Goal: Transaction & Acquisition: Book appointment/travel/reservation

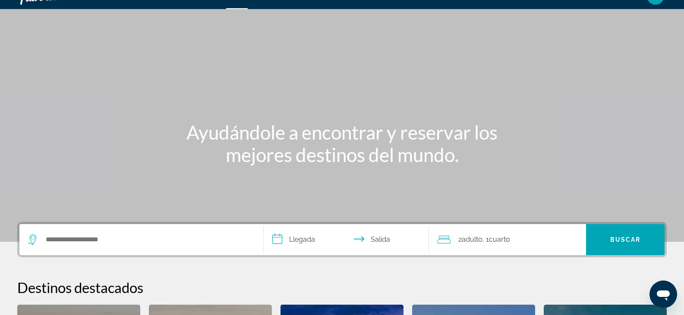
scroll to position [21, 0]
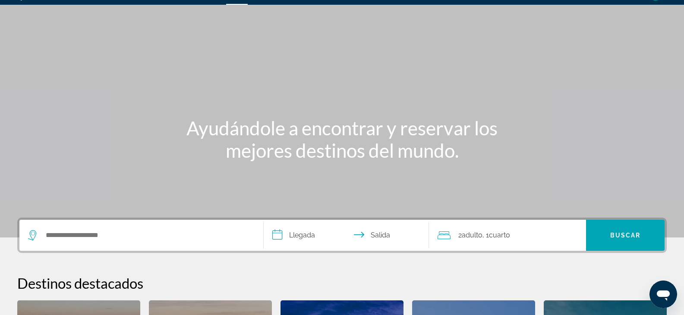
click at [89, 226] on div "Search widget" at bounding box center [141, 235] width 226 height 31
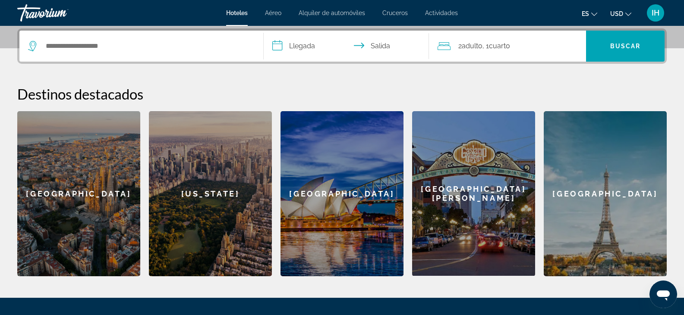
scroll to position [211, 0]
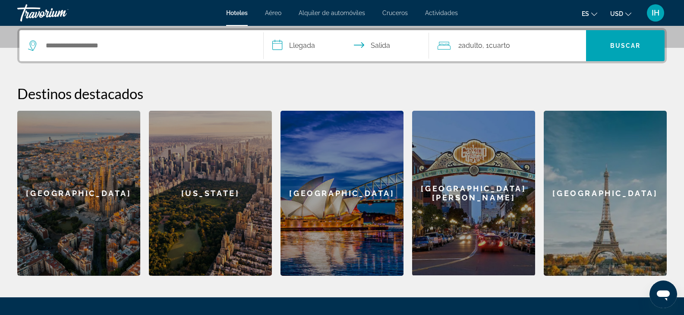
click at [97, 52] on div "Search widget" at bounding box center [141, 45] width 226 height 31
click at [90, 42] on input "Search hotel destination" at bounding box center [147, 45] width 205 height 13
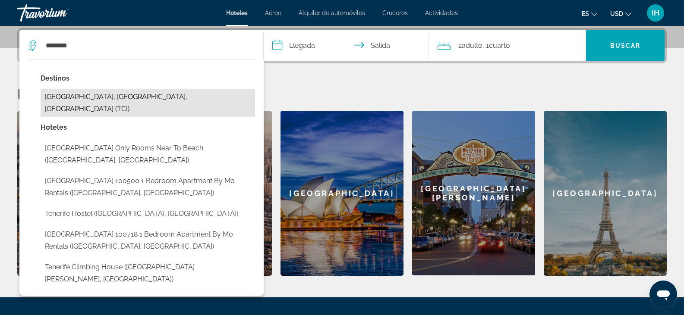
click at [137, 100] on button "Tenerife, Canary Islands, Spain (TCI)" at bounding box center [148, 103] width 214 height 28
type input "**********"
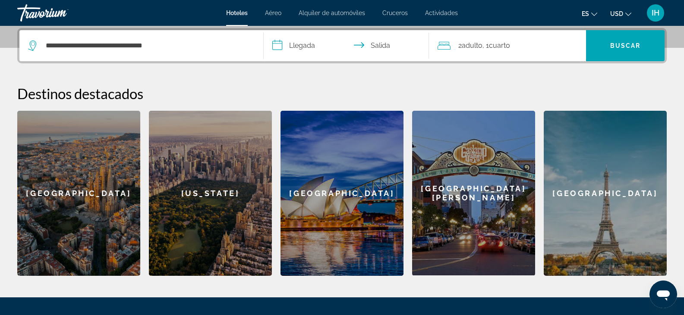
click at [282, 51] on input "**********" at bounding box center [348, 47] width 169 height 34
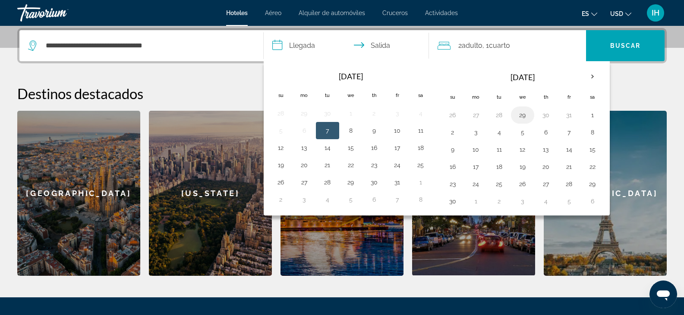
click at [516, 116] on button "29" at bounding box center [522, 115] width 14 height 12
click at [391, 81] on th "Oct 2025" at bounding box center [350, 76] width 116 height 19
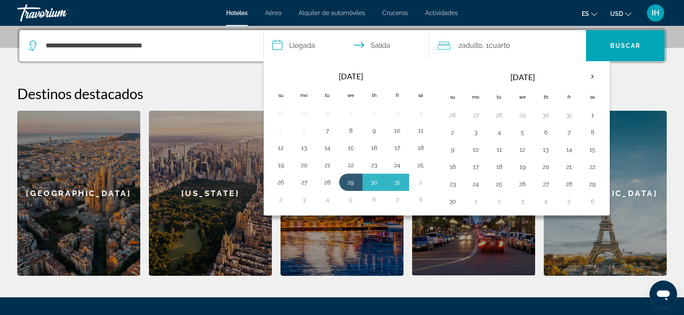
click at [637, 85] on h2 "Destinos destacados" at bounding box center [341, 93] width 649 height 17
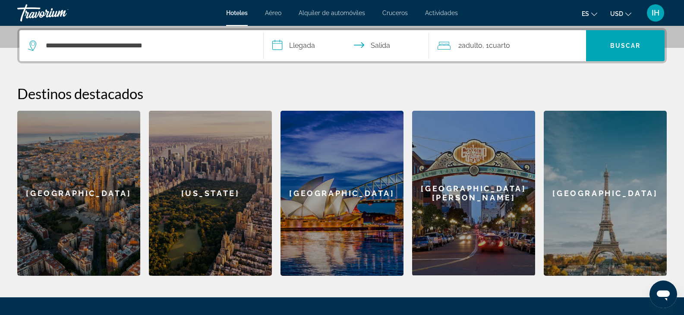
click at [301, 45] on input "**********" at bounding box center [348, 47] width 169 height 34
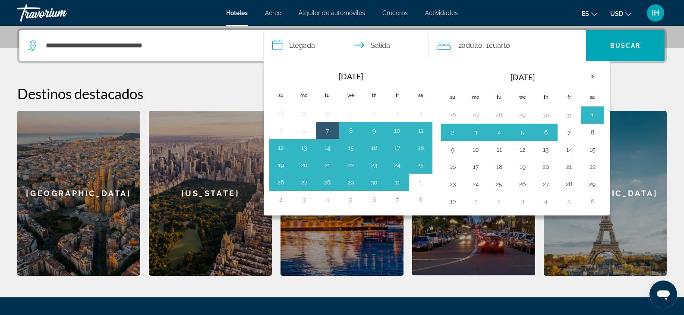
click at [675, 73] on div "**********" at bounding box center [342, 152] width 684 height 248
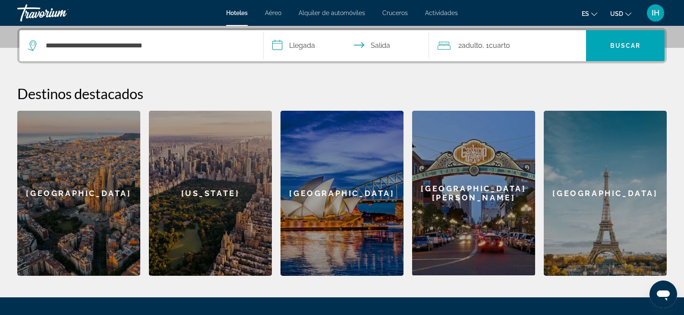
click at [277, 47] on input "**********" at bounding box center [348, 47] width 169 height 34
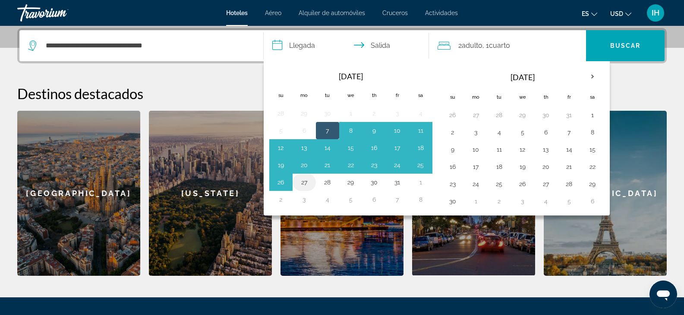
click at [309, 182] on button "27" at bounding box center [304, 182] width 14 height 12
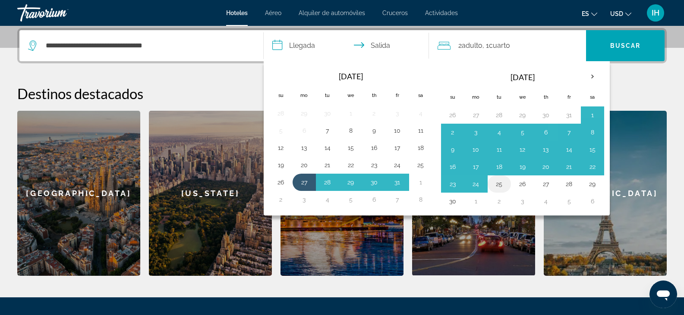
click at [500, 178] on td "25" at bounding box center [498, 184] width 23 height 17
click at [497, 187] on button "25" at bounding box center [499, 184] width 14 height 12
type input "**********"
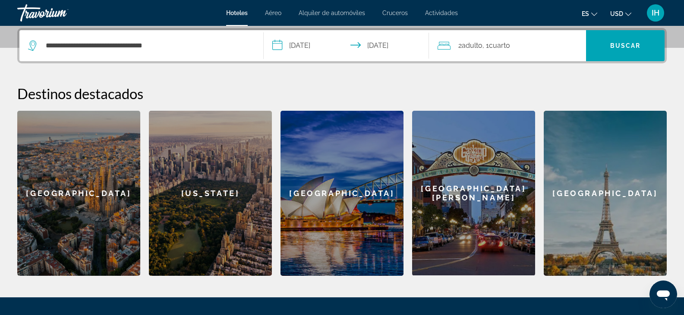
click at [497, 187] on div "San Diego" at bounding box center [473, 193] width 123 height 165
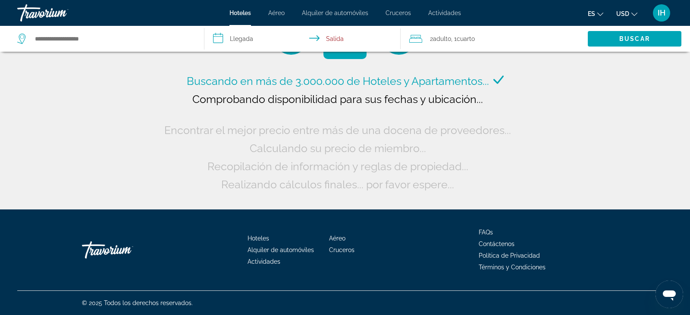
click at [226, 37] on input "**********" at bounding box center [303, 40] width 199 height 28
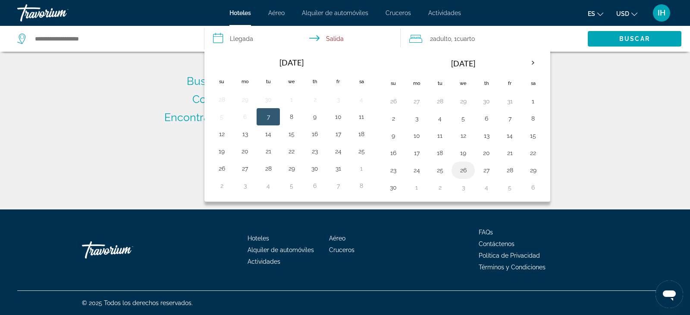
click at [467, 167] on button "26" at bounding box center [463, 170] width 14 height 12
type input "**********"
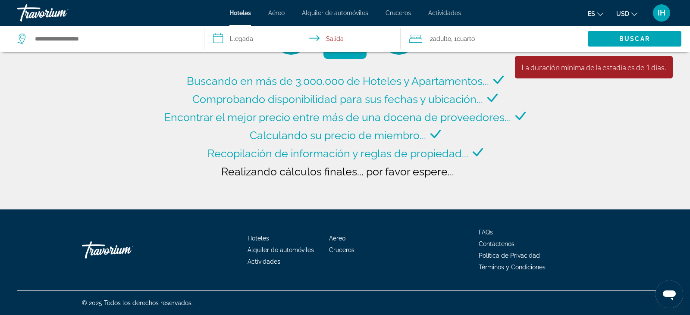
click at [337, 43] on input "**********" at bounding box center [303, 40] width 199 height 28
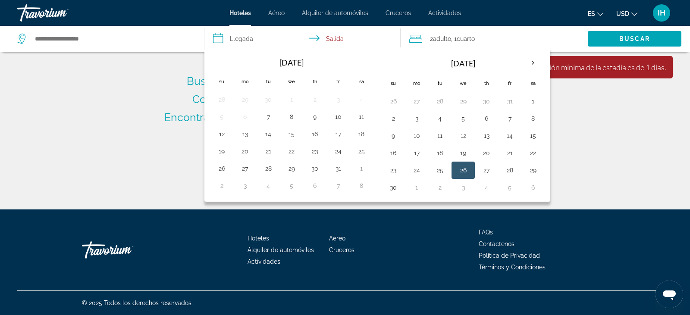
click at [122, 133] on div "Buscando en más de 3.000.000 de Hoteles y Apartamentos... Comprobando disponibi…" at bounding box center [345, 105] width 690 height 210
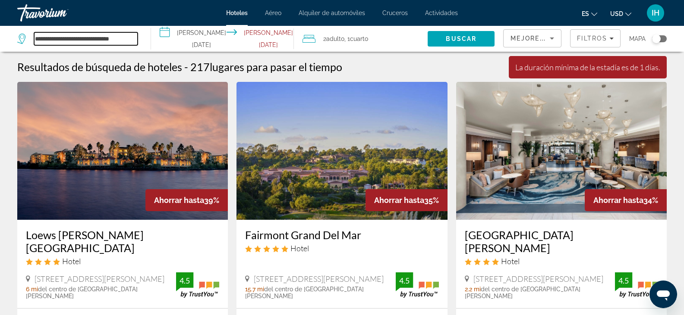
click at [131, 40] on input "**********" at bounding box center [86, 38] width 104 height 13
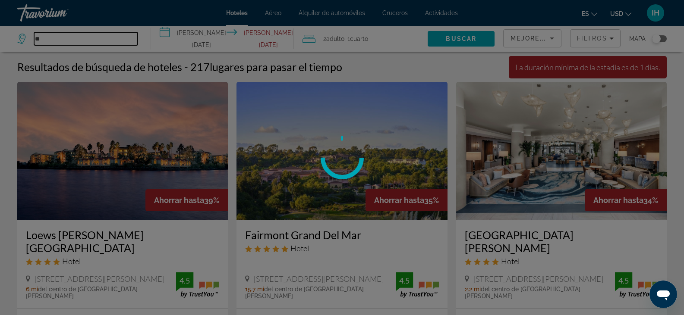
type input "*"
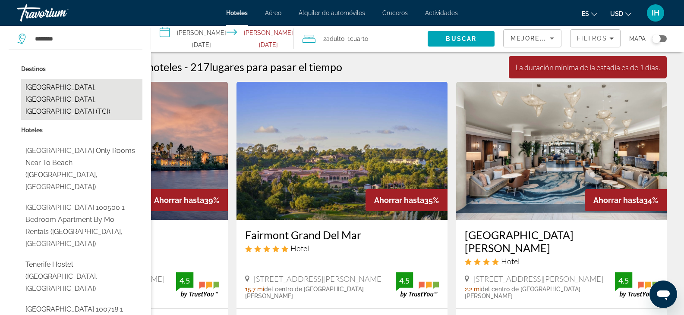
click at [74, 85] on button "Tenerife, Canary Islands, Spain (TCI)" at bounding box center [81, 99] width 121 height 41
type input "**********"
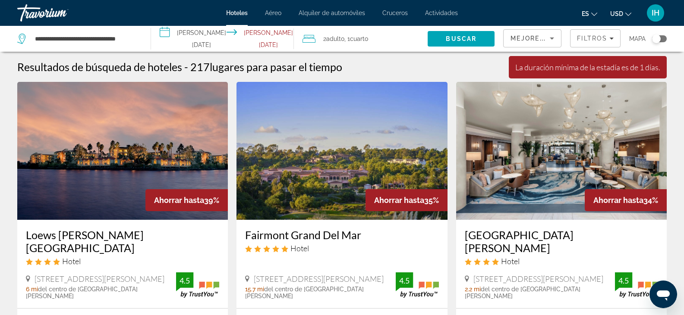
click at [74, 85] on img "Main content" at bounding box center [122, 151] width 210 height 138
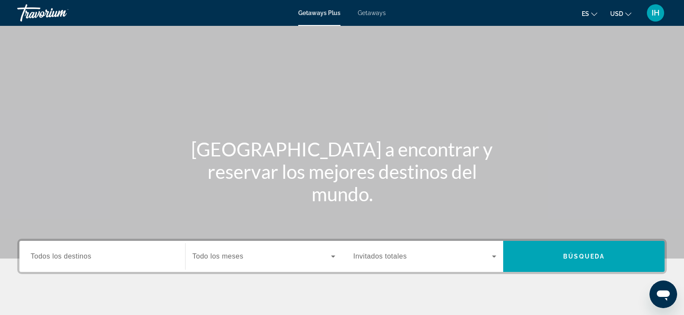
click at [83, 250] on div "Search widget" at bounding box center [102, 257] width 143 height 25
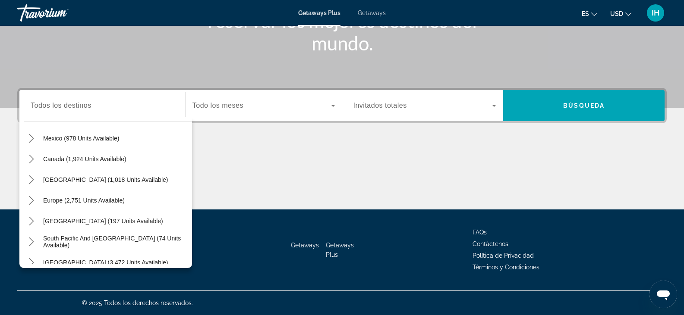
scroll to position [50, 0]
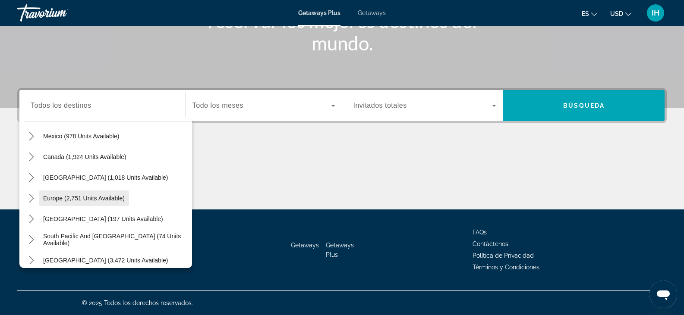
click at [98, 201] on span "Europe (2,751 units available)" at bounding box center [84, 198] width 82 height 7
type input "**********"
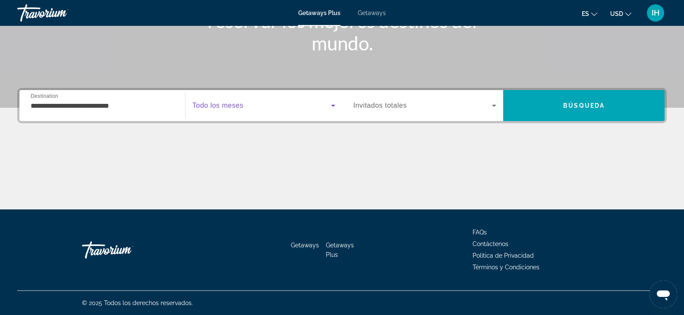
click at [246, 107] on span "Search widget" at bounding box center [261, 105] width 138 height 10
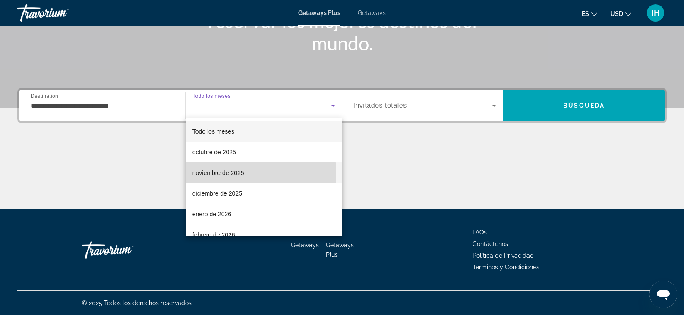
click at [220, 173] on span "noviembre de 2025" at bounding box center [218, 173] width 52 height 10
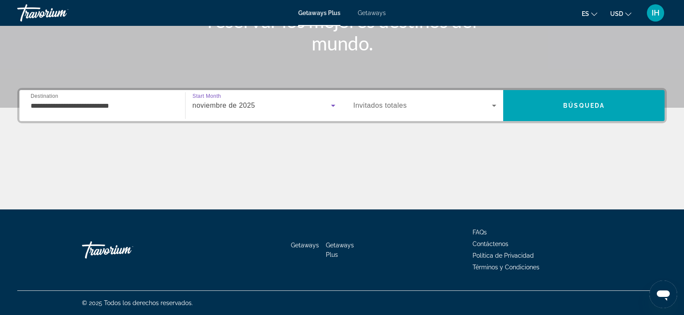
click at [494, 107] on icon "Search widget" at bounding box center [494, 105] width 10 height 10
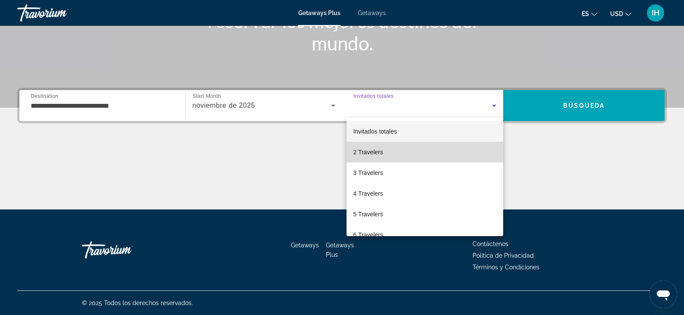
click at [436, 155] on mat-option "2 Travelers" at bounding box center [424, 152] width 157 height 21
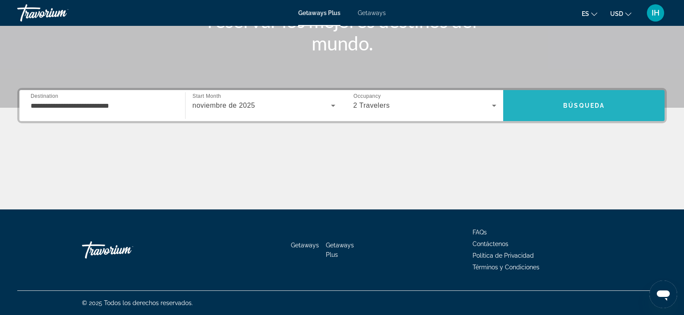
click at [592, 106] on span "Búsqueda" at bounding box center [583, 105] width 41 height 7
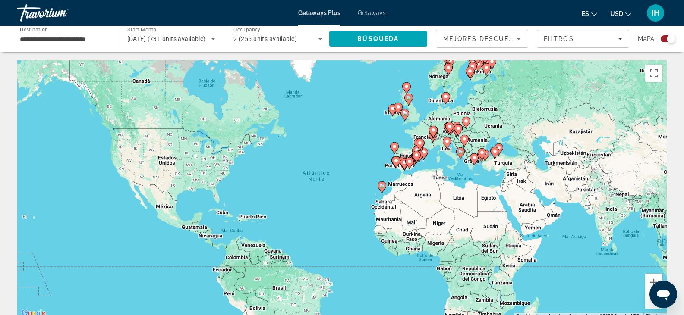
click at [108, 39] on input "**********" at bounding box center [64, 39] width 89 height 10
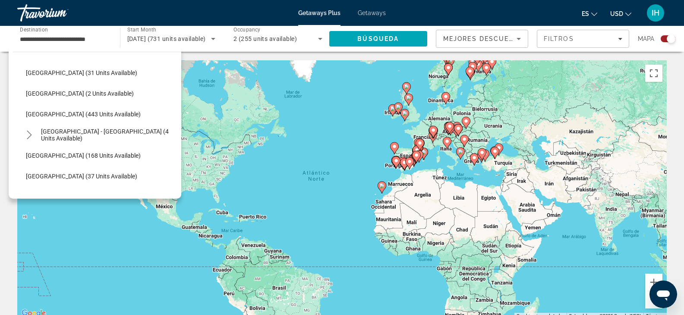
scroll to position [364, 0]
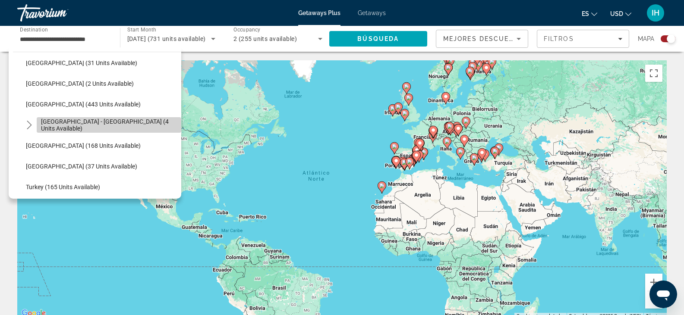
click at [130, 126] on span "[GEOGRAPHIC_DATA] - [GEOGRAPHIC_DATA] (4 units available)" at bounding box center [109, 125] width 136 height 14
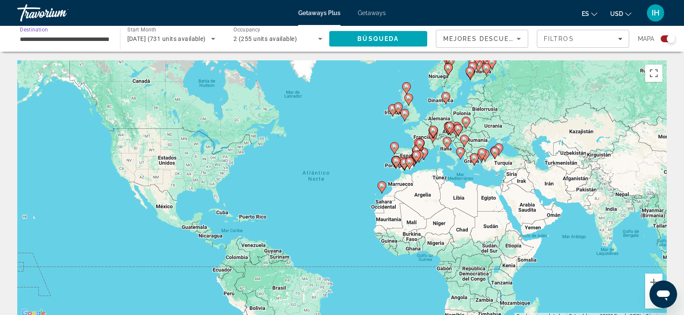
click at [76, 43] on input "**********" at bounding box center [64, 39] width 89 height 10
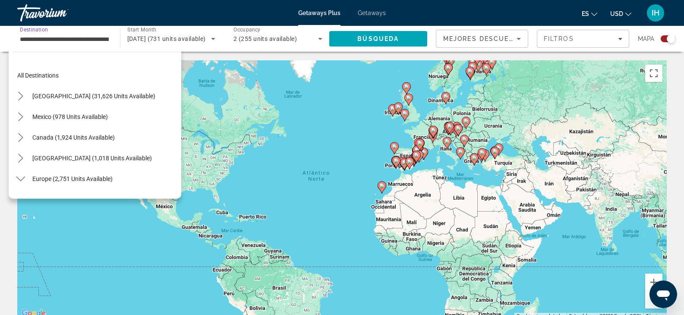
scroll to position [362, 0]
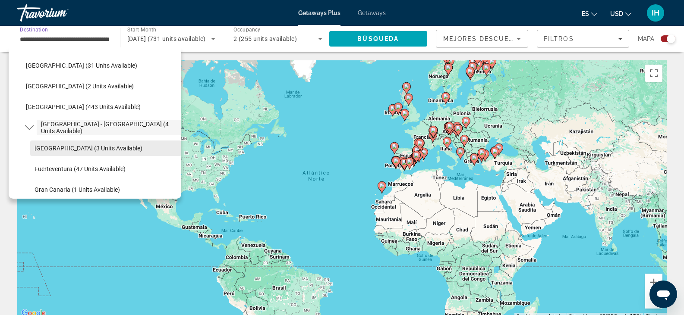
click at [89, 151] on span "[GEOGRAPHIC_DATA] (3 units available)" at bounding box center [89, 148] width 108 height 7
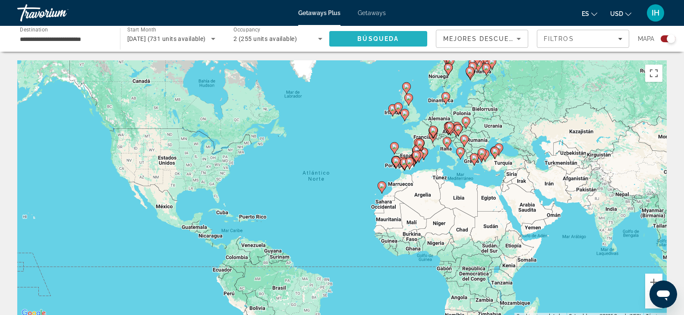
click at [376, 36] on span "Búsqueda" at bounding box center [377, 38] width 41 height 7
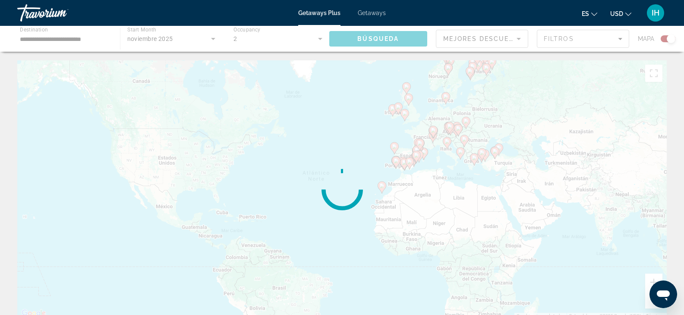
click at [376, 36] on div "Main content" at bounding box center [342, 39] width 684 height 26
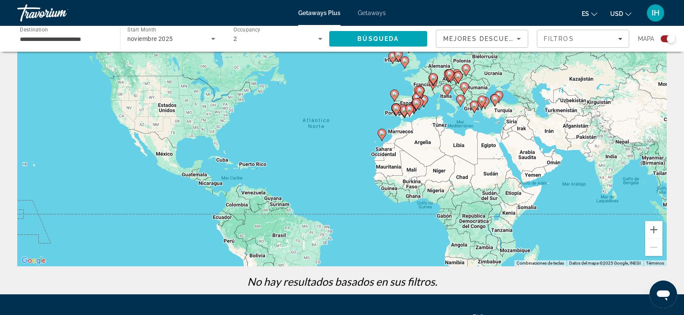
scroll to position [42, 0]
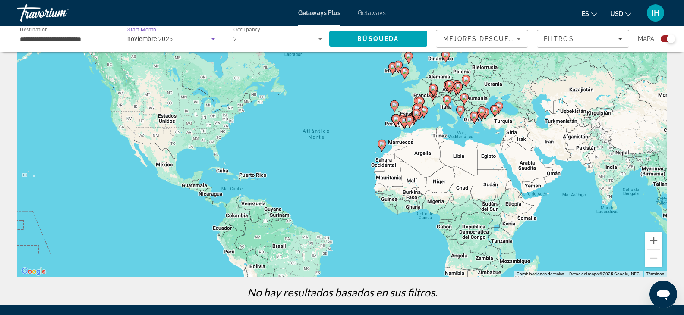
click at [159, 43] on div "noviembre 2025" at bounding box center [169, 39] width 84 height 10
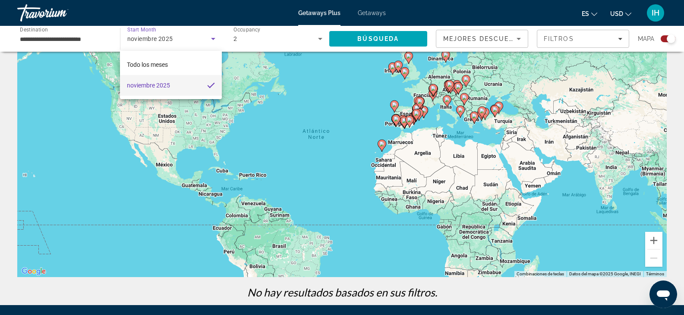
click at [238, 36] on div at bounding box center [342, 157] width 684 height 315
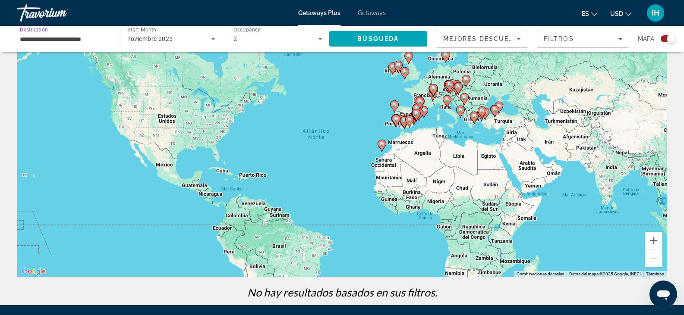
click at [56, 44] on input "**********" at bounding box center [64, 39] width 89 height 10
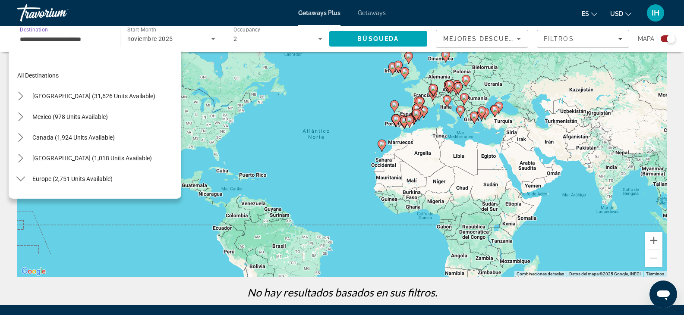
scroll to position [383, 0]
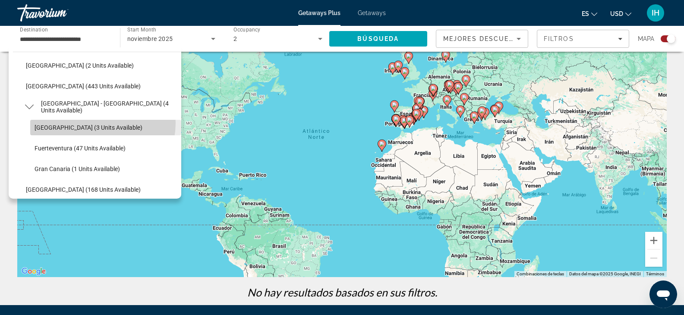
click at [95, 123] on span "Select destination: Tenerife (3 units available)" at bounding box center [105, 127] width 151 height 21
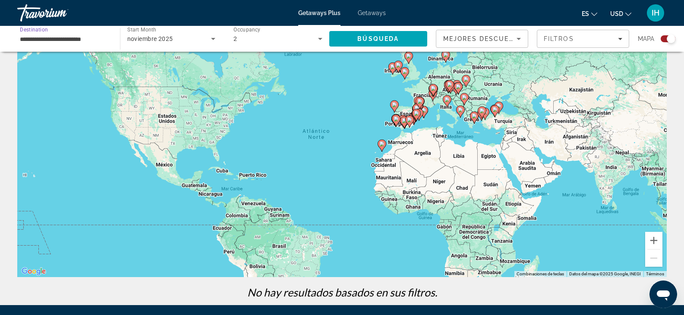
click at [87, 37] on input "**********" at bounding box center [64, 39] width 89 height 10
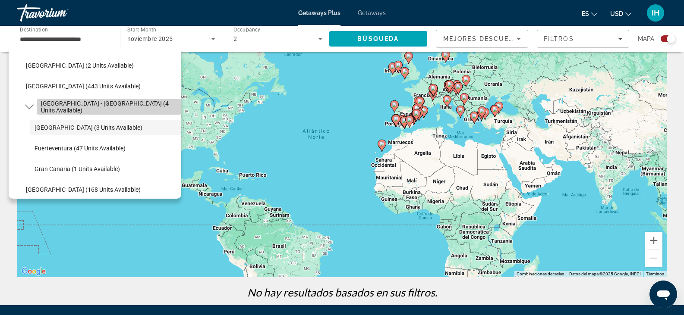
click at [116, 107] on span "[GEOGRAPHIC_DATA] - [GEOGRAPHIC_DATA] (4 units available)" at bounding box center [109, 107] width 136 height 14
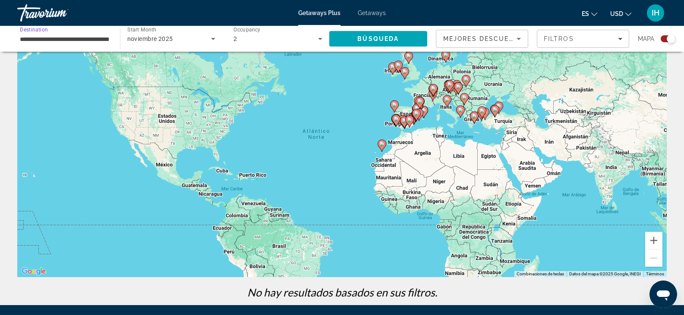
click at [97, 40] on input "**********" at bounding box center [64, 39] width 89 height 10
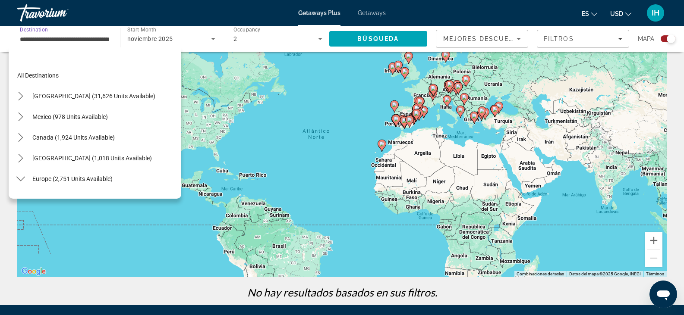
scroll to position [362, 0]
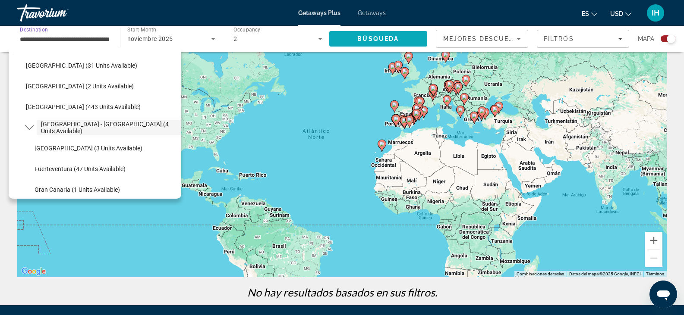
click at [365, 39] on span "Búsqueda" at bounding box center [377, 38] width 41 height 7
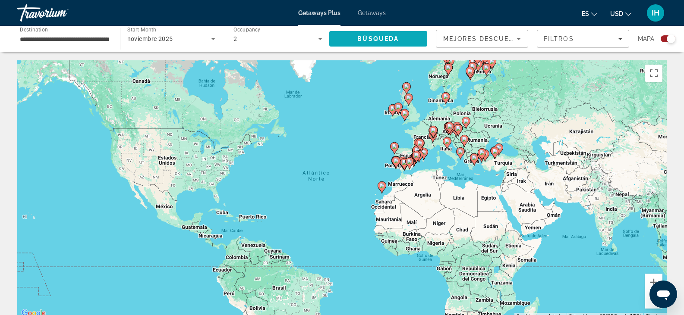
click at [365, 39] on span "Búsqueda" at bounding box center [377, 38] width 41 height 7
click at [58, 37] on input "**********" at bounding box center [64, 39] width 89 height 10
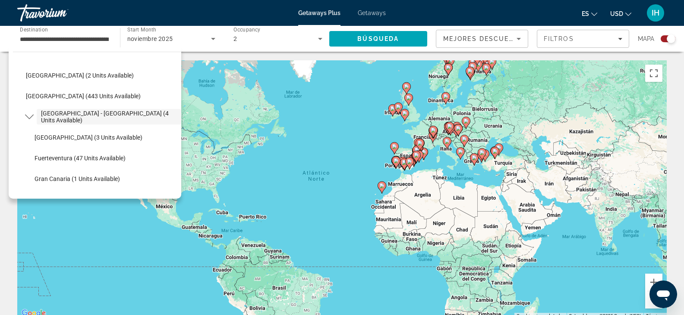
scroll to position [378, 0]
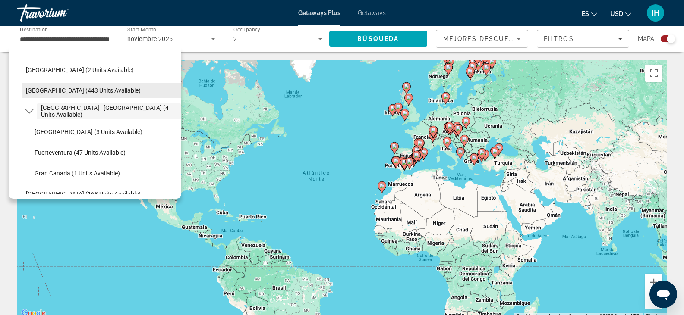
click at [68, 97] on span "Select destination: Spain (443 units available)" at bounding box center [102, 90] width 160 height 21
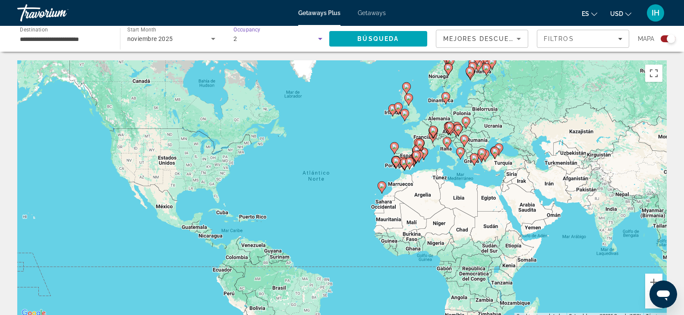
click at [315, 38] on icon "Search widget" at bounding box center [320, 39] width 10 height 10
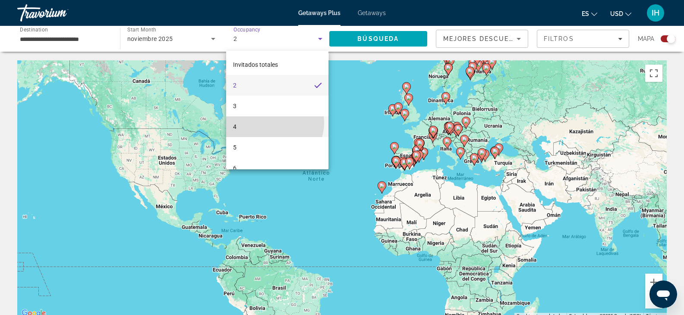
click at [273, 123] on mat-option "4" at bounding box center [277, 126] width 102 height 21
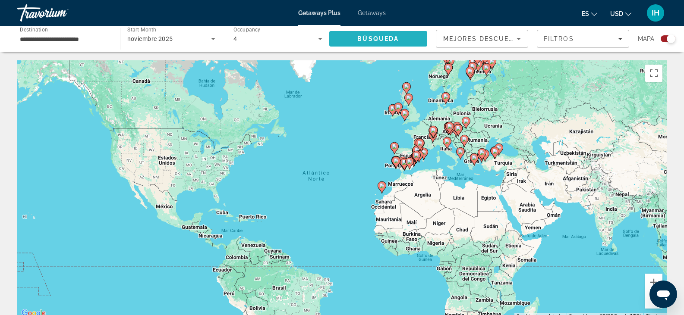
click at [377, 40] on span "Búsqueda" at bounding box center [377, 38] width 41 height 7
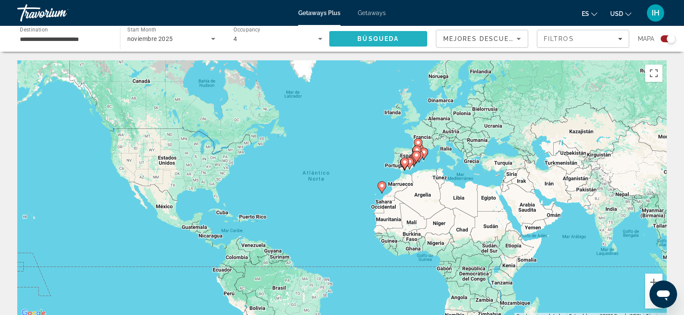
click at [377, 40] on span "Búsqueda" at bounding box center [377, 38] width 41 height 7
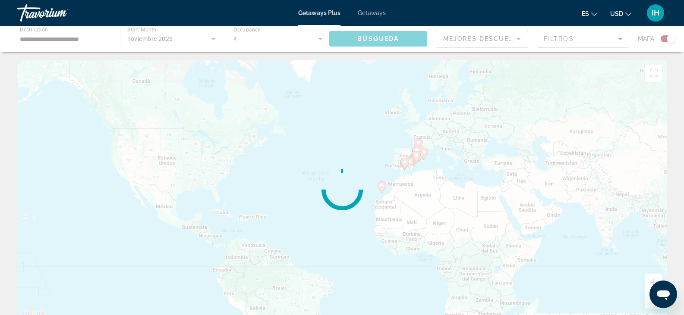
click at [377, 40] on div "Main content" at bounding box center [342, 39] width 684 height 26
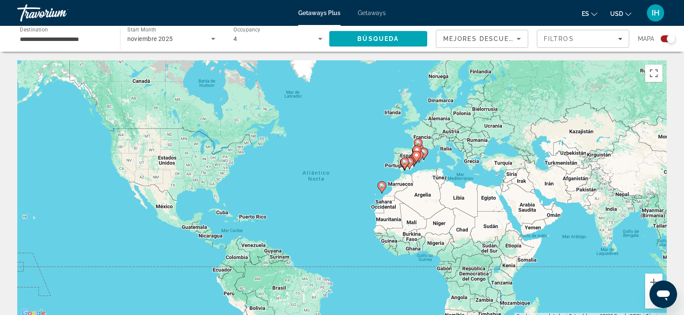
click at [76, 35] on input "**********" at bounding box center [64, 39] width 89 height 10
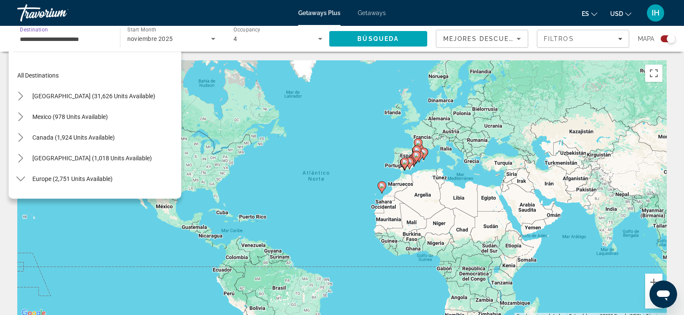
scroll to position [341, 0]
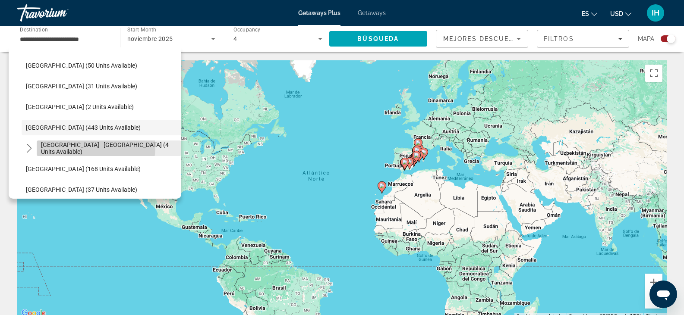
click at [94, 148] on span "[GEOGRAPHIC_DATA] - [GEOGRAPHIC_DATA] (4 units available)" at bounding box center [109, 148] width 136 height 14
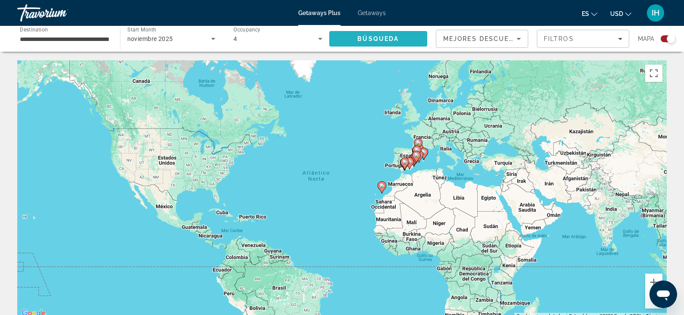
click at [369, 35] on span "Search" at bounding box center [378, 38] width 98 height 21
click at [235, 43] on div "4" at bounding box center [275, 39] width 85 height 10
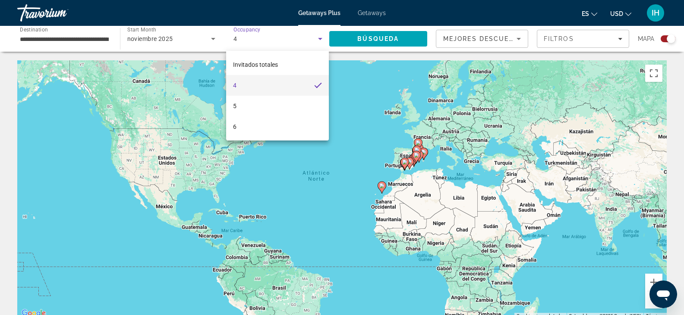
click at [320, 38] on div at bounding box center [342, 157] width 684 height 315
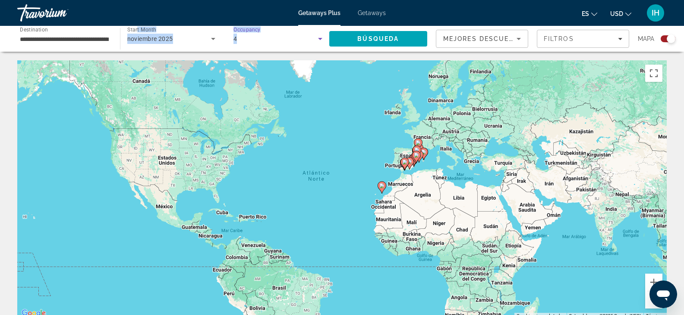
drag, startPoint x: 304, startPoint y: 38, endPoint x: 133, endPoint y: 30, distance: 170.6
click at [133, 30] on div "**********" at bounding box center [222, 39] width 427 height 26
click at [95, 38] on input "**********" at bounding box center [64, 39] width 89 height 10
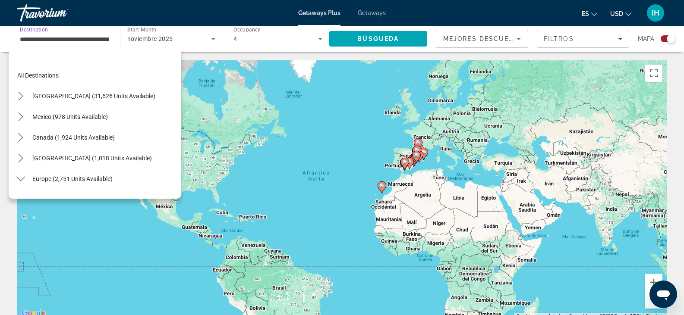
scroll to position [362, 0]
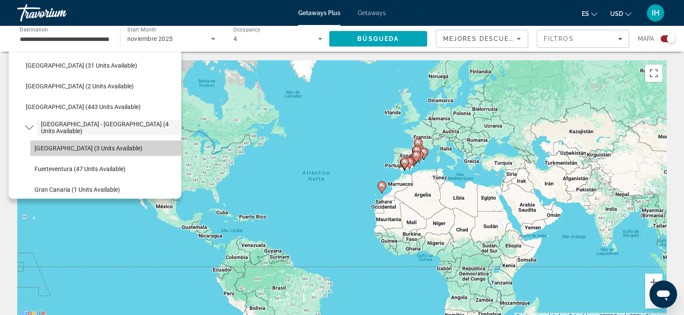
click at [133, 149] on span "Select destination: Tenerife (3 units available)" at bounding box center [105, 148] width 151 height 21
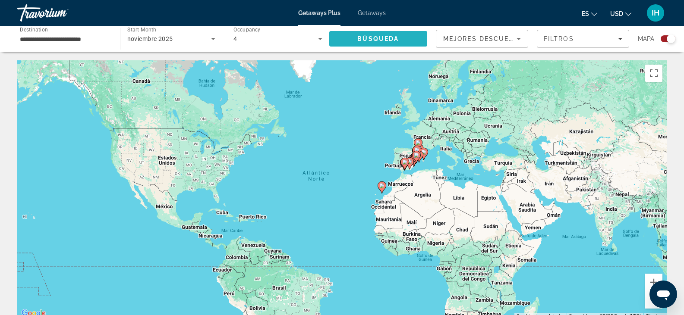
click at [368, 35] on span "Búsqueda" at bounding box center [377, 38] width 41 height 7
click at [92, 42] on input "**********" at bounding box center [64, 39] width 89 height 10
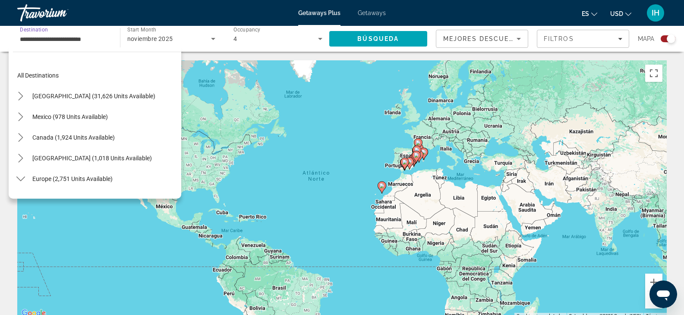
scroll to position [383, 0]
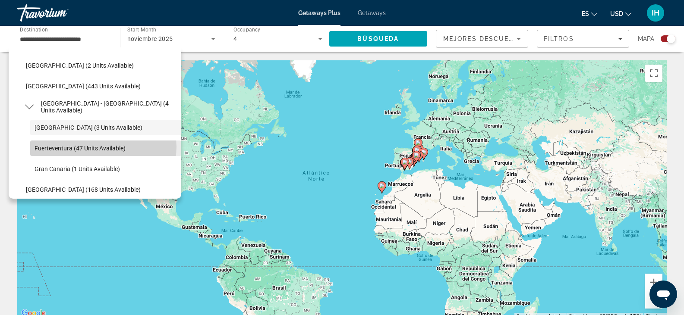
click at [103, 147] on span "Fuerteventura (47 units available)" at bounding box center [80, 148] width 91 height 7
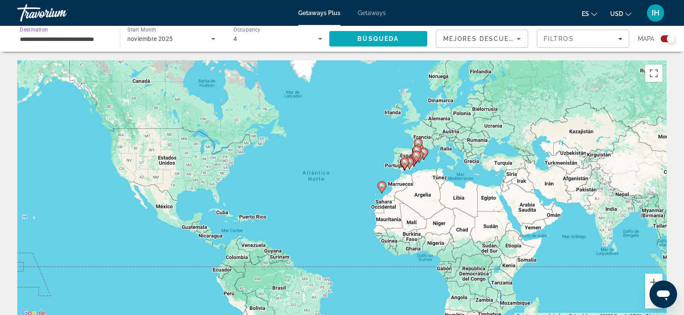
click at [342, 41] on span "Search" at bounding box center [378, 38] width 98 height 21
click at [79, 39] on input "**********" at bounding box center [64, 39] width 89 height 10
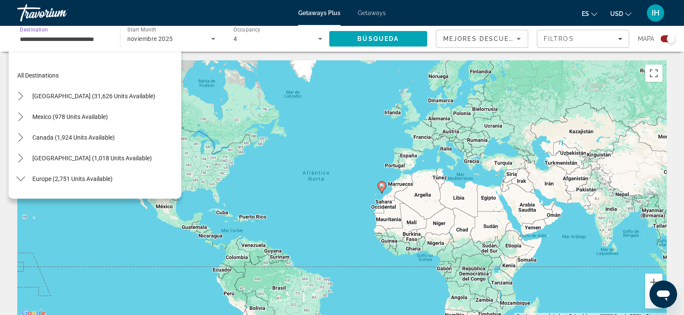
scroll to position [403, 0]
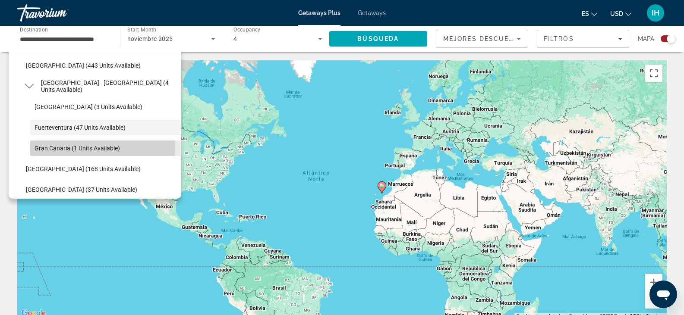
click at [95, 148] on span "Gran Canaria (1 units available)" at bounding box center [77, 148] width 85 height 7
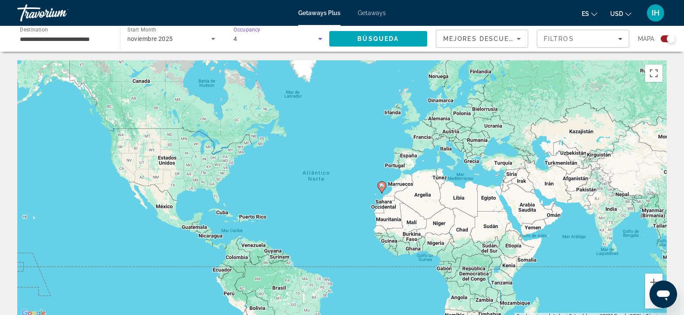
click at [320, 41] on icon "Search widget" at bounding box center [320, 39] width 10 height 10
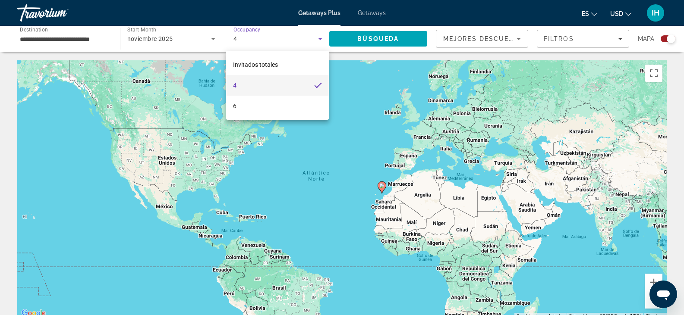
click at [210, 38] on div at bounding box center [342, 157] width 684 height 315
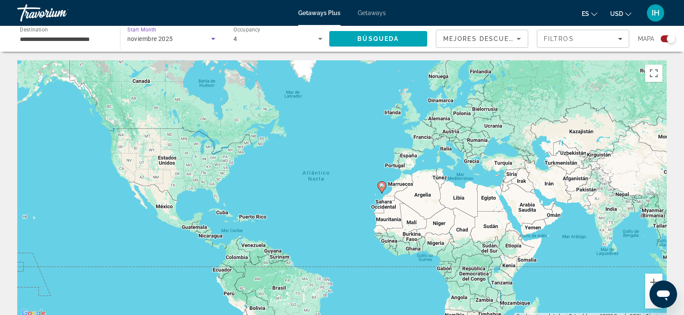
click at [210, 38] on icon "Search widget" at bounding box center [213, 39] width 10 height 10
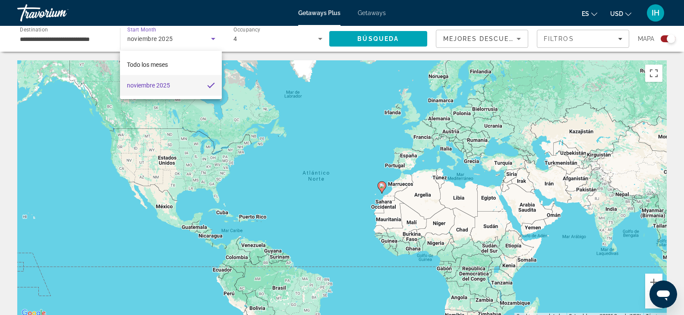
click at [367, 40] on div at bounding box center [342, 157] width 684 height 315
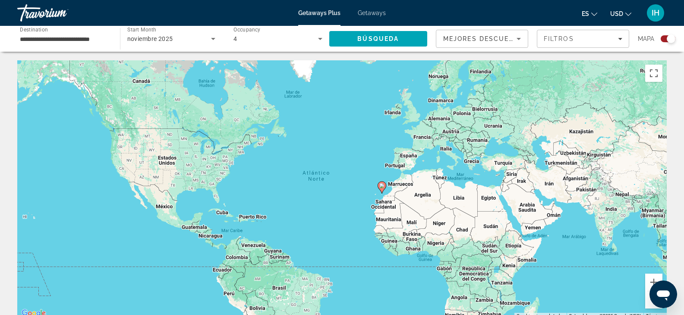
click at [367, 40] on span "Búsqueda" at bounding box center [377, 38] width 41 height 7
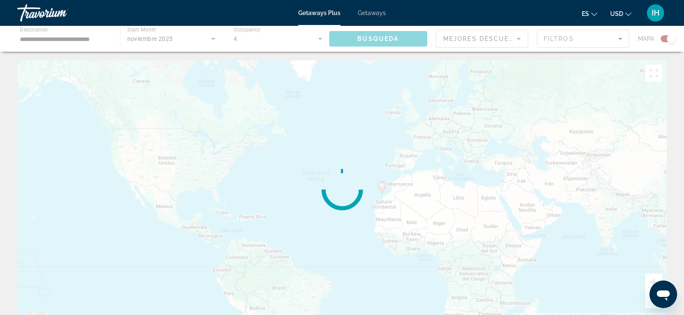
click at [367, 40] on div "Main content" at bounding box center [342, 39] width 684 height 26
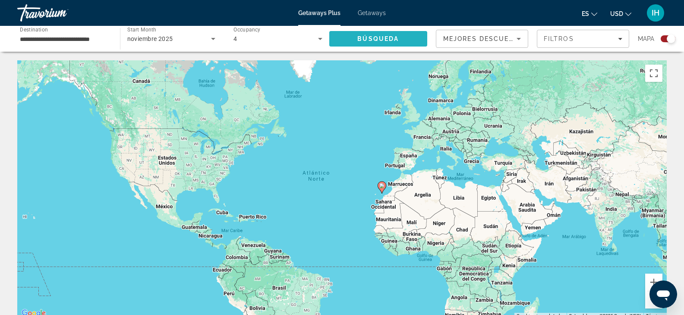
click at [410, 39] on span "Search" at bounding box center [378, 38] width 98 height 21
click at [93, 41] on input "**********" at bounding box center [64, 39] width 89 height 10
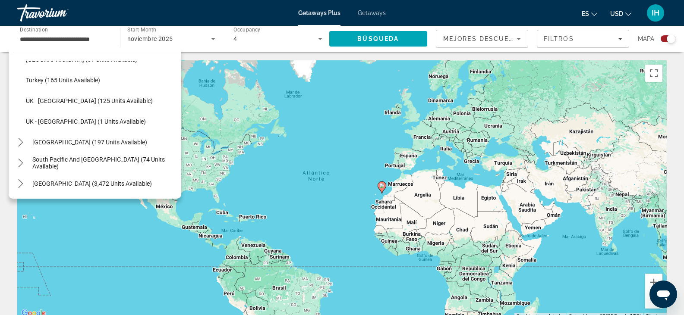
scroll to position [490, 0]
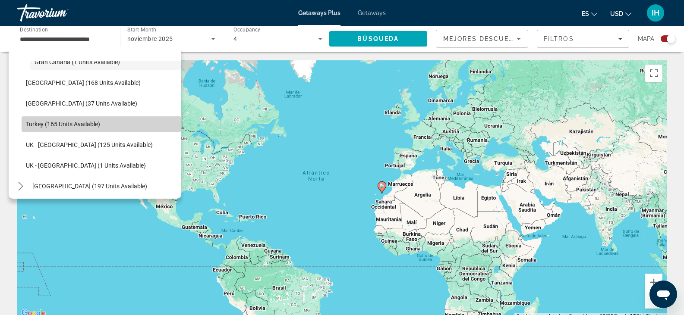
click at [101, 119] on span "Select destination: Turkey (165 units available)" at bounding box center [102, 124] width 160 height 21
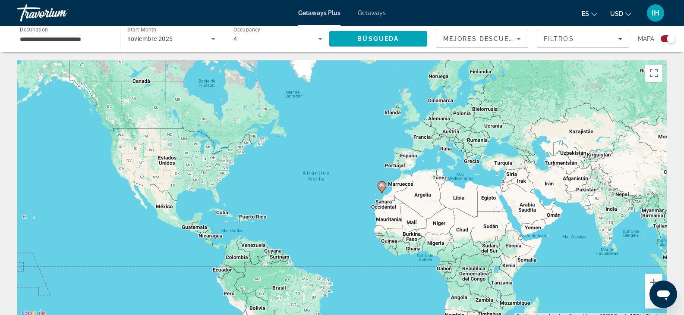
click at [220, 36] on div "Start Month Todo los meses [DATE]" at bounding box center [171, 39] width 102 height 24
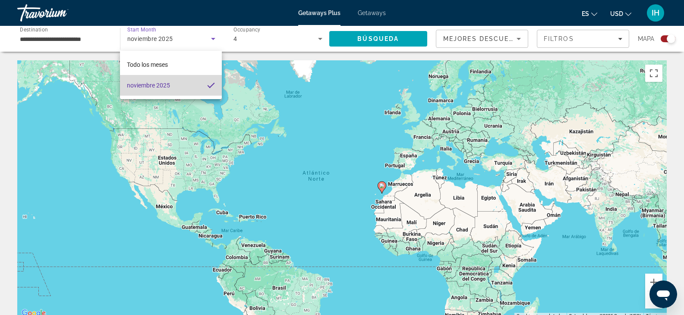
click at [199, 91] on mat-option "noviembre 2025" at bounding box center [171, 85] width 102 height 21
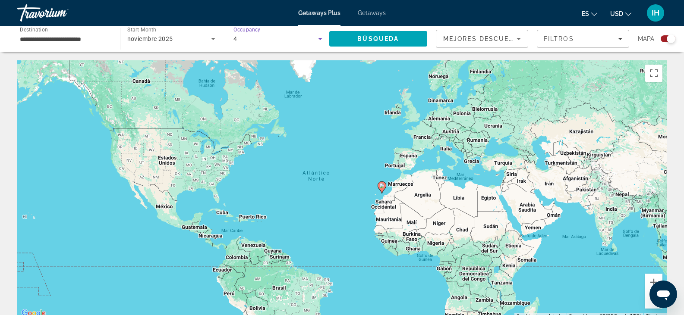
click at [316, 38] on icon "Search widget" at bounding box center [320, 39] width 10 height 10
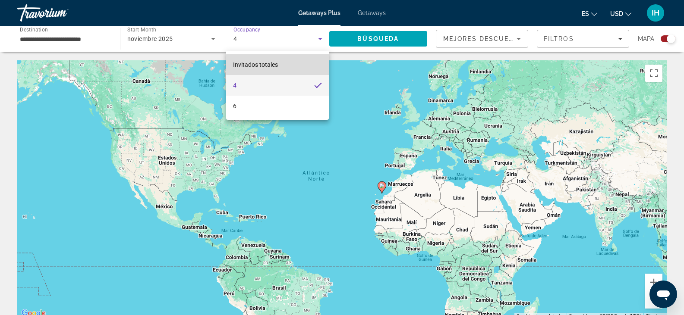
click at [323, 64] on mat-option "Invitados totales" at bounding box center [277, 64] width 102 height 21
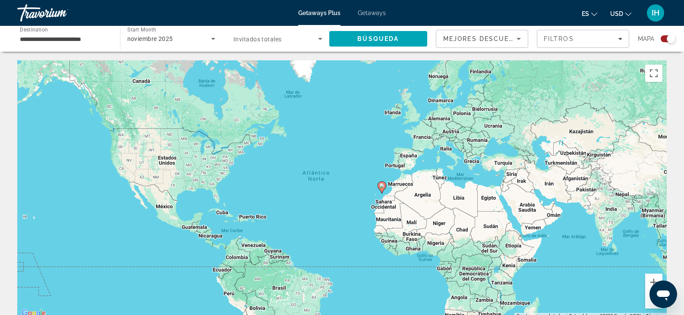
click at [322, 44] on div "Occupancy Invitados totales" at bounding box center [277, 39] width 103 height 24
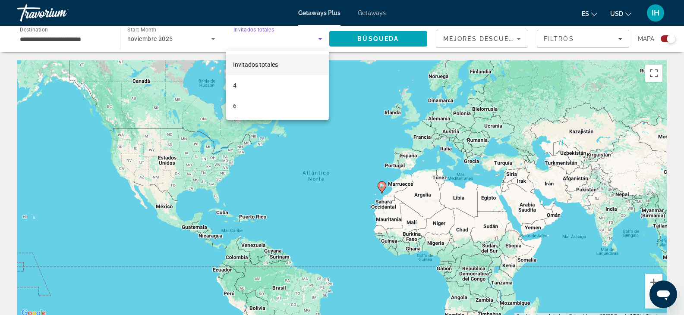
click at [367, 37] on div at bounding box center [342, 157] width 684 height 315
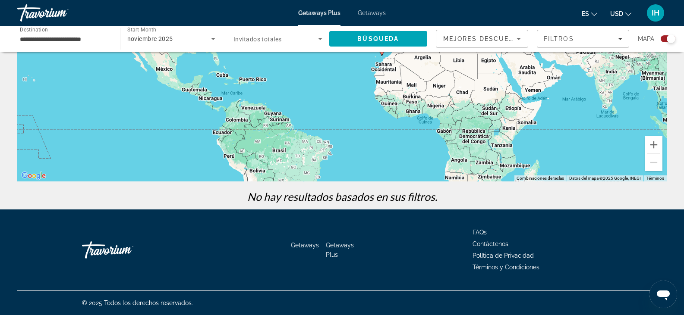
scroll to position [0, 0]
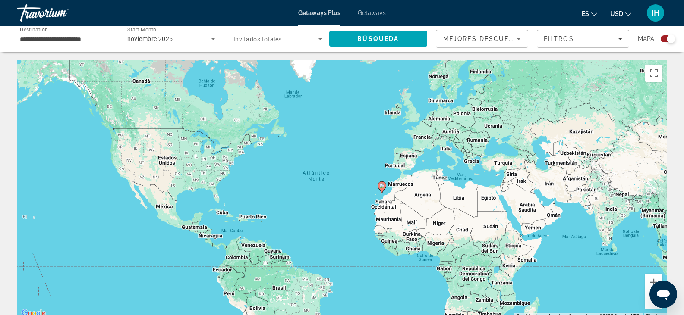
click at [148, 31] on span "Start Month" at bounding box center [141, 30] width 29 height 6
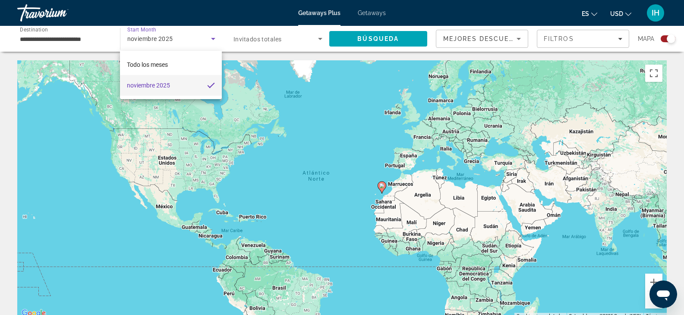
click at [65, 30] on div at bounding box center [342, 157] width 684 height 315
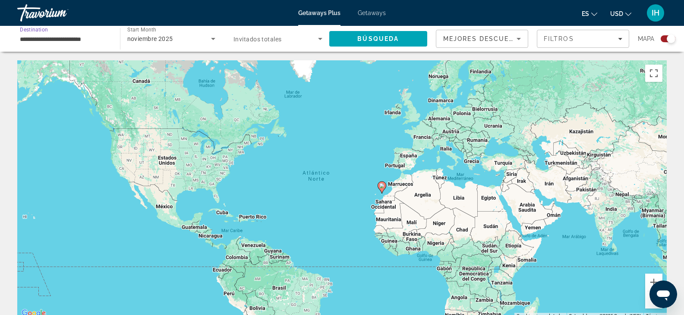
click at [85, 41] on input "**********" at bounding box center [64, 39] width 89 height 10
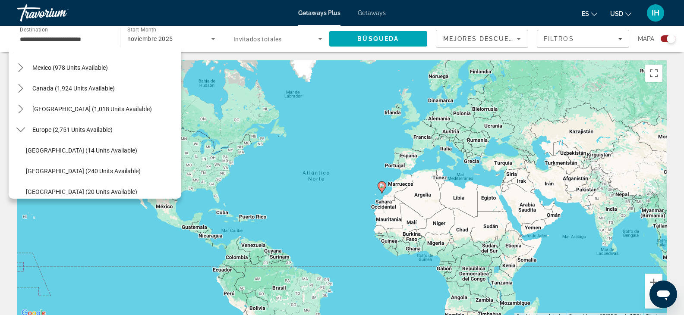
scroll to position [52, 0]
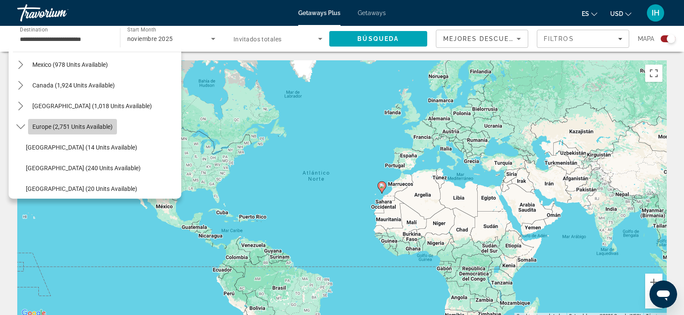
click at [87, 125] on span "Europe (2,751 units available)" at bounding box center [72, 126] width 80 height 7
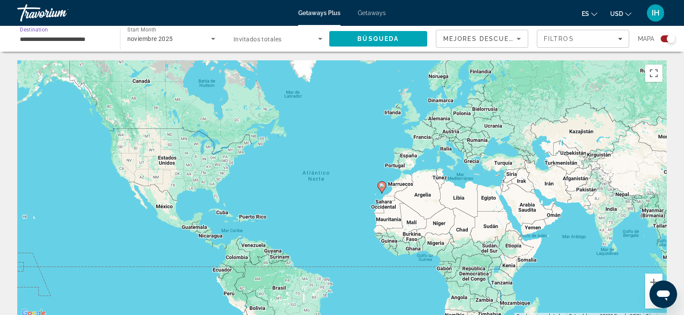
click at [210, 38] on icon "Search widget" at bounding box center [213, 39] width 10 height 10
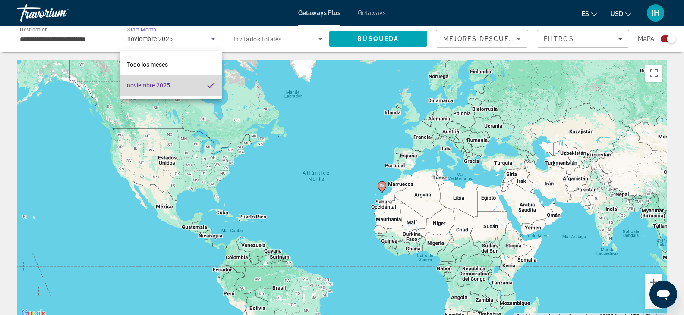
click at [208, 85] on mat-pseudo-checkbox at bounding box center [211, 86] width 8 height 8
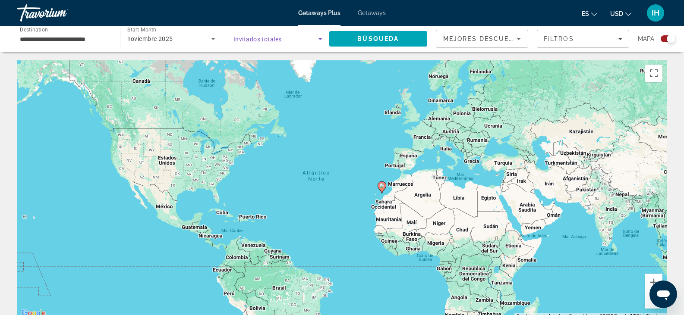
click at [323, 39] on icon "Search widget" at bounding box center [320, 39] width 10 height 10
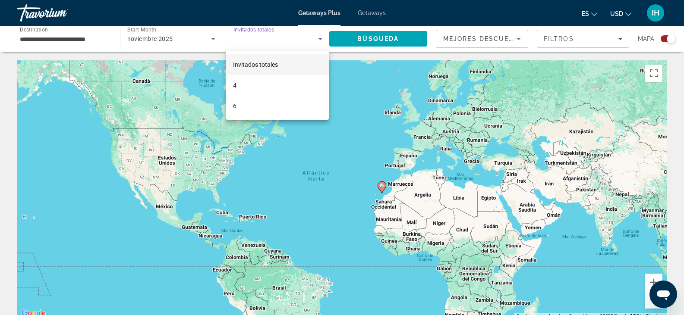
click at [264, 47] on div at bounding box center [342, 157] width 684 height 315
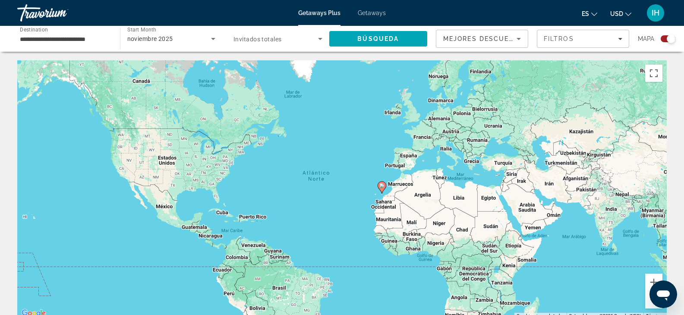
drag, startPoint x: 264, startPoint y: 47, endPoint x: 275, endPoint y: 52, distance: 11.2
click at [277, 42] on span "Invitados totales" at bounding box center [257, 39] width 48 height 7
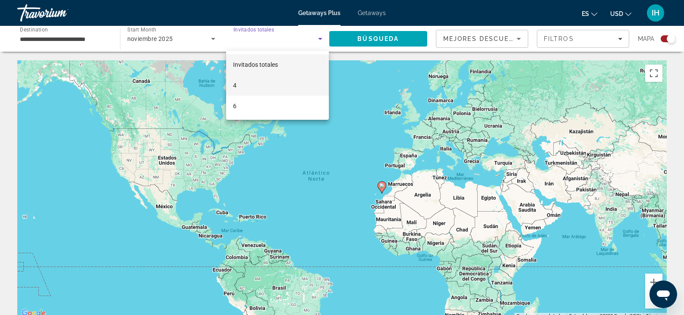
click at [280, 87] on mat-option "4" at bounding box center [277, 85] width 102 height 21
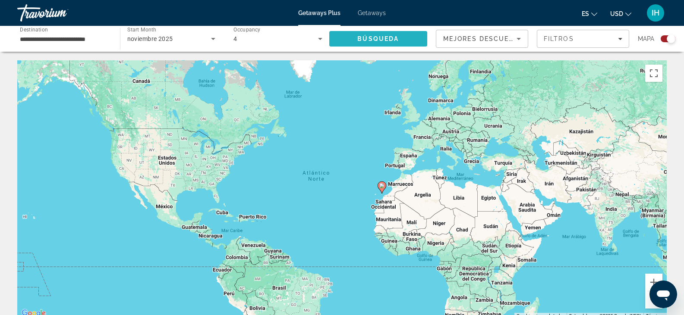
click at [370, 35] on span "Búsqueda" at bounding box center [377, 38] width 41 height 7
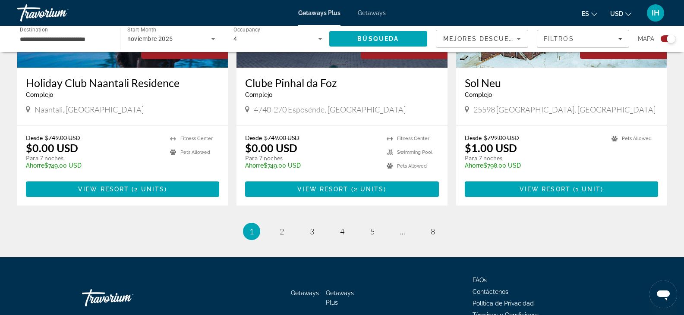
scroll to position [1321, 0]
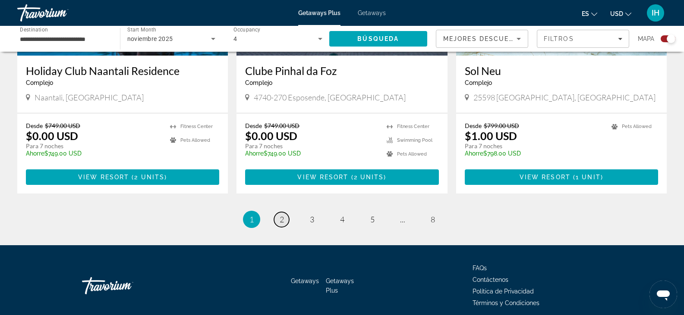
click at [279, 215] on span "2" at bounding box center [281, 219] width 4 height 9
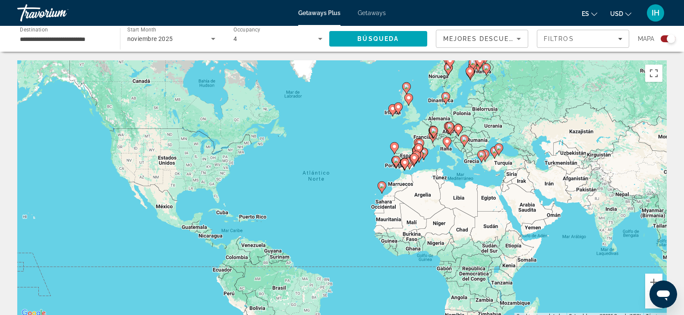
click at [413, 152] on icon "Main content" at bounding box center [416, 157] width 9 height 12
type input "**********"
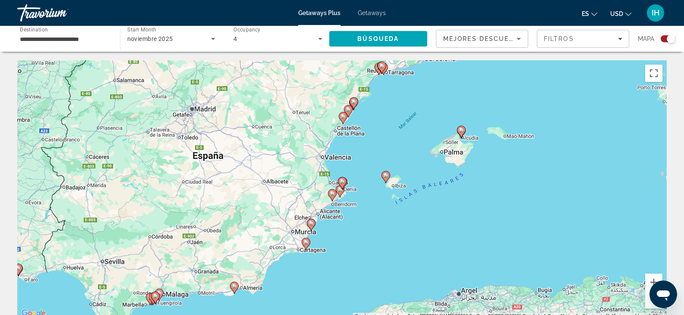
click at [338, 206] on div "Para activar la función de arrastre con el teclado, pulsa Alt + Intro. Cuando h…" at bounding box center [341, 189] width 649 height 259
click at [349, 206] on div "Para activar la función de arrastre con el teclado, pulsa Alt + Intro. Cuando h…" at bounding box center [341, 189] width 649 height 259
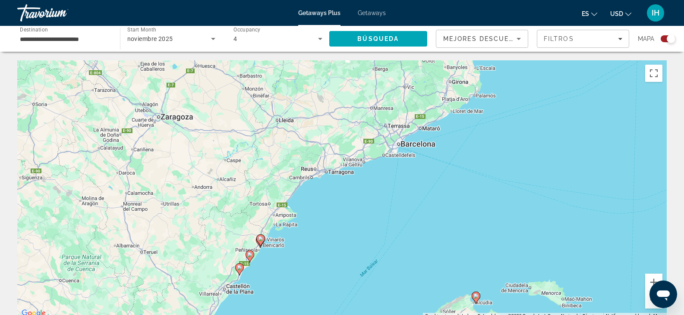
drag, startPoint x: 615, startPoint y: 104, endPoint x: 518, endPoint y: 336, distance: 250.9
click at [518, 315] on html "**********" at bounding box center [342, 157] width 684 height 315
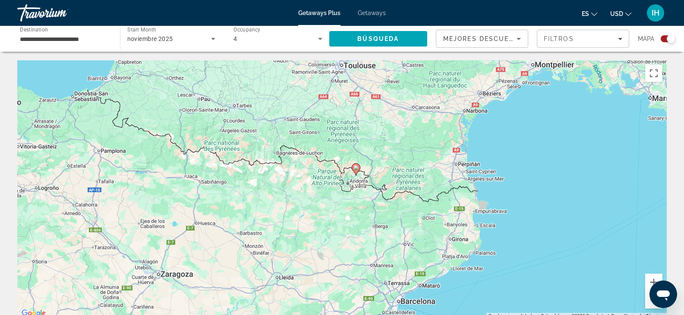
drag, startPoint x: 578, startPoint y: 141, endPoint x: 578, endPoint y: 300, distance: 158.3
click at [578, 300] on div "Para activar la función de arrastre con el teclado, pulsa Alt + Intro. Cuando h…" at bounding box center [341, 189] width 649 height 259
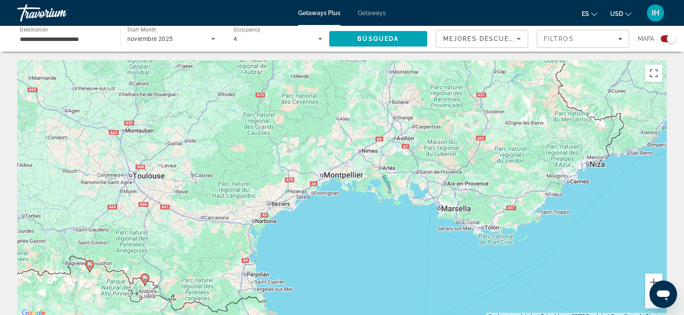
drag, startPoint x: 608, startPoint y: 148, endPoint x: 389, endPoint y: 265, distance: 248.7
click at [389, 265] on div "Para activar la función de arrastre con el teclado, pulsa Alt + Intro. Cuando h…" at bounding box center [341, 189] width 649 height 259
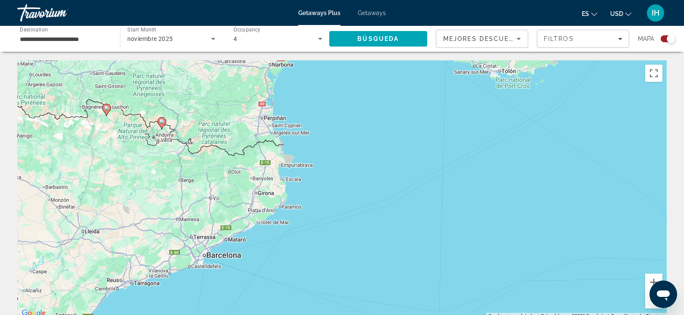
drag, startPoint x: 586, startPoint y: 235, endPoint x: 606, endPoint y: 86, distance: 150.5
click at [606, 86] on div "Para activar la función de arrastre con el teclado, pulsa Alt + Intro. Cuando h…" at bounding box center [341, 189] width 649 height 259
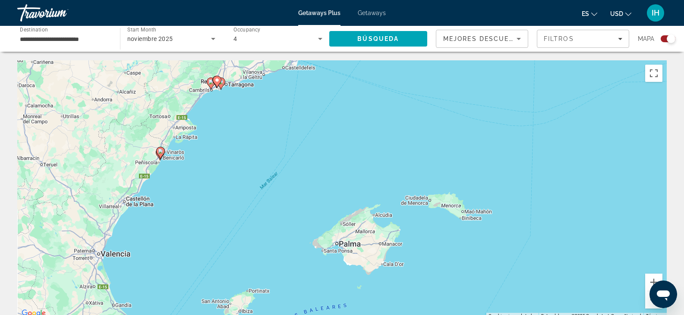
drag, startPoint x: 441, startPoint y: 258, endPoint x: 537, endPoint y: 53, distance: 226.1
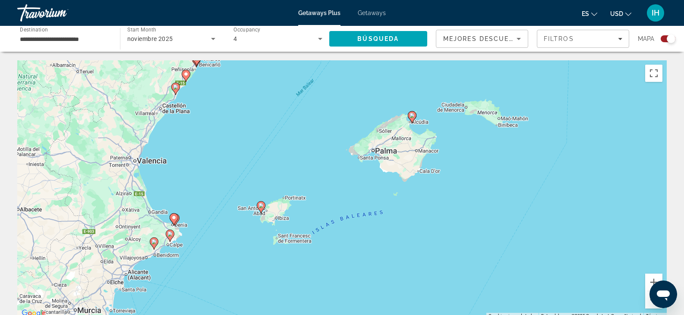
drag, startPoint x: 482, startPoint y: 176, endPoint x: 519, endPoint y: 83, distance: 100.4
click at [519, 83] on div "Para activar la función de arrastre con el teclado, pulsa Alt + Intro. Cuando h…" at bounding box center [341, 189] width 649 height 259
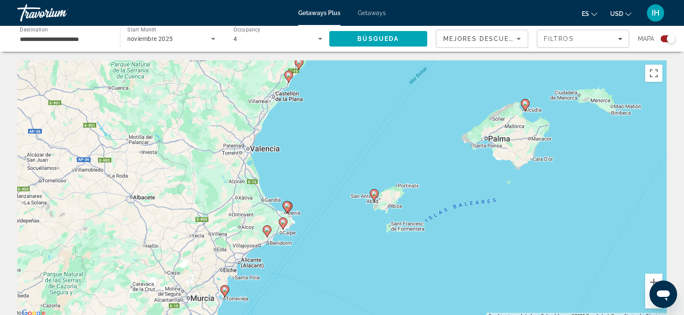
drag, startPoint x: 466, startPoint y: 236, endPoint x: 587, endPoint y: 215, distance: 123.0
click at [587, 215] on div "Para activar la función de arrastre con el teclado, pulsa Alt + Intro. Cuando h…" at bounding box center [341, 189] width 649 height 259
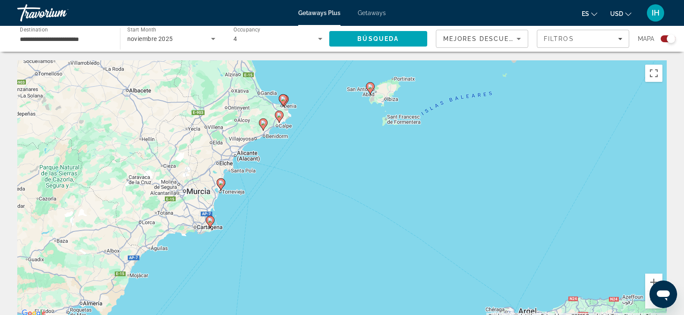
drag, startPoint x: 571, startPoint y: 229, endPoint x: 555, endPoint y: 119, distance: 110.3
click at [555, 119] on div "Para activar la función de arrastre con el teclado, pulsa Alt + Intro. Cuando h…" at bounding box center [341, 189] width 649 height 259
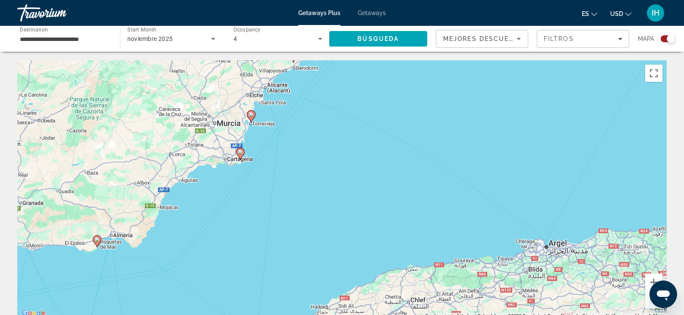
drag, startPoint x: 409, startPoint y: 239, endPoint x: 442, endPoint y: 165, distance: 80.3
click at [442, 165] on div "Para activar la función de arrastre con el teclado, pulsa Alt + Intro. Cuando h…" at bounding box center [341, 189] width 649 height 259
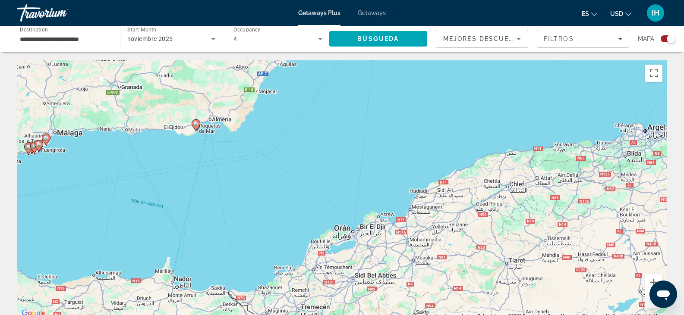
drag, startPoint x: 340, startPoint y: 239, endPoint x: 440, endPoint y: 117, distance: 157.8
click at [440, 117] on div "Para activar la función de arrastre con el teclado, pulsa Alt + Intro. Cuando h…" at bounding box center [341, 189] width 649 height 259
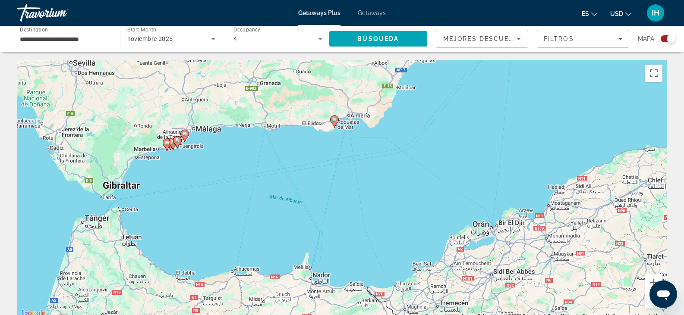
drag, startPoint x: 262, startPoint y: 172, endPoint x: 421, endPoint y: 169, distance: 159.2
click at [421, 169] on div "Para activar la función de arrastre con el teclado, pulsa Alt + Intro. Cuando h…" at bounding box center [341, 189] width 649 height 259
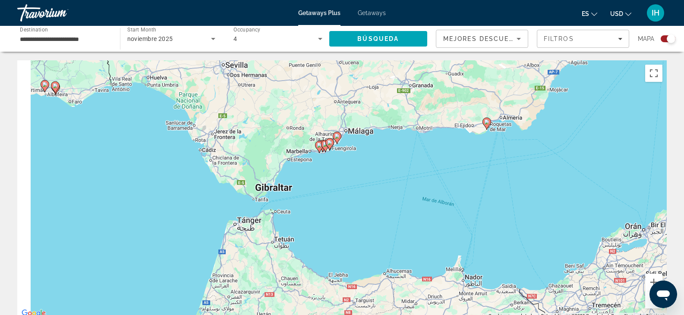
drag, startPoint x: 276, startPoint y: 219, endPoint x: 460, endPoint y: 214, distance: 183.4
click at [460, 214] on div "Para activar la función de arrastre con el teclado, pulsa Alt + Intro. Cuando h…" at bounding box center [341, 189] width 649 height 259
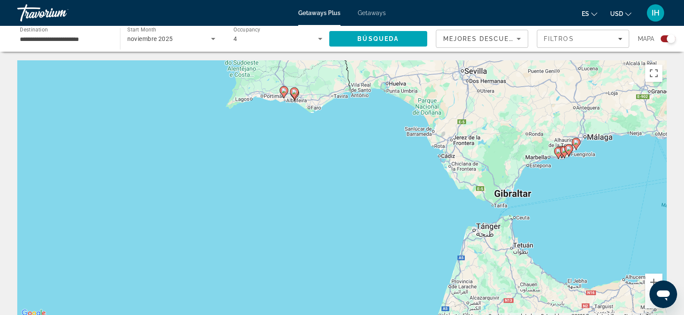
drag, startPoint x: 173, startPoint y: 230, endPoint x: 370, endPoint y: 247, distance: 198.2
click at [370, 247] on div "Para activar la función de arrastre con el teclado, pulsa Alt + Intro. Cuando h…" at bounding box center [341, 189] width 649 height 259
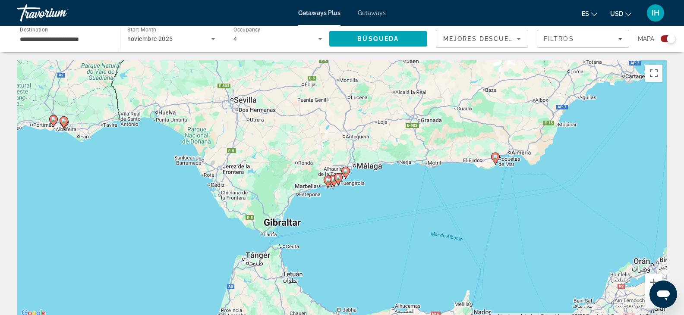
drag, startPoint x: 244, startPoint y: 190, endPoint x: 0, endPoint y: 214, distance: 245.3
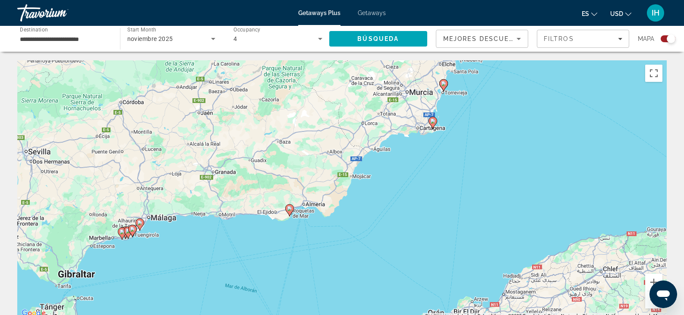
drag, startPoint x: 471, startPoint y: 254, endPoint x: 253, endPoint y: 321, distance: 227.8
click at [253, 315] on html "**********" at bounding box center [342, 157] width 684 height 315
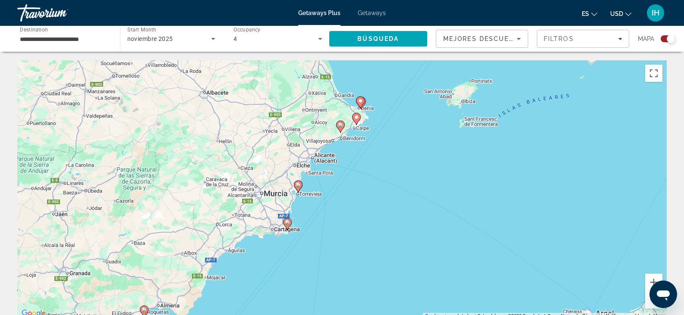
drag, startPoint x: 428, startPoint y: 238, endPoint x: 303, endPoint y: 336, distance: 158.8
click at [303, 315] on html "**********" at bounding box center [342, 157] width 684 height 315
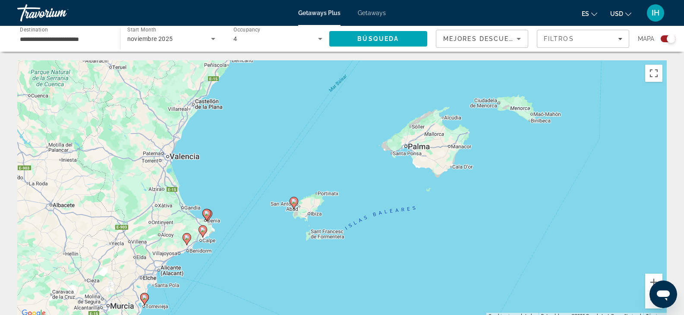
drag, startPoint x: 548, startPoint y: 141, endPoint x: 388, endPoint y: 257, distance: 197.9
click at [388, 257] on div "Para activar la función de arrastre con el teclado, pulsa Alt + Intro. Cuando h…" at bounding box center [341, 189] width 649 height 259
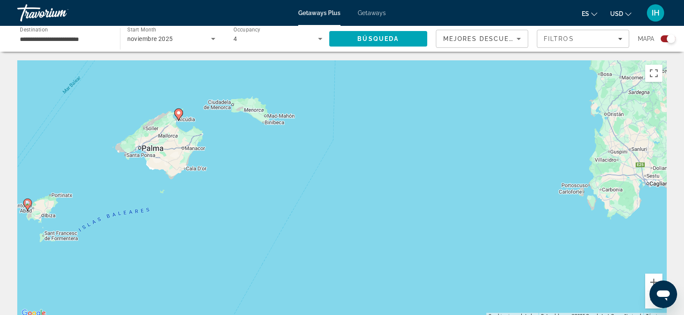
drag, startPoint x: 590, startPoint y: 216, endPoint x: 323, endPoint y: 217, distance: 267.0
click at [323, 217] on div "Para activar la función de arrastre con el teclado, pulsa Alt + Intro. Cuando h…" at bounding box center [341, 189] width 649 height 259
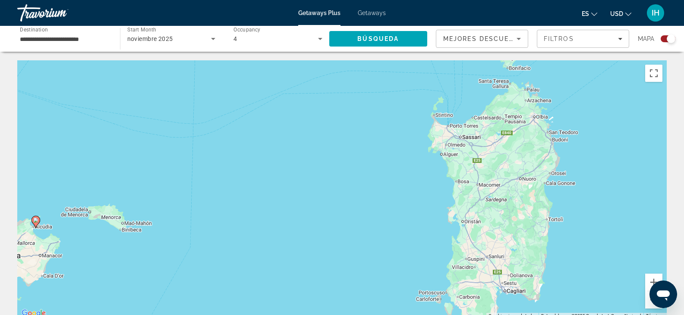
drag, startPoint x: 509, startPoint y: 223, endPoint x: 362, endPoint y: 336, distance: 185.2
click at [362, 315] on html "**********" at bounding box center [342, 157] width 684 height 315
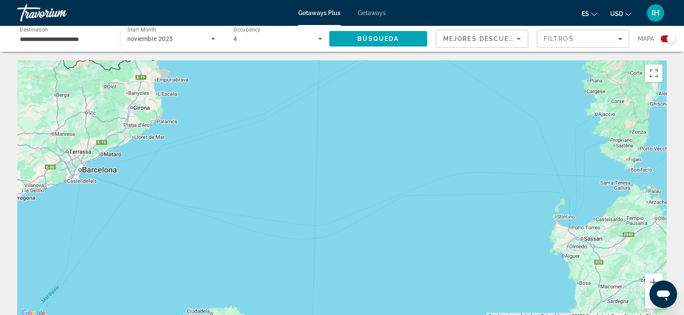
drag, startPoint x: 360, startPoint y: 192, endPoint x: 482, endPoint y: 295, distance: 159.2
click at [482, 295] on div "Para activar la función de arrastre con el teclado, pulsa Alt + Intro. Cuando h…" at bounding box center [341, 189] width 649 height 259
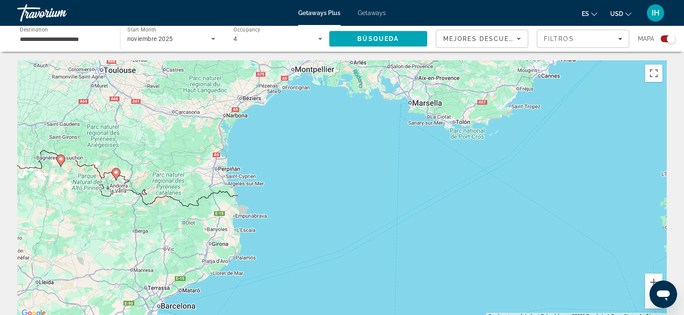
drag, startPoint x: 315, startPoint y: 172, endPoint x: 397, endPoint y: 314, distance: 164.5
click at [397, 314] on div "Para activar la función de arrastre con el teclado, pulsa Alt + Intro. Cuando h…" at bounding box center [341, 189] width 649 height 259
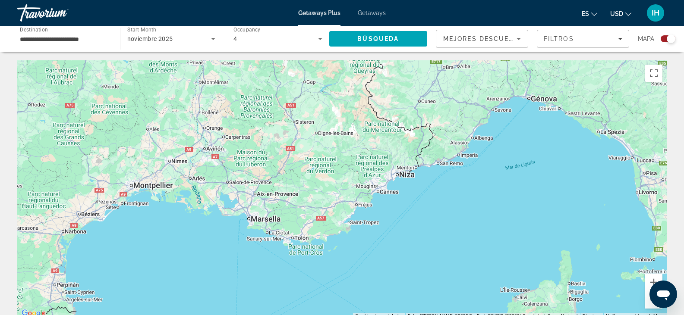
drag, startPoint x: 411, startPoint y: 203, endPoint x: 248, endPoint y: 319, distance: 200.4
click at [248, 315] on html "**********" at bounding box center [342, 157] width 684 height 315
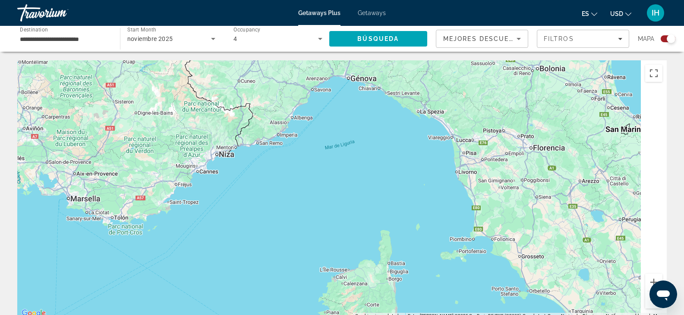
drag, startPoint x: 443, startPoint y: 270, endPoint x: 235, endPoint y: 215, distance: 214.9
click at [235, 215] on div "Para activar la función de arrastre con el teclado, pulsa Alt + Intro. Cuando h…" at bounding box center [341, 189] width 649 height 259
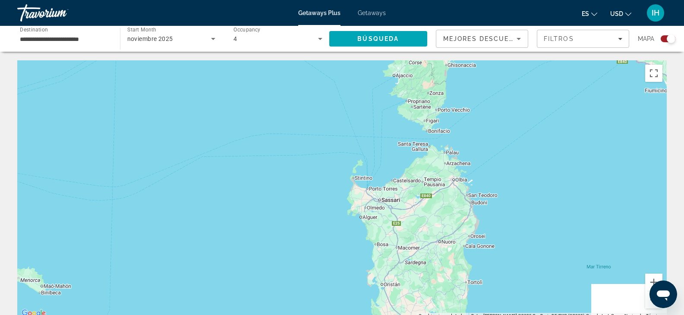
drag, startPoint x: 397, startPoint y: 249, endPoint x: 480, endPoint y: 12, distance: 251.3
click at [480, 12] on div "**********" at bounding box center [342, 157] width 684 height 315
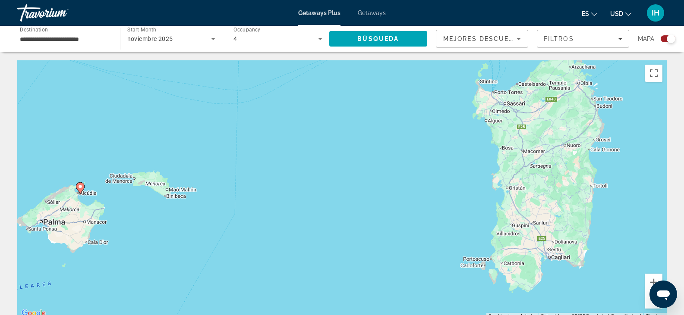
drag, startPoint x: 283, startPoint y: 194, endPoint x: 413, endPoint y: 102, distance: 158.7
click at [413, 102] on div "Para activar la función de arrastre con el teclado, pulsa Alt + Intro. Cuando h…" at bounding box center [341, 189] width 649 height 259
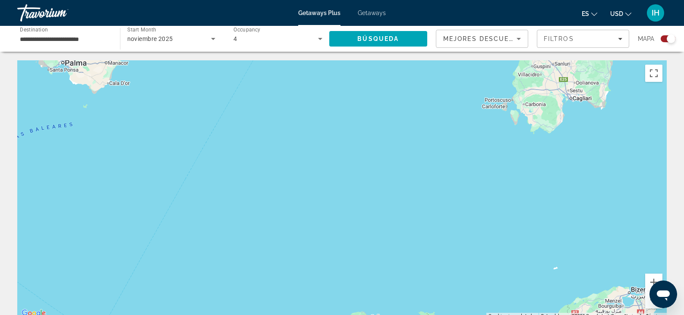
drag, startPoint x: 376, startPoint y: 246, endPoint x: 391, endPoint y: 79, distance: 167.6
click at [391, 79] on div "Para activar la función de arrastre con el teclado, pulsa Alt + Intro. Cuando h…" at bounding box center [341, 189] width 649 height 259
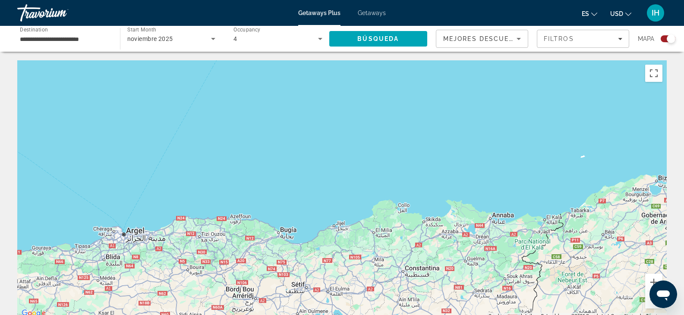
drag, startPoint x: 441, startPoint y: 251, endPoint x: 468, endPoint y: 130, distance: 123.8
click at [468, 130] on div "Para activar la función de arrastre con el teclado, pulsa Alt + Intro. Cuando h…" at bounding box center [341, 189] width 649 height 259
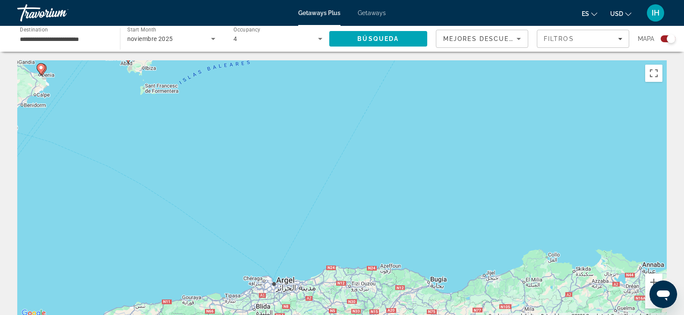
drag, startPoint x: 216, startPoint y: 182, endPoint x: 391, endPoint y: 219, distance: 179.0
click at [391, 219] on div "Para activar la función de arrastre con el teclado, pulsa Alt + Intro. Cuando h…" at bounding box center [341, 189] width 649 height 259
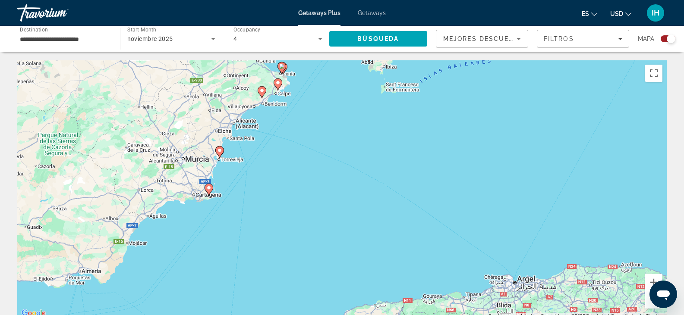
drag, startPoint x: 126, startPoint y: 251, endPoint x: 339, endPoint y: 273, distance: 214.2
click at [339, 273] on div "Para activar la función de arrastre con el teclado, pulsa Alt + Intro. Cuando h…" at bounding box center [341, 189] width 649 height 259
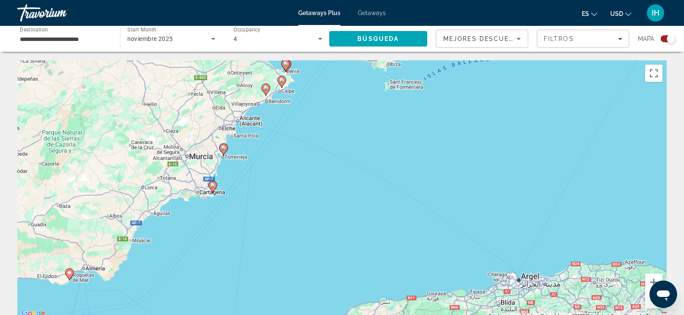
click at [636, 163] on div "Para activar la función de arrastre con el teclado, pulsa Alt + Intro. Cuando h…" at bounding box center [341, 189] width 649 height 259
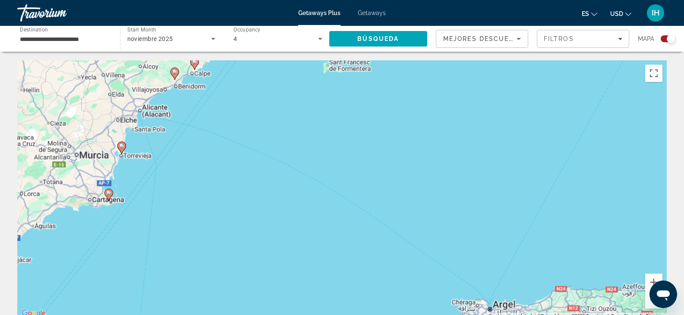
click at [636, 163] on div "Para activar la función de arrastre con el teclado, pulsa Alt + Intro. Cuando h…" at bounding box center [341, 189] width 649 height 259
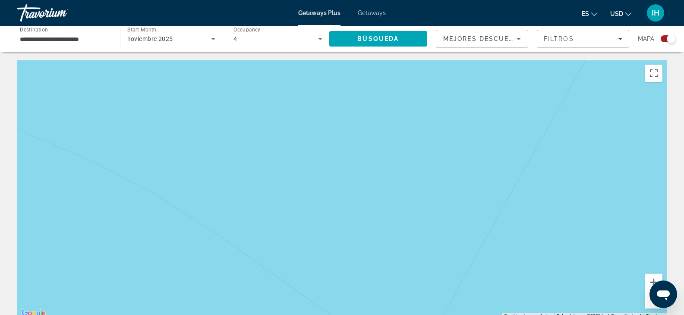
click at [636, 163] on div "Para activar la función de arrastre con el teclado, pulsa Alt + Intro. Cuando h…" at bounding box center [341, 189] width 649 height 259
click at [653, 70] on button "Cambiar a la vista en pantalla completa" at bounding box center [653, 73] width 17 height 17
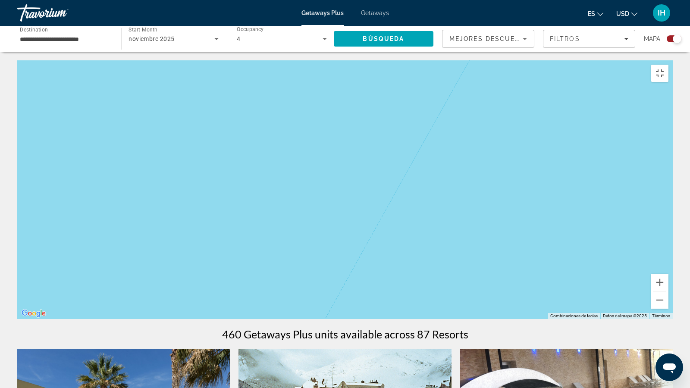
click at [653, 122] on div "Main content" at bounding box center [345, 189] width 656 height 259
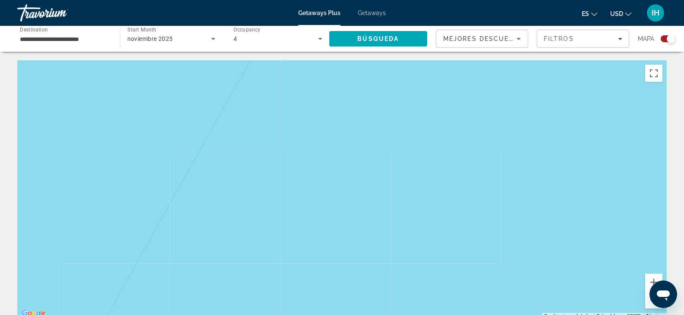
click at [455, 195] on div "Main content" at bounding box center [341, 189] width 649 height 259
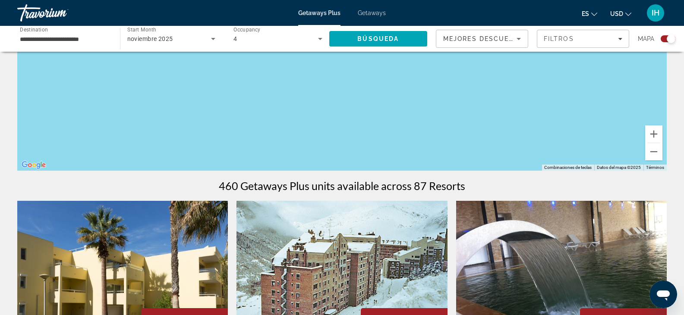
scroll to position [141, 0]
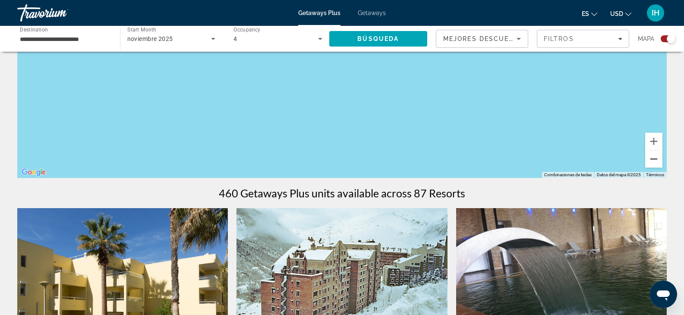
click at [656, 163] on button "Reducir" at bounding box center [653, 159] width 17 height 17
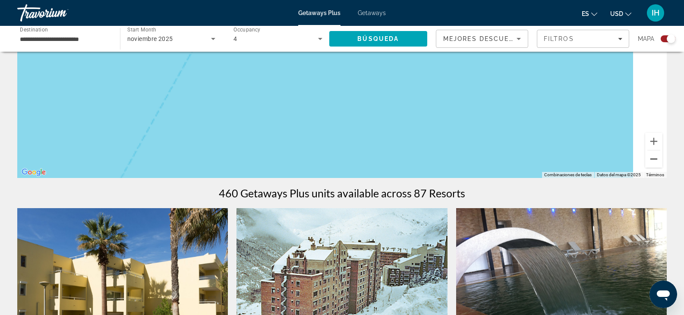
click at [656, 163] on button "Reducir" at bounding box center [653, 159] width 17 height 17
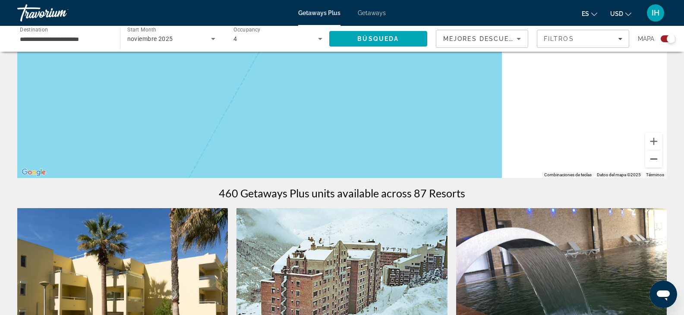
click at [656, 163] on button "Reducir" at bounding box center [653, 159] width 17 height 17
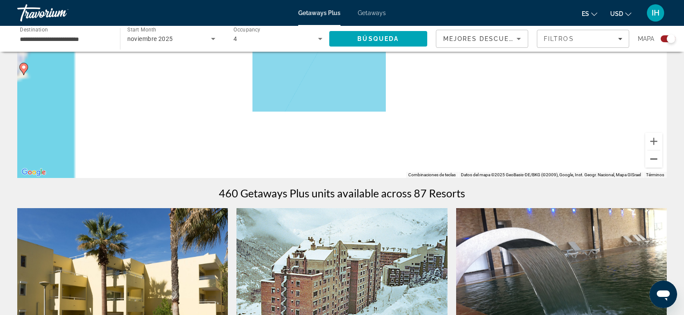
click at [656, 163] on button "Reducir" at bounding box center [653, 159] width 17 height 17
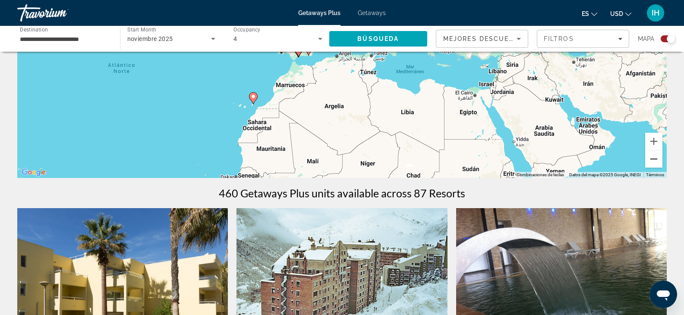
click at [656, 163] on button "Reducir" at bounding box center [653, 159] width 17 height 17
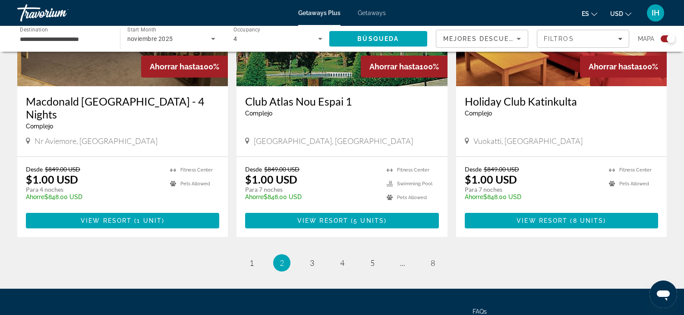
scroll to position [1328, 0]
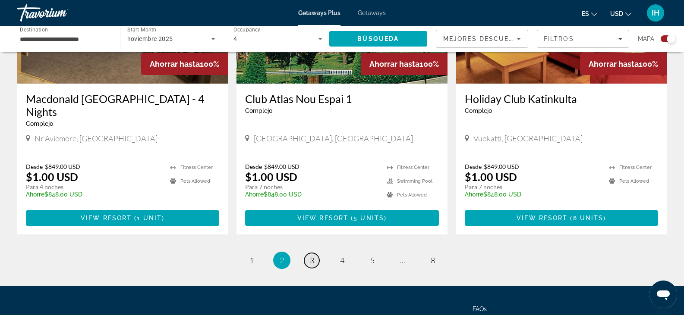
click at [311, 256] on span "3" at bounding box center [312, 260] width 4 height 9
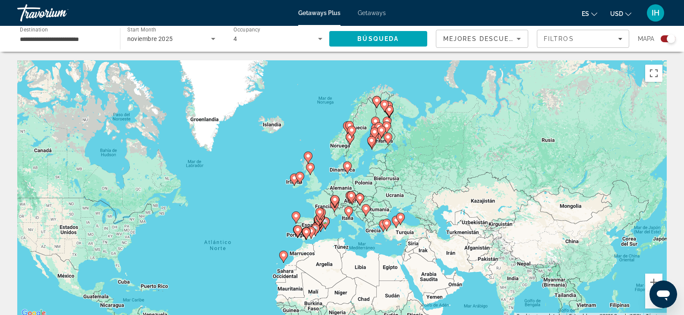
drag, startPoint x: 338, startPoint y: 173, endPoint x: 323, endPoint y: 220, distance: 48.8
click at [323, 220] on gmp-advanced-marker "Main content" at bounding box center [319, 213] width 9 height 13
click at [314, 225] on icon "Main content" at bounding box center [315, 230] width 8 height 11
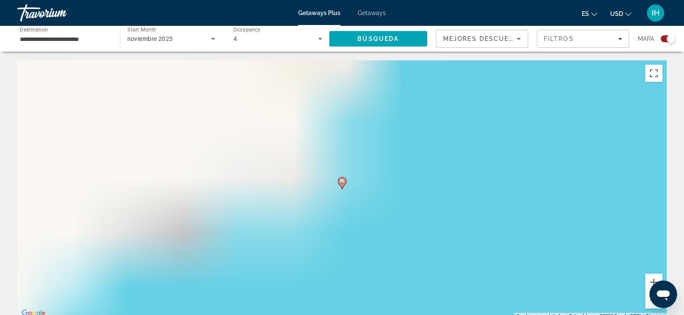
click at [314, 225] on div "Para desplazarte, pulsa las teclas [PERSON_NAME]. Para activar la función de ar…" at bounding box center [341, 189] width 649 height 259
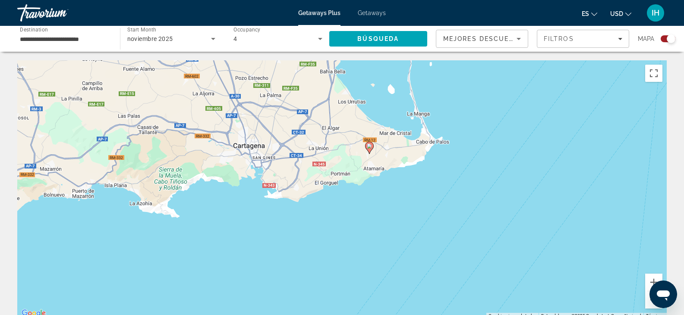
click at [324, 226] on div "Para activar la función de arrastre con el teclado, pulsa Alt + Intro. Cuando h…" at bounding box center [341, 189] width 649 height 259
click at [650, 305] on button "Reducir" at bounding box center [653, 300] width 17 height 17
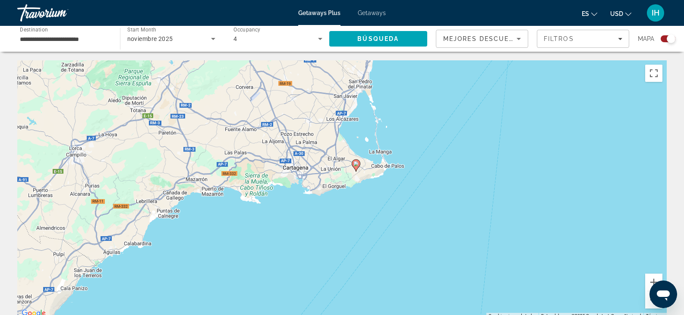
click at [650, 305] on button "Reducir" at bounding box center [653, 300] width 17 height 17
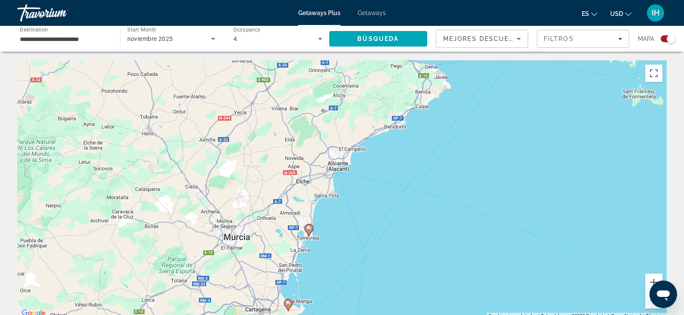
drag, startPoint x: 526, startPoint y: 141, endPoint x: 465, endPoint y: 273, distance: 145.5
click at [465, 273] on div "Para activar la función de arrastre con el teclado, pulsa Alt + Intro. Cuando h…" at bounding box center [341, 189] width 649 height 259
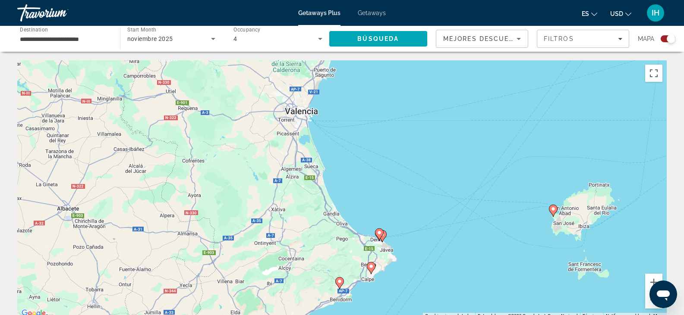
drag, startPoint x: 518, startPoint y: 158, endPoint x: 462, endPoint y: 332, distance: 182.8
click at [462, 315] on html "**********" at bounding box center [342, 157] width 684 height 315
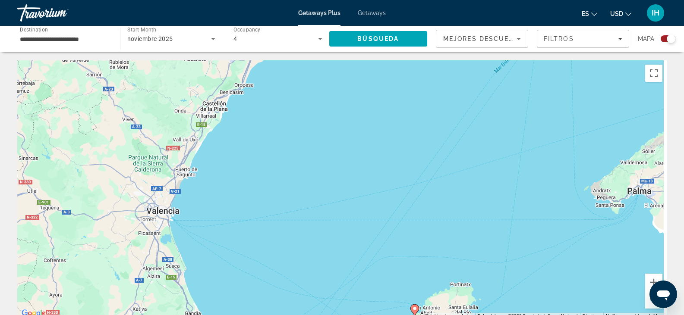
drag, startPoint x: 554, startPoint y: 200, endPoint x: 408, endPoint y: 302, distance: 178.2
click at [408, 302] on div "Para activar la función de arrastre con el teclado, pulsa Alt + Intro. Cuando h…" at bounding box center [341, 189] width 649 height 259
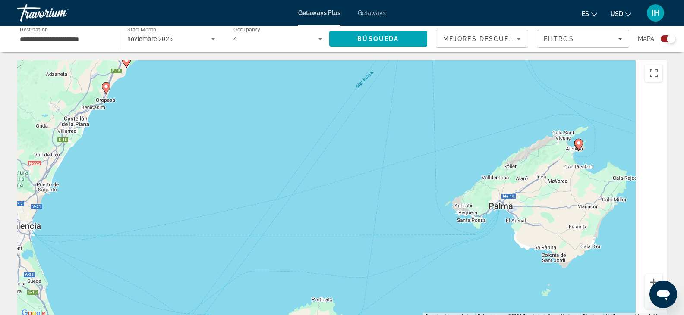
drag, startPoint x: 535, startPoint y: 181, endPoint x: 337, endPoint y: 189, distance: 198.1
click at [337, 189] on div "Para activar la función de arrastre con el teclado, pulsa Alt + Intro. Cuando h…" at bounding box center [341, 189] width 649 height 259
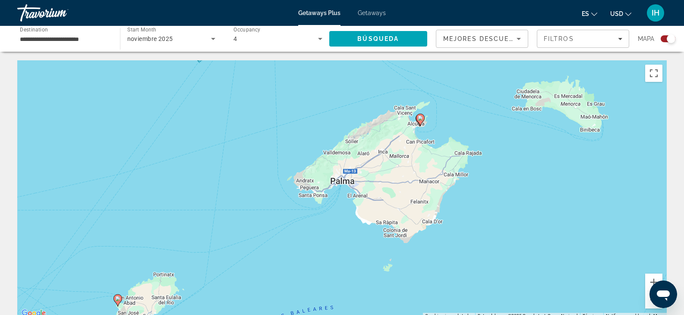
drag, startPoint x: 464, startPoint y: 250, endPoint x: 371, endPoint y: 234, distance: 94.1
click at [371, 234] on div "Para activar la función de arrastre con el teclado, pulsa Alt + Intro. Cuando h…" at bounding box center [341, 189] width 649 height 259
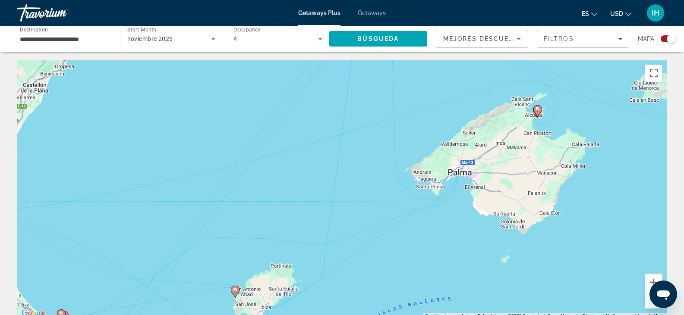
drag, startPoint x: 515, startPoint y: 185, endPoint x: 626, endPoint y: 183, distance: 110.4
click at [626, 183] on div "Para activar la función de arrastre con el teclado, pulsa Alt + Intro. Cuando h…" at bounding box center [341, 189] width 649 height 259
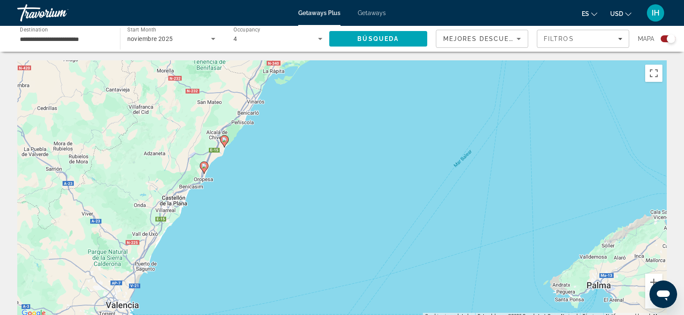
drag, startPoint x: 390, startPoint y: 125, endPoint x: 533, endPoint y: 239, distance: 183.2
click at [533, 239] on div "Para activar la función de arrastre con el teclado, pulsa Alt + Intro. Cuando h…" at bounding box center [341, 189] width 649 height 259
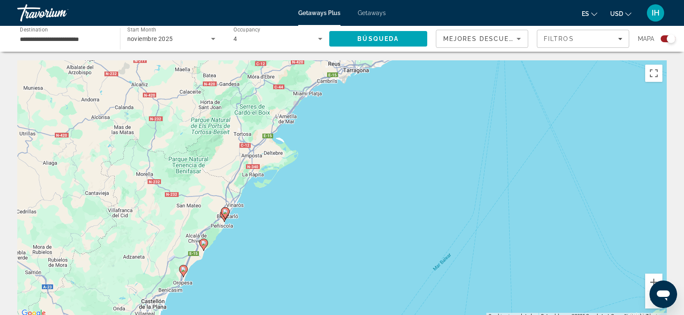
drag, startPoint x: 386, startPoint y: 151, endPoint x: 355, endPoint y: 255, distance: 108.8
click at [355, 255] on div "Para activar la función de arrastre con el teclado, pulsa Alt + Intro. Cuando h…" at bounding box center [341, 189] width 649 height 259
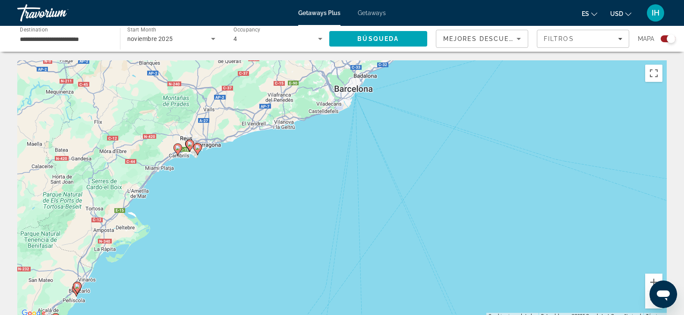
drag, startPoint x: 446, startPoint y: 148, endPoint x: 293, endPoint y: 230, distance: 173.5
click at [293, 230] on div "Para activar la función de arrastre con el teclado, pulsa Alt + Intro. Cuando h…" at bounding box center [341, 189] width 649 height 259
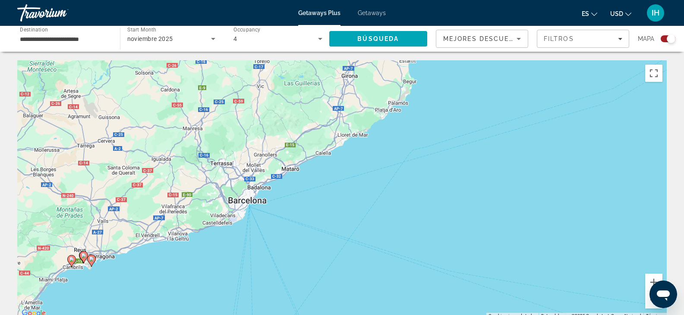
drag, startPoint x: 452, startPoint y: 182, endPoint x: 341, endPoint y: 298, distance: 160.8
click at [341, 298] on div "Para activar la función de arrastre con el teclado, pulsa Alt + Intro. Cuando h…" at bounding box center [341, 189] width 649 height 259
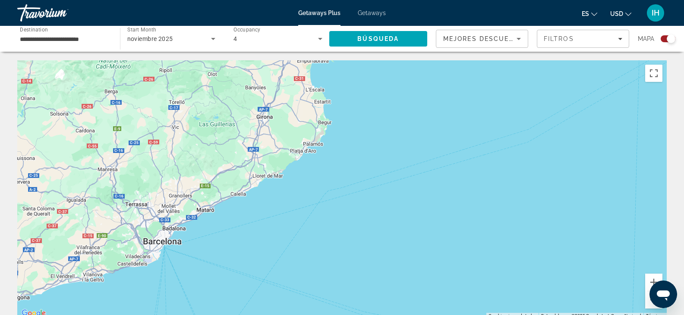
drag, startPoint x: 512, startPoint y: 201, endPoint x: 421, endPoint y: 245, distance: 101.3
click at [421, 245] on div "Para activar la función de arrastre con el teclado, pulsa Alt + Intro. Cuando h…" at bounding box center [341, 189] width 649 height 259
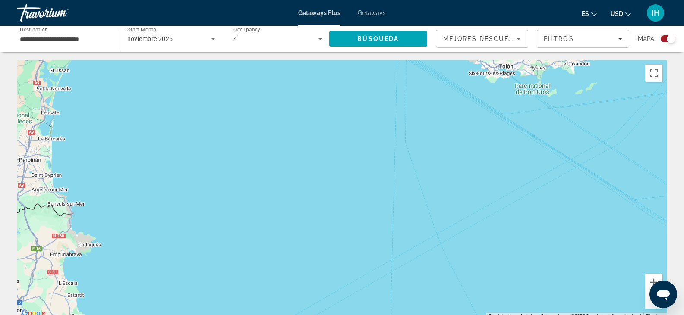
drag, startPoint x: 612, startPoint y: 115, endPoint x: 365, endPoint y: 310, distance: 315.1
click at [365, 310] on div "Para activar la función de arrastre con el teclado, pulsa Alt + Intro. Cuando h…" at bounding box center [341, 189] width 649 height 259
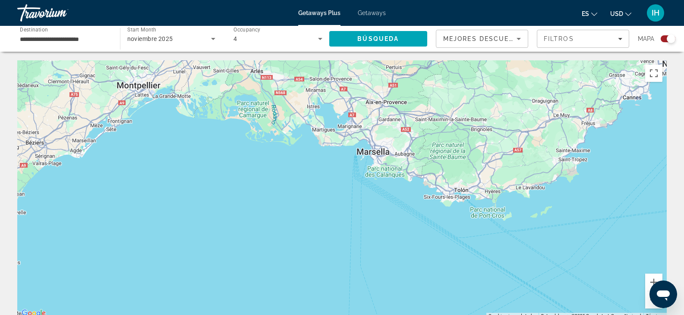
drag, startPoint x: 540, startPoint y: 209, endPoint x: 495, endPoint y: 336, distance: 134.2
click at [495, 315] on html "**********" at bounding box center [342, 157] width 684 height 315
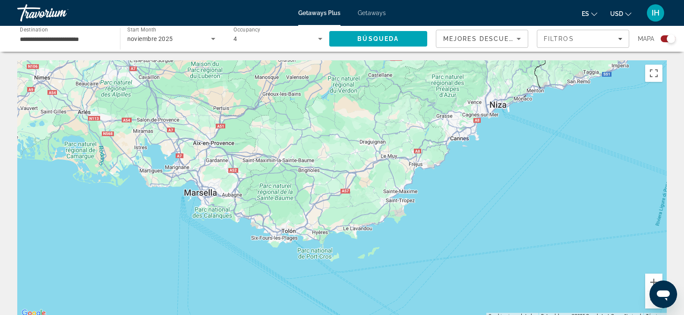
drag, startPoint x: 551, startPoint y: 182, endPoint x: 363, endPoint y: 229, distance: 193.9
click at [363, 229] on div "Main content" at bounding box center [341, 189] width 649 height 259
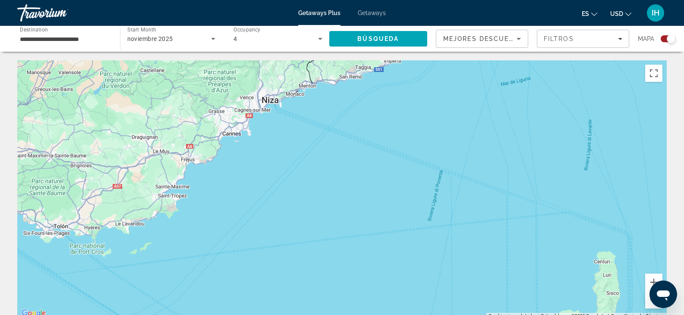
drag, startPoint x: 560, startPoint y: 217, endPoint x: 330, endPoint y: 214, distance: 229.9
click at [330, 214] on div "Main content" at bounding box center [341, 189] width 649 height 259
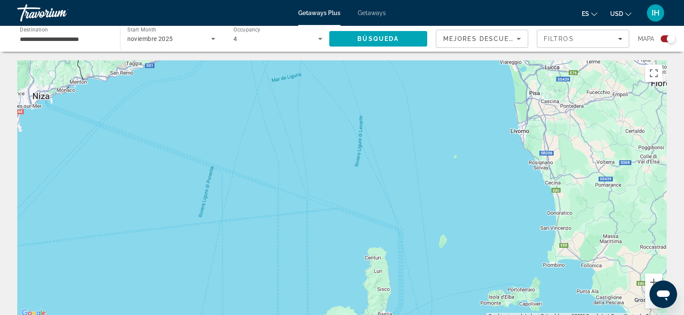
drag, startPoint x: 483, startPoint y: 221, endPoint x: 248, endPoint y: 217, distance: 234.2
click at [248, 217] on div "Main content" at bounding box center [341, 189] width 649 height 259
click at [361, 272] on div "Main content" at bounding box center [341, 189] width 649 height 259
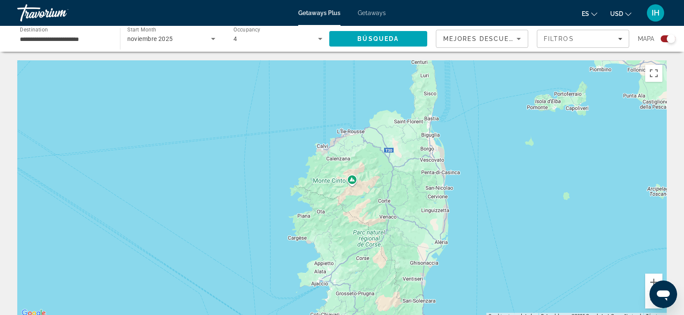
drag, startPoint x: 361, startPoint y: 272, endPoint x: 408, endPoint y: 71, distance: 206.7
click at [408, 71] on div "Main content" at bounding box center [341, 189] width 649 height 259
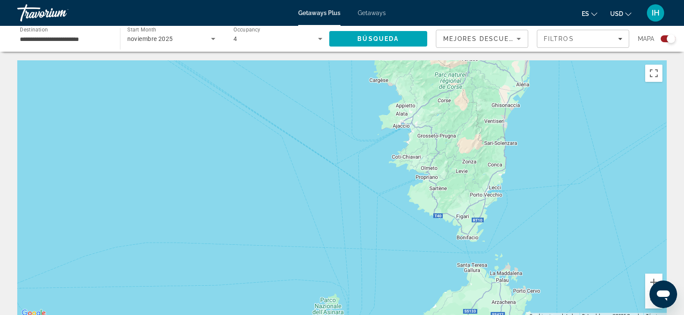
drag, startPoint x: 392, startPoint y: 225, endPoint x: 475, endPoint y: 54, distance: 190.2
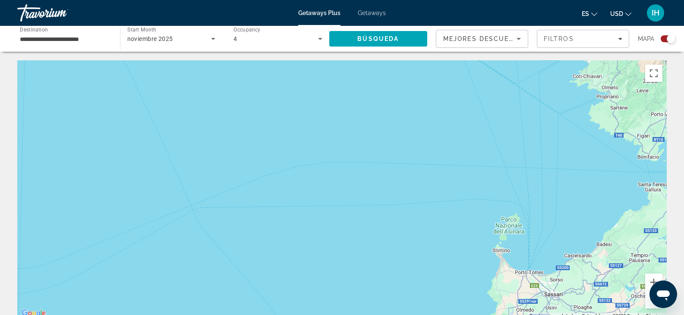
drag, startPoint x: 231, startPoint y: 260, endPoint x: 424, endPoint y: 170, distance: 212.4
click at [424, 170] on div "Main content" at bounding box center [341, 189] width 649 height 259
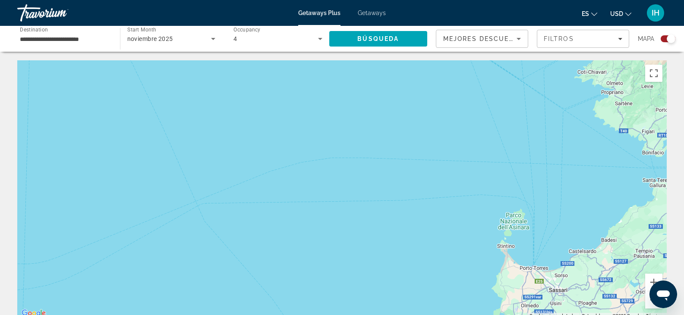
click at [651, 305] on button "Reducir" at bounding box center [653, 300] width 17 height 17
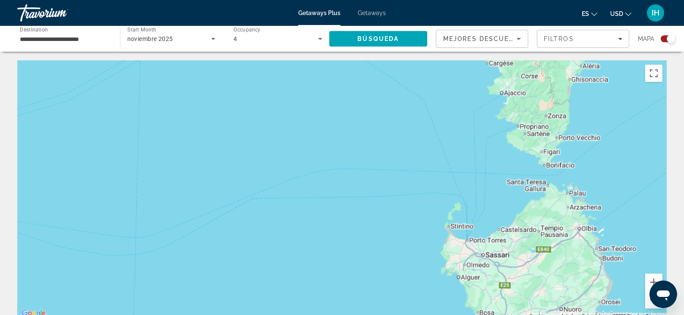
click at [651, 305] on button "Reducir" at bounding box center [653, 300] width 17 height 17
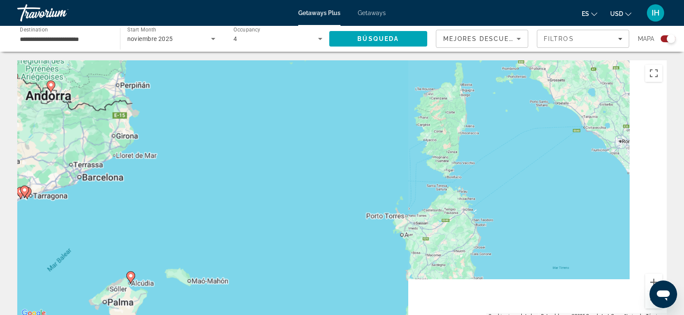
click at [651, 305] on button "Reducir" at bounding box center [653, 300] width 17 height 17
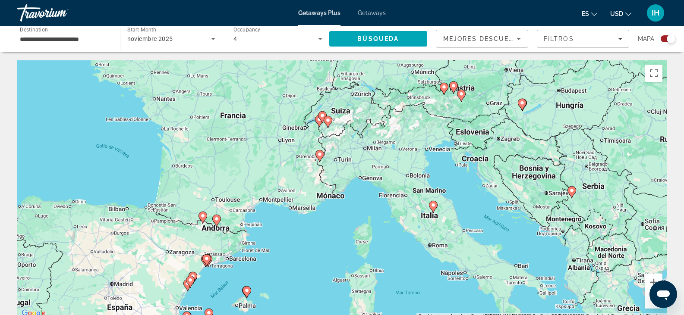
drag, startPoint x: 414, startPoint y: 263, endPoint x: 397, endPoint y: 333, distance: 72.6
click at [397, 315] on html "**********" at bounding box center [342, 157] width 684 height 315
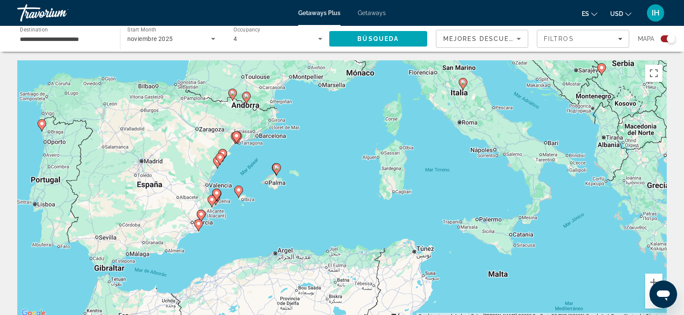
drag, startPoint x: 414, startPoint y: 137, endPoint x: 444, endPoint y: 11, distance: 129.8
click at [444, 11] on div "**********" at bounding box center [342, 157] width 684 height 315
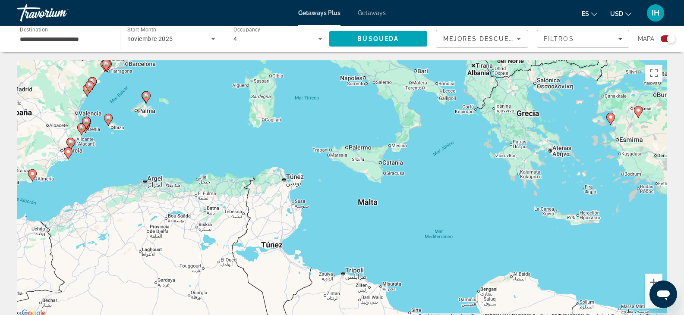
drag, startPoint x: 489, startPoint y: 191, endPoint x: 355, endPoint y: 129, distance: 147.9
click at [355, 129] on div "Para activar la función de arrastre con el teclado, pulsa Alt + Intro. Cuando h…" at bounding box center [341, 189] width 649 height 259
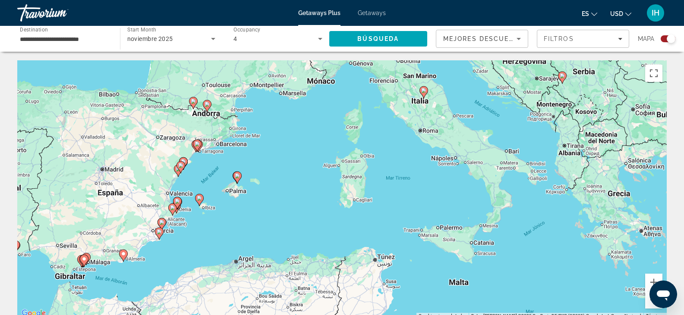
drag, startPoint x: 304, startPoint y: 116, endPoint x: 401, endPoint y: 195, distance: 124.8
click at [401, 195] on div "Para activar la función de arrastre con el teclado, pulsa Alt + Intro. Cuando h…" at bounding box center [341, 189] width 649 height 259
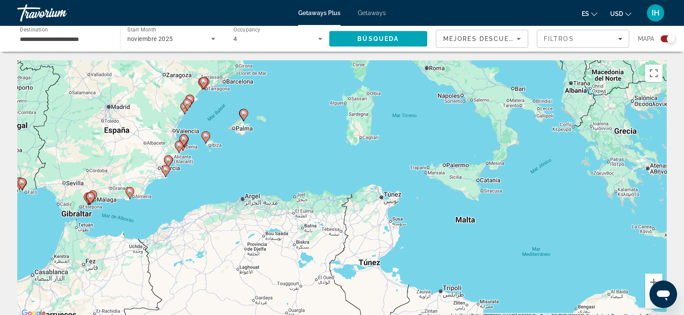
drag, startPoint x: 275, startPoint y: 217, endPoint x: 282, endPoint y: 155, distance: 62.0
click at [282, 155] on div "Para activar la función de arrastre con el teclado, pulsa Alt + Intro. Cuando h…" at bounding box center [341, 189] width 649 height 259
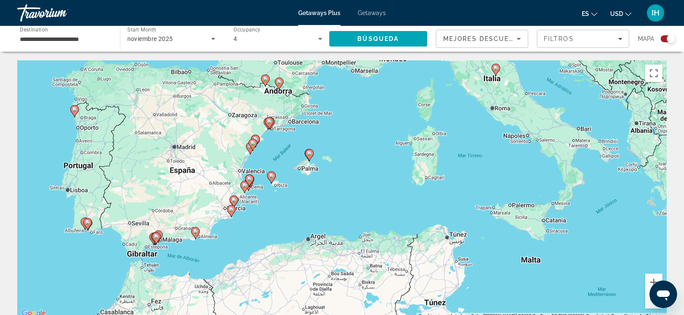
drag, startPoint x: 106, startPoint y: 217, endPoint x: 172, endPoint y: 257, distance: 77.6
click at [172, 257] on div "Para activar la función de arrastre con el teclado, pulsa Alt + Intro. Cuando h…" at bounding box center [341, 189] width 649 height 259
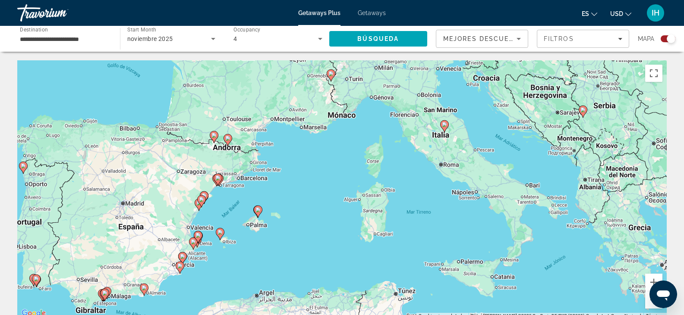
drag, startPoint x: 400, startPoint y: 200, endPoint x: 349, endPoint y: 258, distance: 78.2
click at [349, 258] on div "Para activar la función de arrastre con el teclado, pulsa Alt + Intro. Cuando h…" at bounding box center [341, 189] width 649 height 259
click at [379, 215] on div "Para activar la función de arrastre con el teclado, pulsa Alt + Intro. Cuando h…" at bounding box center [341, 189] width 649 height 259
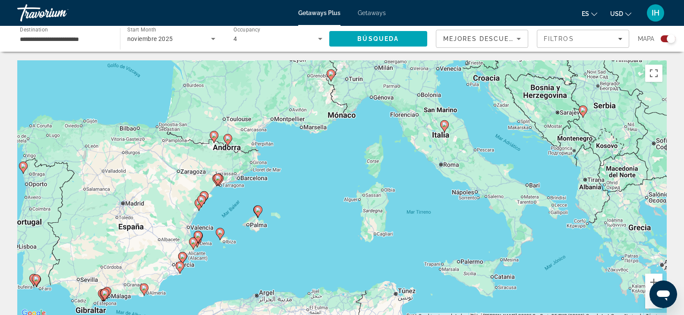
click at [379, 215] on div "Para activar la función de arrastre con el teclado, pulsa Alt + Intro. Cuando h…" at bounding box center [341, 189] width 649 height 259
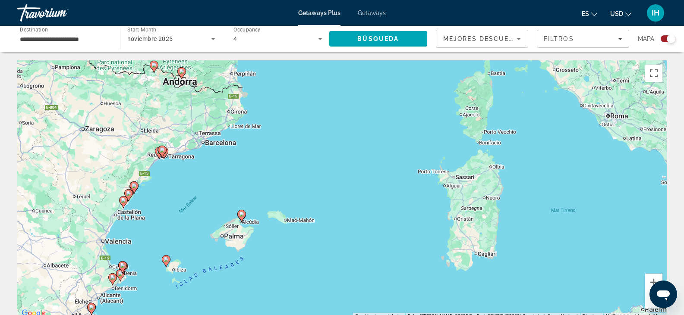
drag, startPoint x: 265, startPoint y: 213, endPoint x: 375, endPoint y: 214, distance: 110.4
click at [375, 214] on div "Para activar la función de arrastre con el teclado, pulsa Alt + Intro. Cuando h…" at bounding box center [341, 189] width 649 height 259
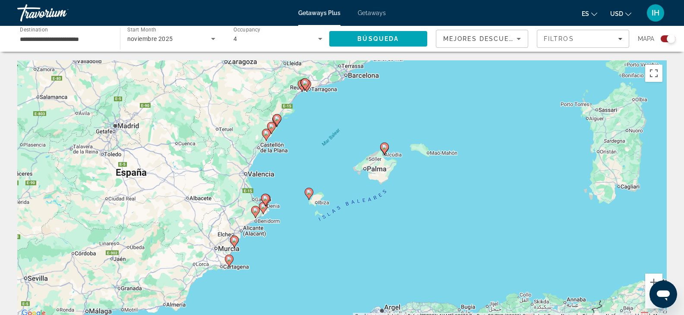
drag, startPoint x: 310, startPoint y: 256, endPoint x: 462, endPoint y: 188, distance: 166.2
click at [462, 188] on div "Para activar la función de arrastre con el teclado, pulsa Alt + Intro. Cuando h…" at bounding box center [341, 189] width 649 height 259
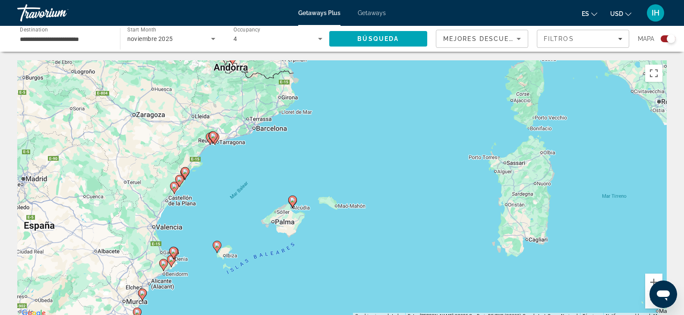
drag, startPoint x: 435, startPoint y: 260, endPoint x: 328, endPoint y: 311, distance: 118.3
click at [328, 311] on div "Para activar la función de arrastre con el teclado, pulsa Alt + Intro. Cuando h…" at bounding box center [341, 189] width 649 height 259
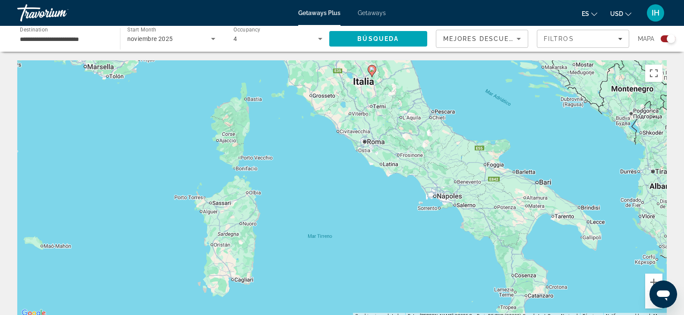
drag, startPoint x: 365, startPoint y: 128, endPoint x: 73, endPoint y: 172, distance: 295.8
click at [73, 172] on div "Para activar la función de arrastre con el teclado, pulsa Alt + Intro. Cuando h…" at bounding box center [341, 189] width 649 height 259
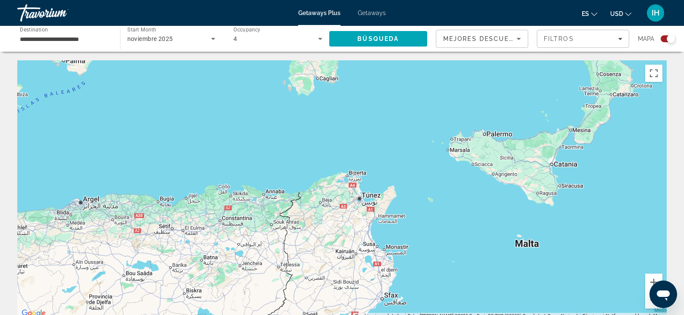
drag, startPoint x: 307, startPoint y: 236, endPoint x: 395, endPoint y: 27, distance: 226.9
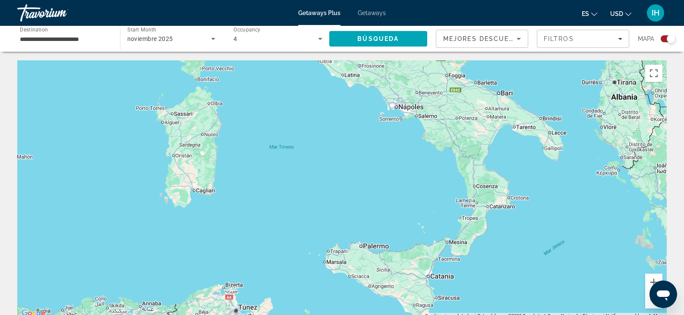
drag, startPoint x: 467, startPoint y: 204, endPoint x: 342, endPoint y: 316, distance: 167.7
click at [342, 315] on html "**********" at bounding box center [342, 157] width 684 height 315
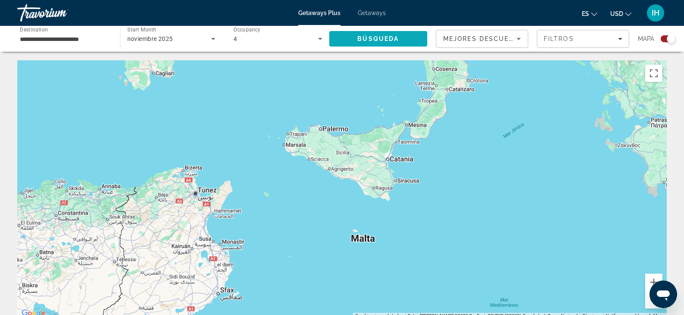
drag, startPoint x: 415, startPoint y: 201, endPoint x: 369, endPoint y: 45, distance: 163.1
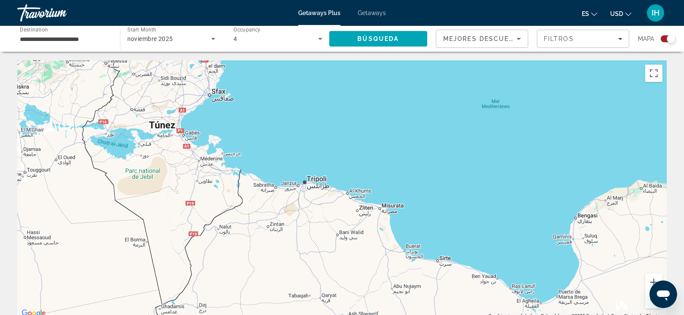
drag, startPoint x: 364, startPoint y: 237, endPoint x: 361, endPoint y: 78, distance: 158.8
click at [361, 78] on div "Main content" at bounding box center [341, 189] width 649 height 259
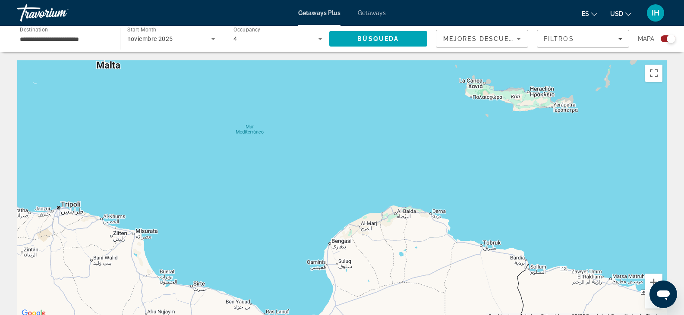
drag, startPoint x: 442, startPoint y: 195, endPoint x: 195, endPoint y: 220, distance: 248.5
click at [195, 220] on div "Main content" at bounding box center [341, 189] width 649 height 259
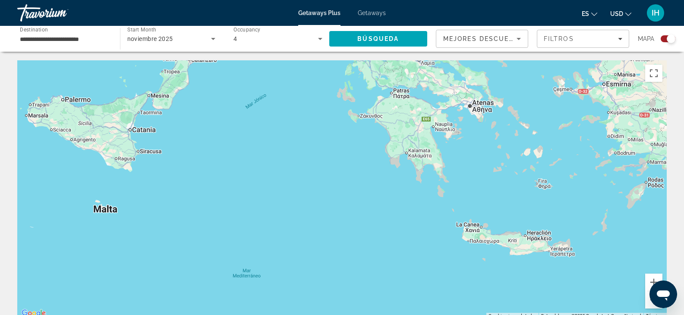
drag, startPoint x: 559, startPoint y: 146, endPoint x: 559, endPoint y: 300, distance: 154.0
click at [559, 300] on div "Main content" at bounding box center [341, 189] width 649 height 259
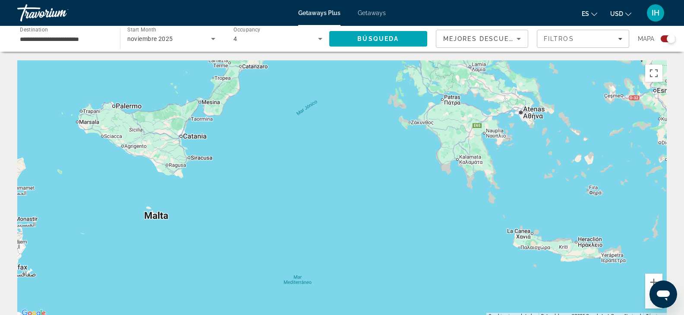
drag, startPoint x: 164, startPoint y: 251, endPoint x: 481, endPoint y: 295, distance: 319.6
click at [481, 295] on div "Para activar la función de arrastre con el teclado, pulsa Alt + Intro. Cuando h…" at bounding box center [341, 189] width 649 height 259
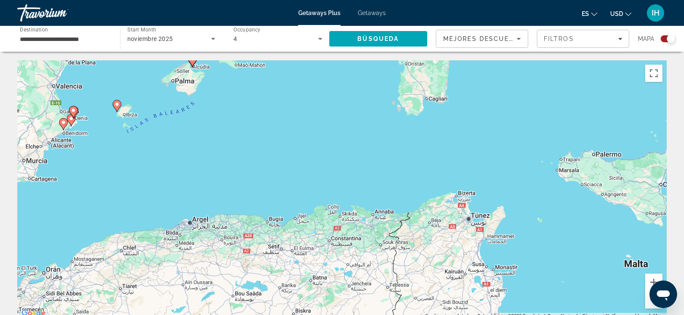
drag, startPoint x: 327, startPoint y: 272, endPoint x: 505, endPoint y: 259, distance: 179.0
click at [505, 259] on div "Para activar la función de arrastre con el teclado, pulsa Alt + Intro. Cuando h…" at bounding box center [341, 189] width 649 height 259
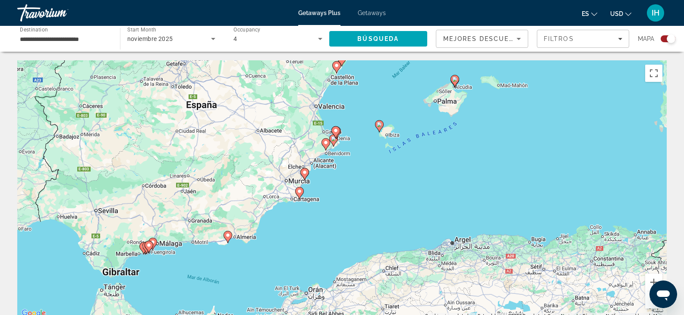
drag, startPoint x: 147, startPoint y: 268, endPoint x: 353, endPoint y: 320, distance: 212.5
click at [353, 315] on html "**********" at bounding box center [342, 157] width 684 height 315
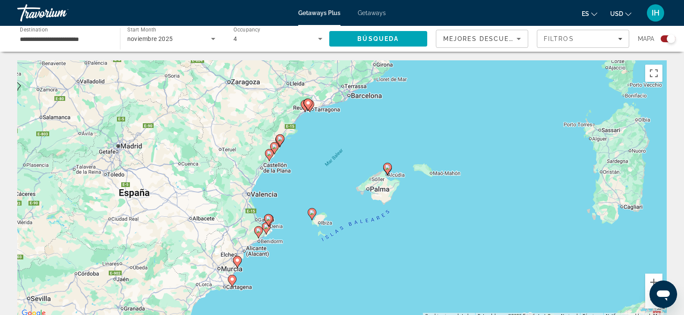
drag, startPoint x: 454, startPoint y: 182, endPoint x: 384, endPoint y: 276, distance: 116.8
click at [384, 276] on div "Para activar la función de arrastre con el teclado, pulsa Alt + Intro. Cuando h…" at bounding box center [341, 189] width 649 height 259
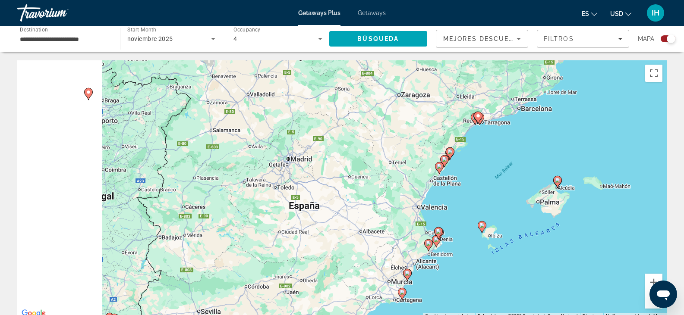
drag, startPoint x: 87, startPoint y: 187, endPoint x: 354, endPoint y: 199, distance: 267.2
click at [354, 199] on div "Para activar la función de arrastre con el teclado, pulsa Alt + Intro. Cuando h…" at bounding box center [341, 189] width 649 height 259
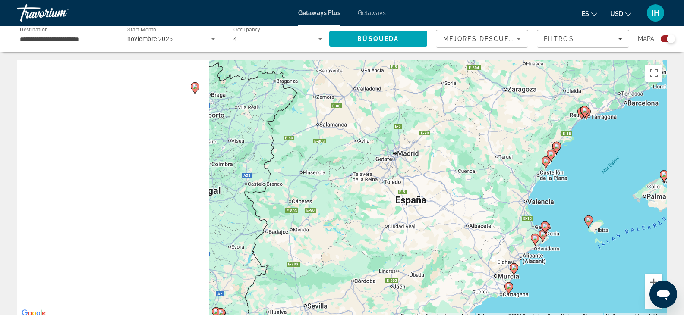
click at [182, 229] on div "Para activar la función de arrastre con el teclado, pulsa Alt + Intro. Cuando h…" at bounding box center [341, 189] width 649 height 259
click at [562, 201] on div "Para activar la función de arrastre con el teclado, pulsa Alt + Intro. Cuando h…" at bounding box center [341, 189] width 649 height 259
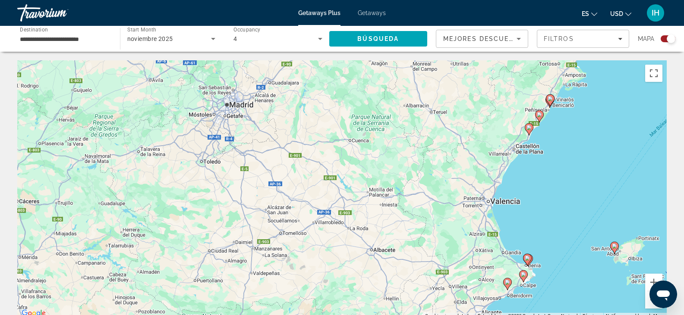
click at [85, 268] on div "Para activar la función de arrastre con el teclado, pulsa Alt + Intro. Cuando h…" at bounding box center [341, 189] width 649 height 259
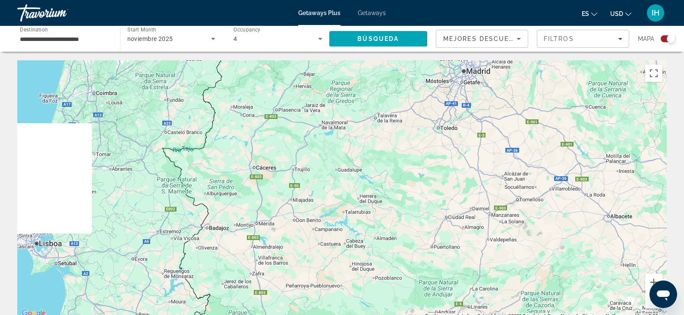
drag, startPoint x: 339, startPoint y: 229, endPoint x: 591, endPoint y: 195, distance: 254.2
click at [591, 195] on div "Para activar la función de arrastre con el teclado, pulsa Alt + Intro. Cuando h…" at bounding box center [341, 189] width 649 height 259
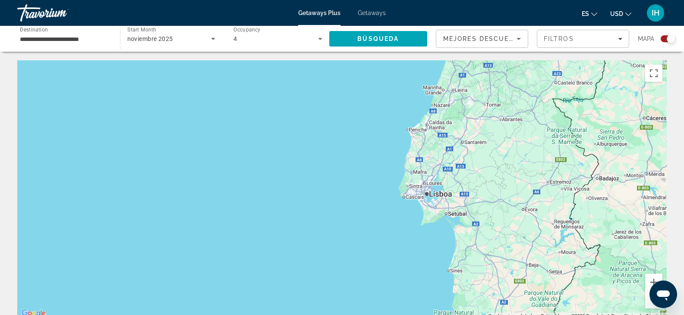
drag, startPoint x: 133, startPoint y: 225, endPoint x: 457, endPoint y: 188, distance: 325.6
click at [457, 188] on div "Para activar la función de arrastre con el teclado, pulsa Alt + Intro. Cuando h…" at bounding box center [341, 189] width 649 height 259
click at [648, 307] on button "Reducir" at bounding box center [653, 300] width 17 height 17
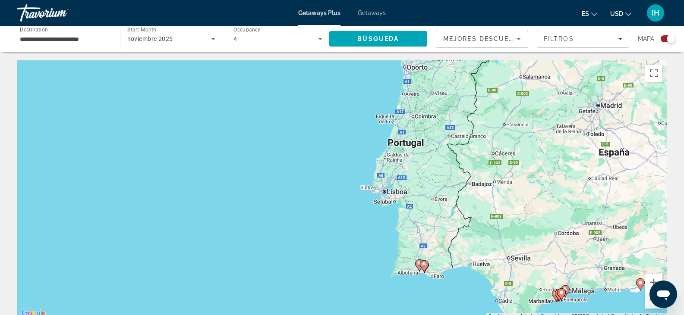
click at [648, 307] on button "Reducir" at bounding box center [653, 300] width 17 height 17
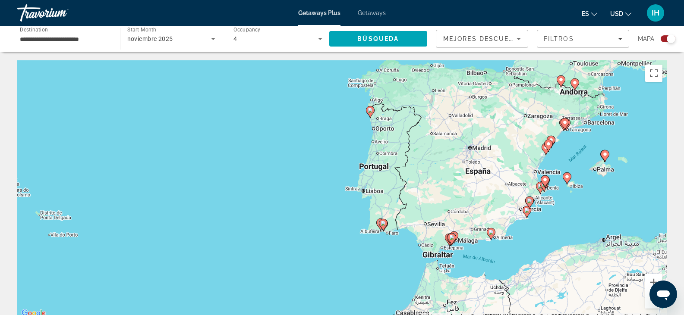
click at [648, 307] on button "Reducir" at bounding box center [653, 300] width 17 height 17
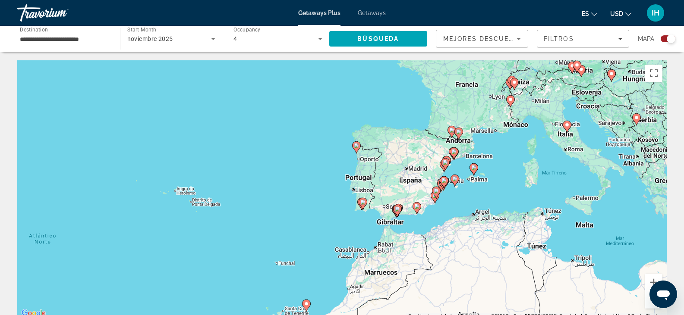
click at [648, 307] on button "Reducir" at bounding box center [653, 300] width 17 height 17
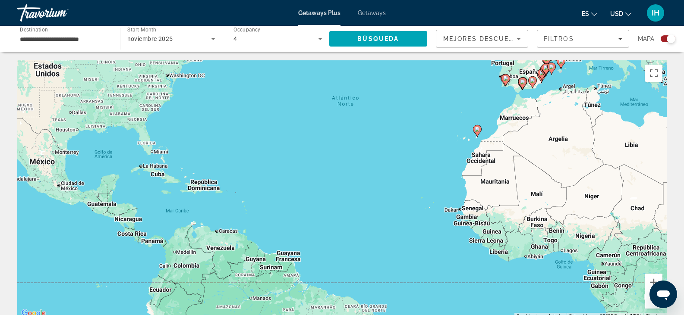
drag, startPoint x: 62, startPoint y: 207, endPoint x: 218, endPoint y: 89, distance: 195.2
click at [218, 89] on div "Para activar la función de arrastre con el teclado, pulsa Alt + Intro. Cuando h…" at bounding box center [341, 189] width 649 height 259
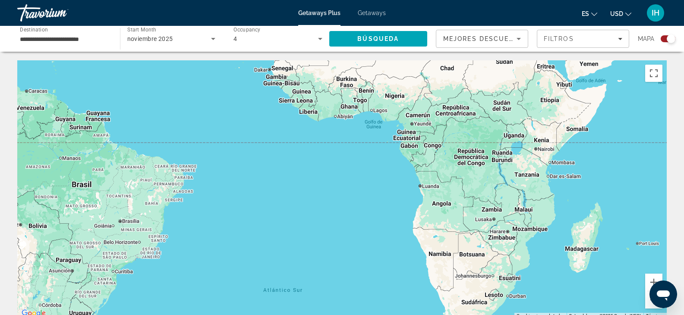
drag, startPoint x: 317, startPoint y: 225, endPoint x: 127, endPoint y: 42, distance: 263.9
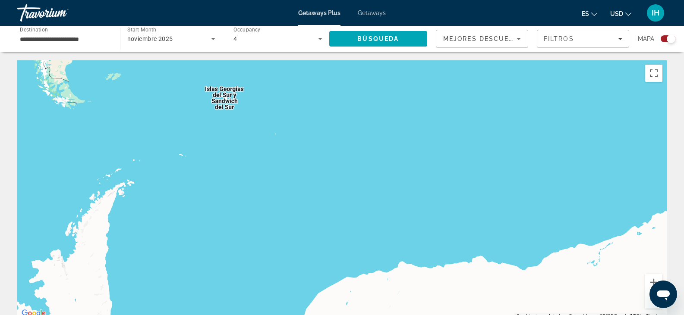
drag, startPoint x: 218, startPoint y: 245, endPoint x: 268, endPoint y: -52, distance: 301.9
click at [268, 0] on html "**********" at bounding box center [342, 157] width 684 height 315
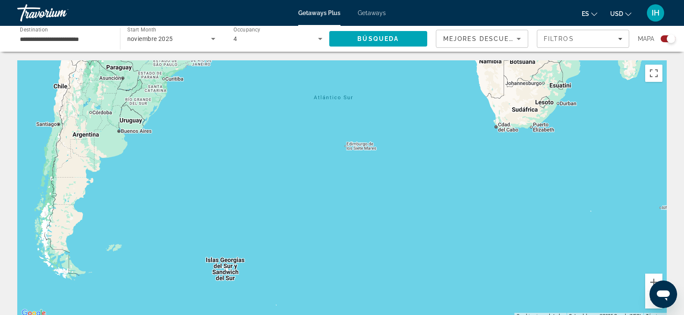
drag, startPoint x: 267, startPoint y: 171, endPoint x: 268, endPoint y: 336, distance: 164.3
click at [268, 315] on html "**********" at bounding box center [342, 157] width 684 height 315
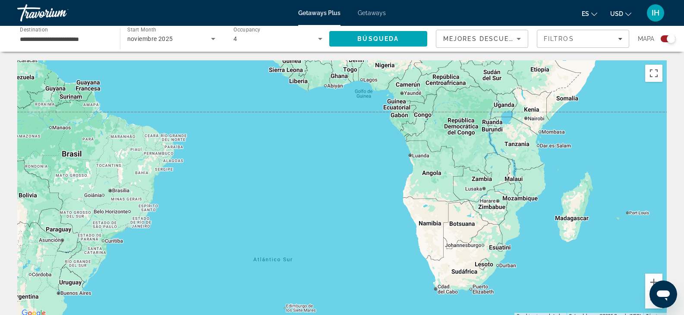
drag, startPoint x: 269, startPoint y: 167, endPoint x: 206, endPoint y: 336, distance: 179.6
click at [206, 315] on html "**********" at bounding box center [342, 157] width 684 height 315
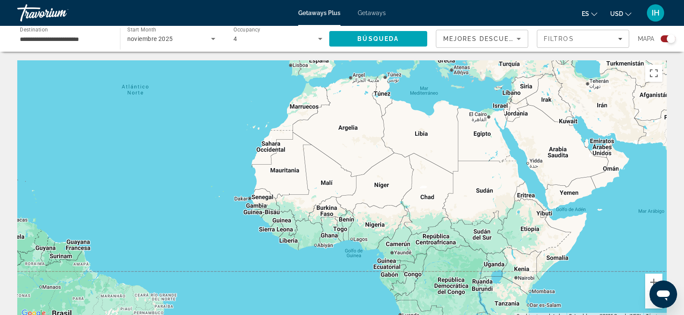
drag, startPoint x: 249, startPoint y: 132, endPoint x: 239, endPoint y: 292, distance: 160.8
click at [239, 292] on div "Main content" at bounding box center [341, 189] width 649 height 259
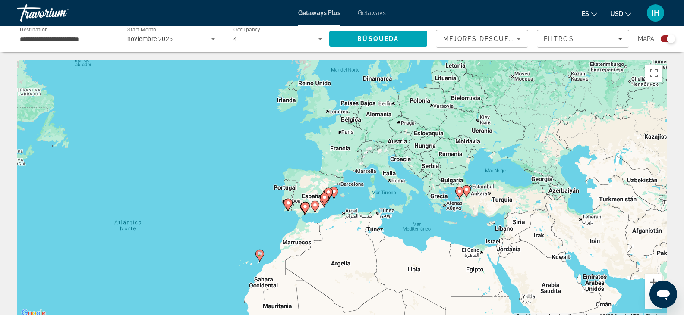
drag, startPoint x: 241, startPoint y: 146, endPoint x: 233, endPoint y: 284, distance: 137.8
click at [233, 284] on div "Para activar la función de arrastre con el teclado, pulsa Alt + Intro. Cuando h…" at bounding box center [341, 189] width 649 height 259
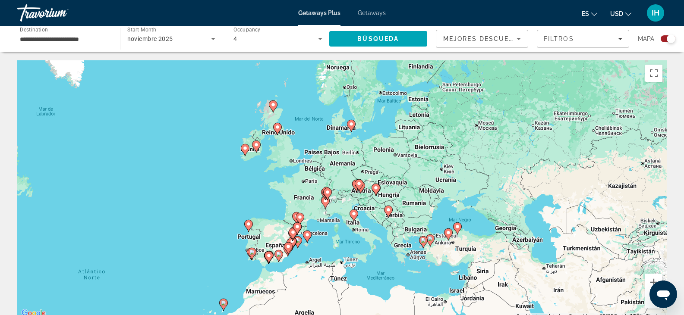
drag, startPoint x: 297, startPoint y: 119, endPoint x: 257, endPoint y: 174, distance: 68.6
click at [257, 174] on div "Para activar la función de arrastre con el teclado, pulsa Alt + Intro. Cuando h…" at bounding box center [341, 189] width 649 height 259
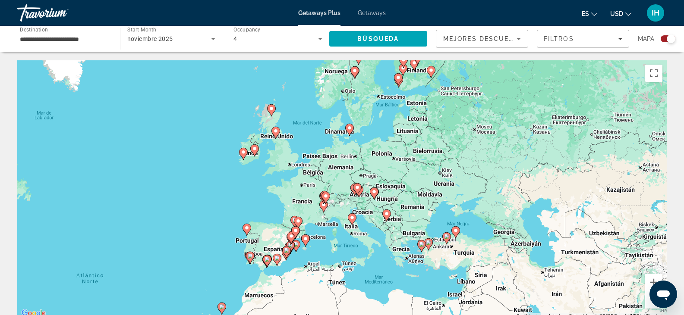
click at [257, 174] on div "Para activar la función de arrastre con el teclado, pulsa Alt + Intro. Cuando h…" at bounding box center [341, 189] width 649 height 259
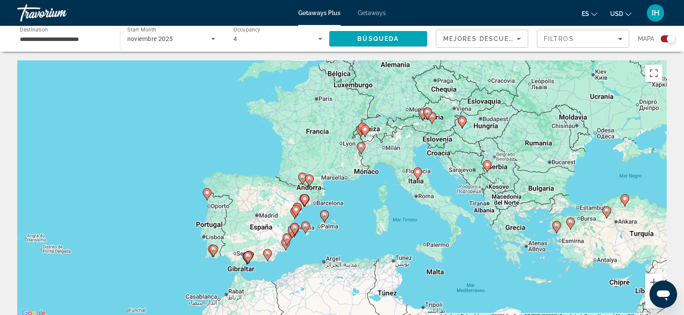
drag, startPoint x: 281, startPoint y: 239, endPoint x: 251, endPoint y: 140, distance: 103.7
click at [251, 140] on div "Para activar la función de arrastre con el teclado, pulsa Alt + Intro. Cuando h…" at bounding box center [341, 189] width 649 height 259
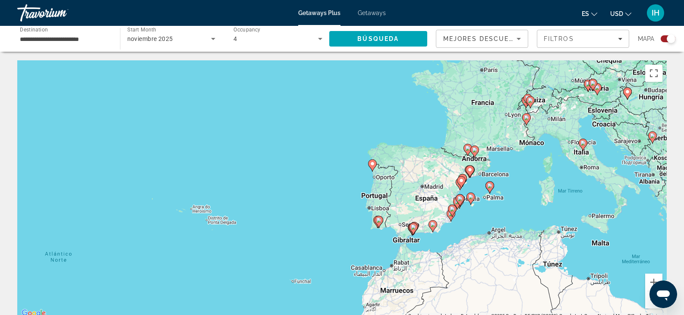
drag, startPoint x: 139, startPoint y: 210, endPoint x: 317, endPoint y: 181, distance: 180.5
click at [317, 181] on div "Para activar la función de arrastre con el teclado, pulsa Alt + Intro. Cuando h…" at bounding box center [341, 189] width 649 height 259
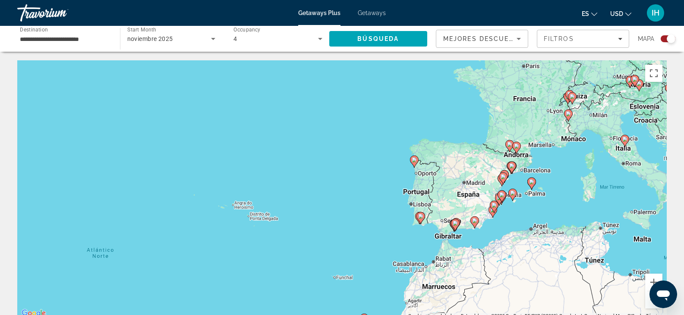
drag, startPoint x: 121, startPoint y: 223, endPoint x: 164, endPoint y: 219, distance: 43.3
click at [164, 219] on div "Para activar la función de arrastre con el teclado, pulsa Alt + Intro. Cuando h…" at bounding box center [341, 189] width 649 height 259
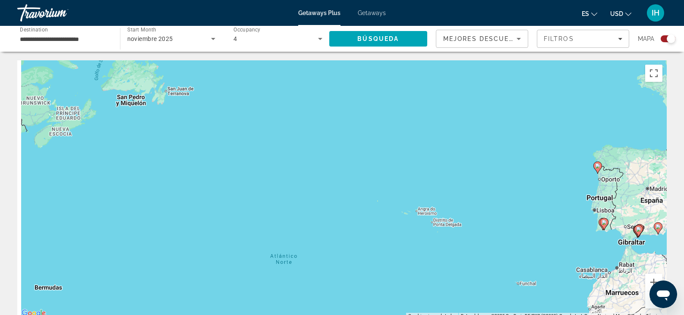
drag, startPoint x: 220, startPoint y: 233, endPoint x: 444, endPoint y: 239, distance: 224.3
click at [444, 239] on div "Para activar la función de arrastre con el teclado, pulsa Alt + Intro. Cuando h…" at bounding box center [341, 189] width 649 height 259
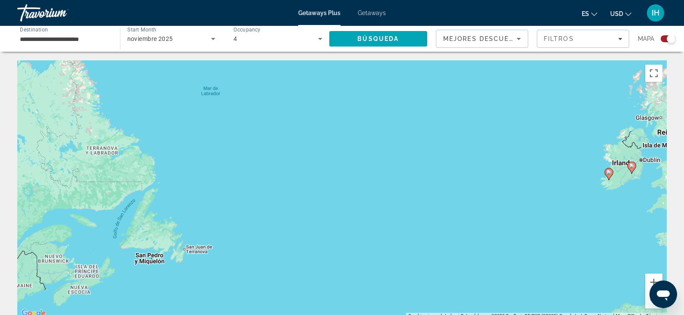
drag, startPoint x: 305, startPoint y: 173, endPoint x: 279, endPoint y: 336, distance: 165.2
click at [279, 315] on html "**********" at bounding box center [342, 157] width 684 height 315
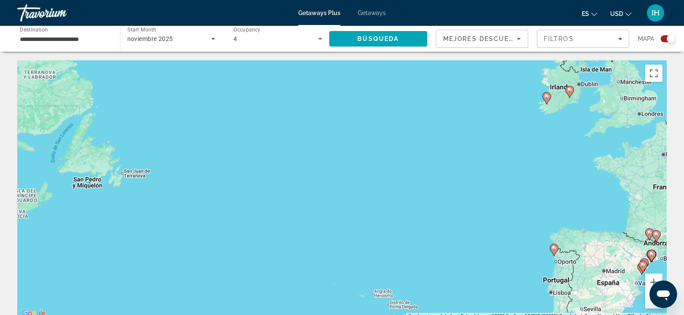
drag, startPoint x: 418, startPoint y: 251, endPoint x: 354, endPoint y: 165, distance: 106.7
click at [354, 165] on div "Para activar la función de arrastre con el teclado, pulsa Alt + Intro. Cuando h…" at bounding box center [341, 189] width 649 height 259
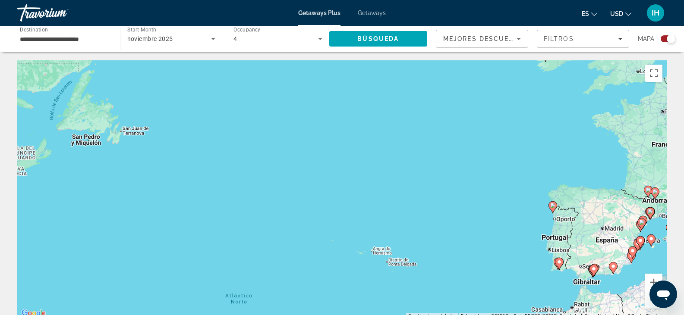
click at [645, 302] on button "Reducir" at bounding box center [653, 300] width 17 height 17
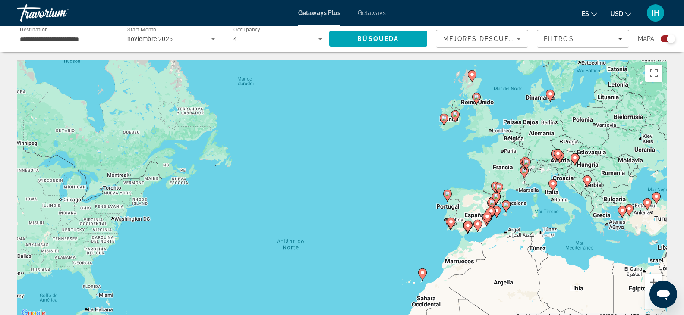
click at [645, 302] on button "Reducir" at bounding box center [653, 300] width 17 height 17
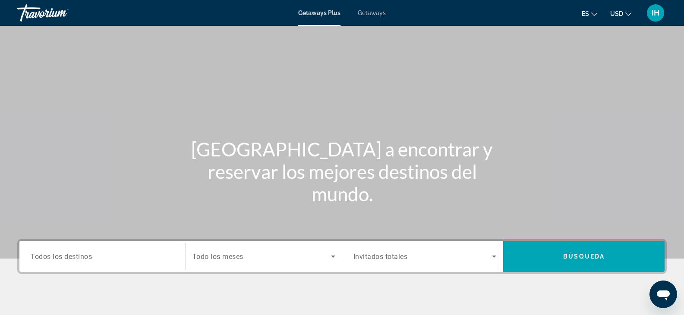
click at [86, 267] on div "Search widget" at bounding box center [102, 257] width 143 height 25
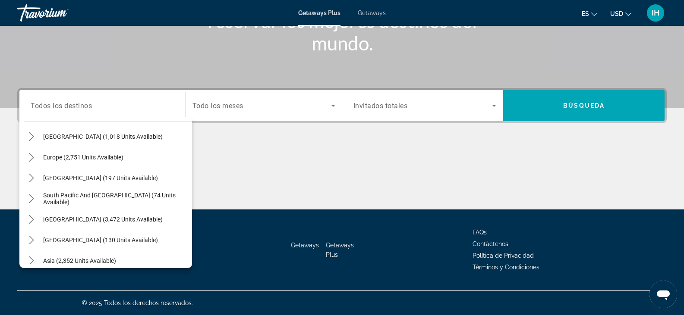
scroll to position [87, 0]
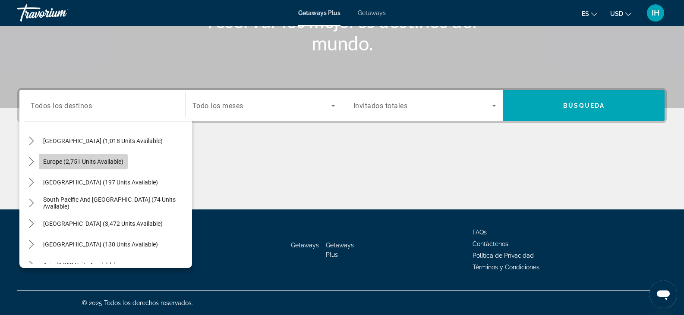
click at [73, 160] on span "Europe (2,751 units available)" at bounding box center [83, 161] width 80 height 7
type input "**********"
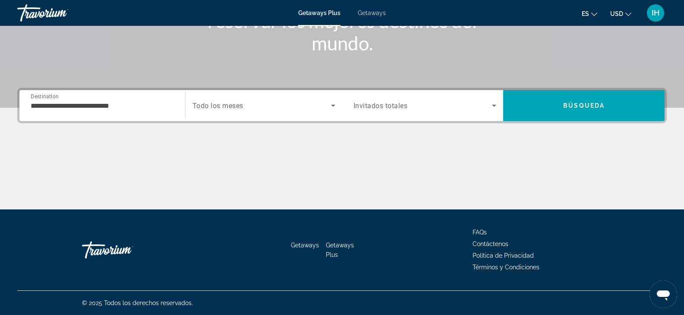
click at [73, 160] on div "Main content" at bounding box center [341, 177] width 649 height 65
click at [242, 107] on span "Todo los meses" at bounding box center [217, 106] width 51 height 8
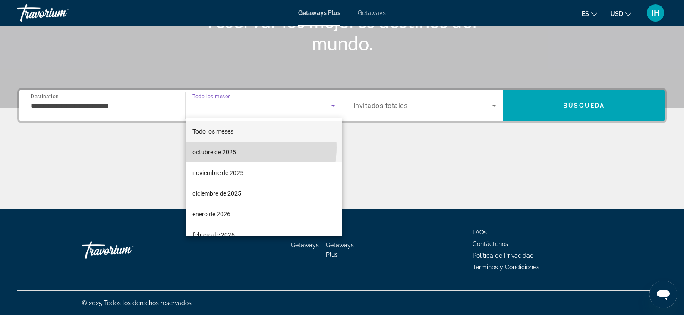
click at [237, 148] on mat-option "octubre de 2025" at bounding box center [263, 152] width 157 height 21
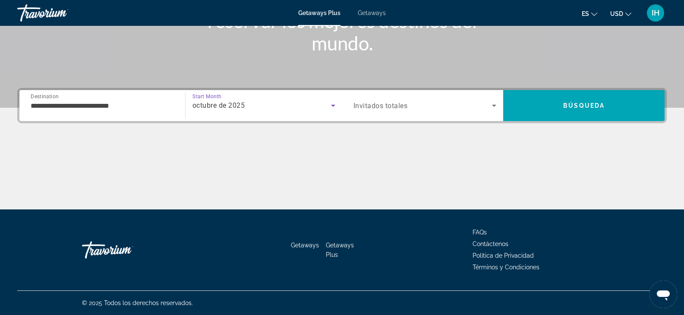
click at [314, 103] on div "octubre de 2025" at bounding box center [261, 105] width 138 height 10
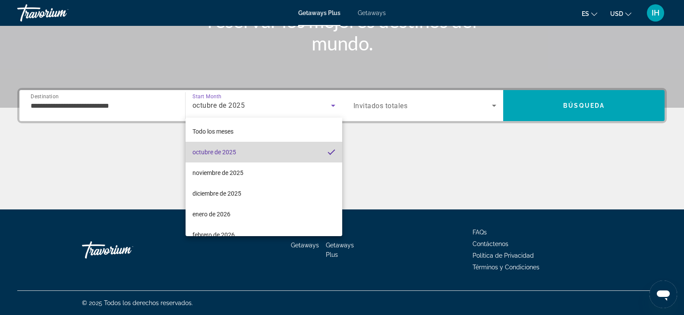
click at [275, 150] on mat-option "octubre de 2025" at bounding box center [263, 152] width 157 height 21
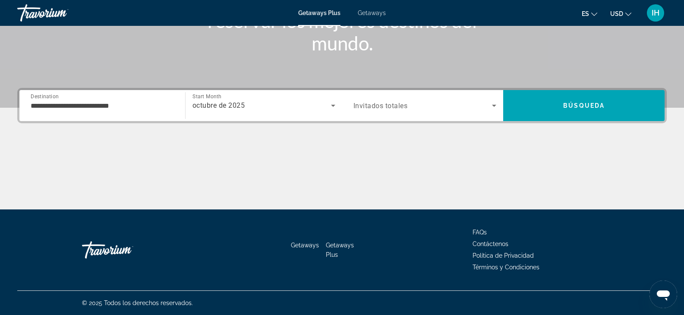
click at [416, 100] on div "Search widget" at bounding box center [424, 106] width 143 height 24
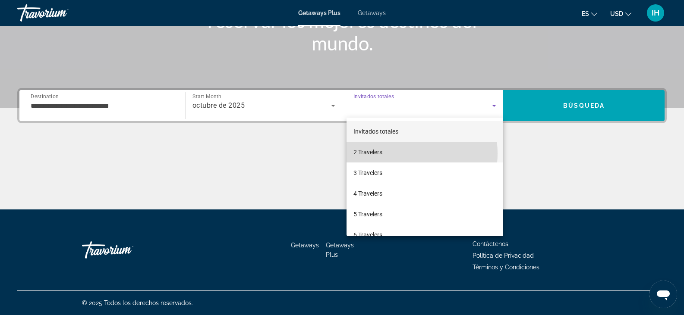
click at [396, 154] on mat-option "2 Travelers" at bounding box center [424, 152] width 157 height 21
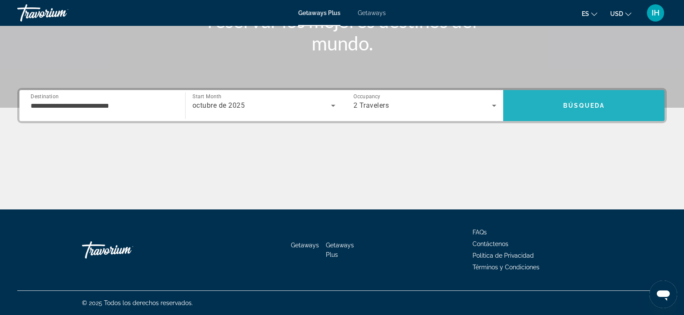
click at [550, 107] on span "Search" at bounding box center [583, 105] width 161 height 21
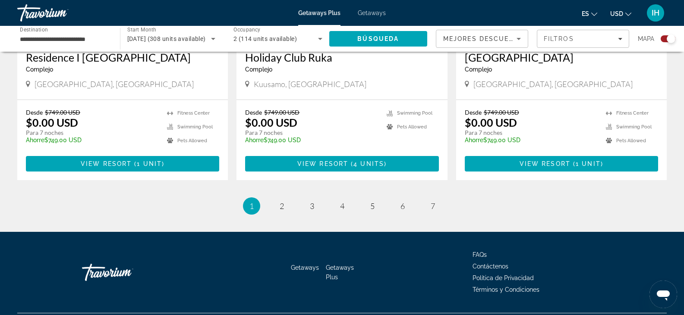
scroll to position [1244, 0]
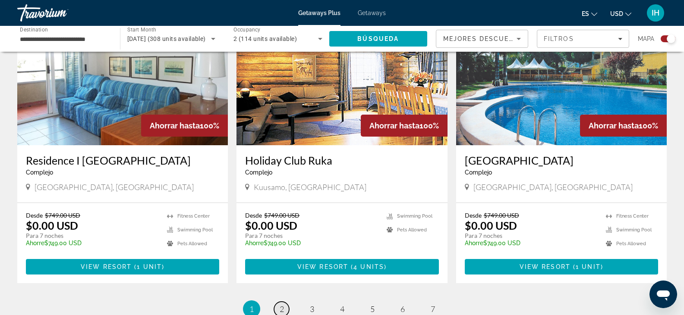
click at [281, 305] on span "2" at bounding box center [281, 309] width 4 height 9
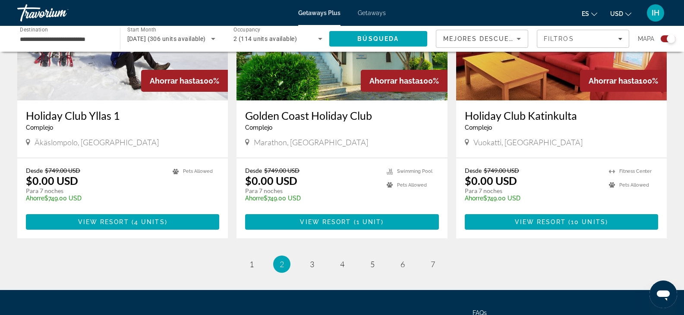
scroll to position [1347, 0]
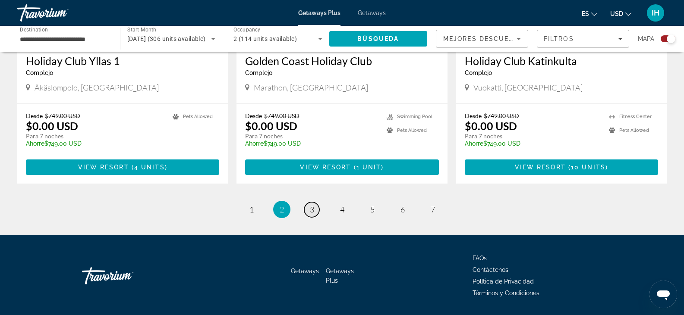
click at [313, 205] on span "3" at bounding box center [312, 209] width 4 height 9
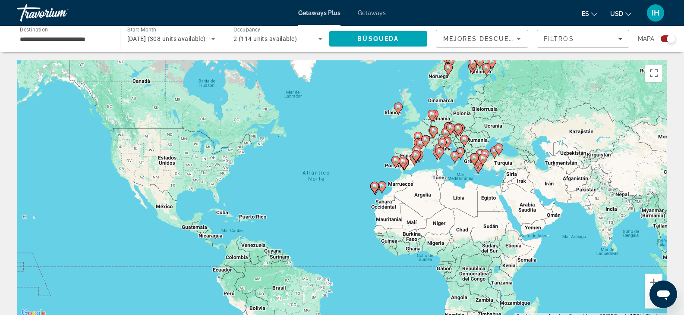
drag, startPoint x: 681, startPoint y: 28, endPoint x: 685, endPoint y: 46, distance: 18.0
click at [684, 46] on html "**********" at bounding box center [342, 157] width 684 height 315
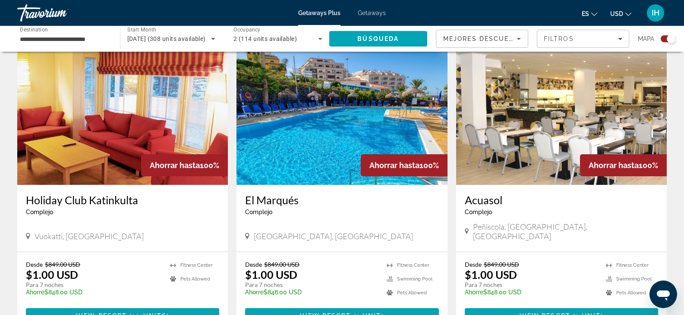
scroll to position [1194, 0]
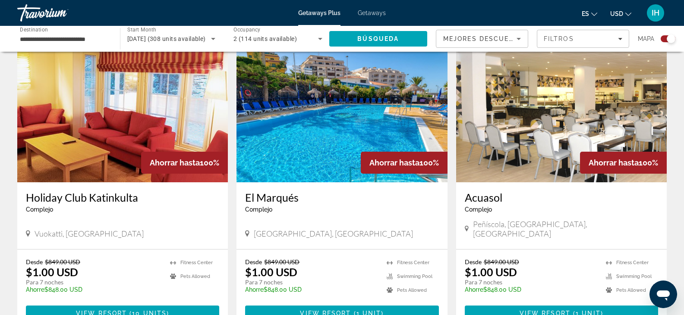
click at [303, 124] on img "Main content" at bounding box center [341, 113] width 210 height 138
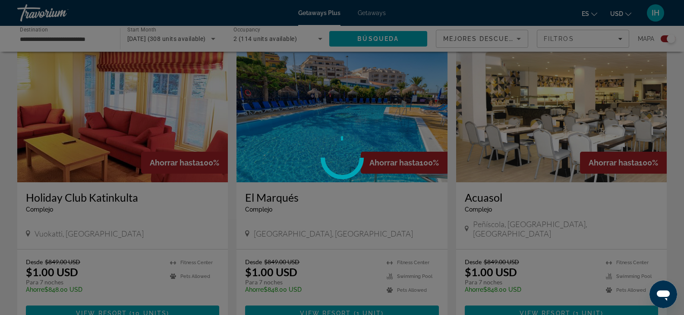
click at [303, 124] on div at bounding box center [342, 157] width 684 height 315
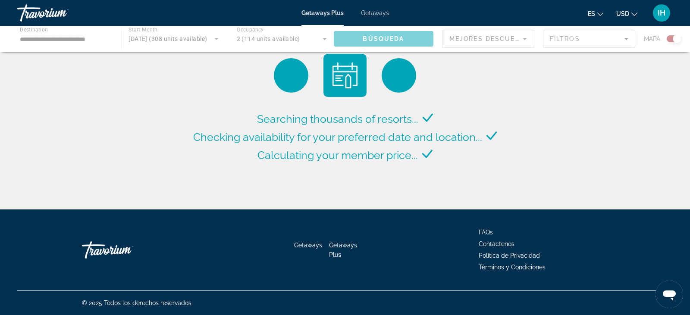
click at [678, 149] on div "Searching thousands of resorts... Checking availability for your preferred date…" at bounding box center [345, 107] width 690 height 214
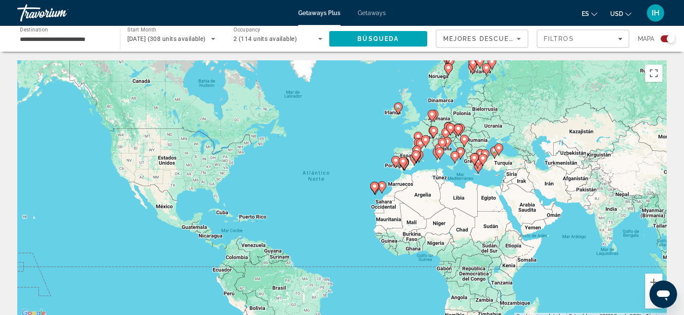
click at [467, 139] on icon "Main content" at bounding box center [464, 140] width 8 height 11
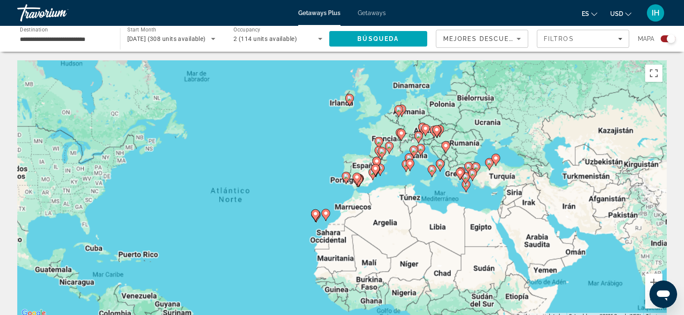
click at [467, 139] on div "Para activar la función de arrastre con el teclado, pulsa Alt + Intro. Cuando h…" at bounding box center [341, 189] width 649 height 259
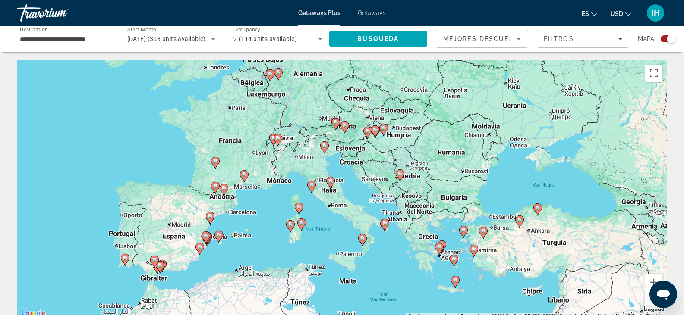
click at [445, 157] on div "Para activar la función de arrastre con el teclado, pulsa Alt + Intro. Cuando h…" at bounding box center [341, 189] width 649 height 259
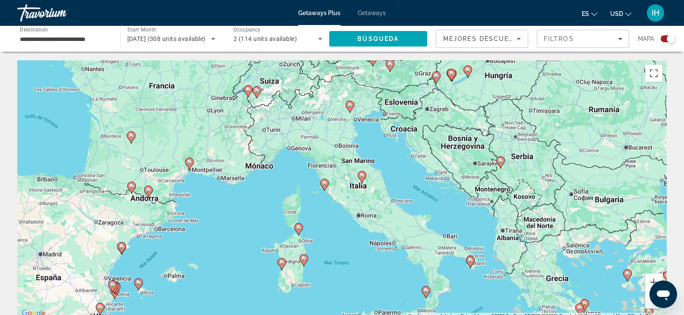
drag, startPoint x: 248, startPoint y: 260, endPoint x: 405, endPoint y: 221, distance: 160.9
click at [405, 221] on div "Para activar la función de arrastre con el teclado, pulsa Alt + Intro. Cuando h…" at bounding box center [341, 189] width 649 height 259
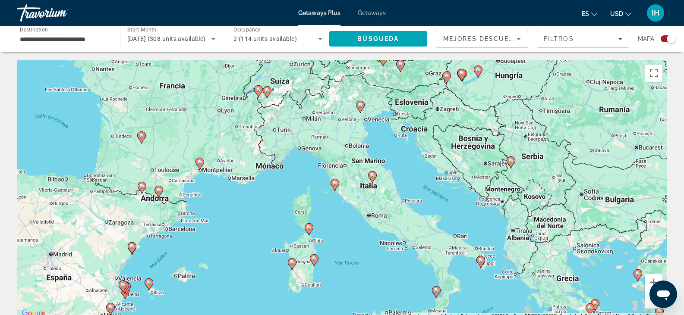
click at [405, 221] on div "Para activar la función de arrastre con el teclado, pulsa Alt + Intro. Cuando h…" at bounding box center [341, 189] width 649 height 259
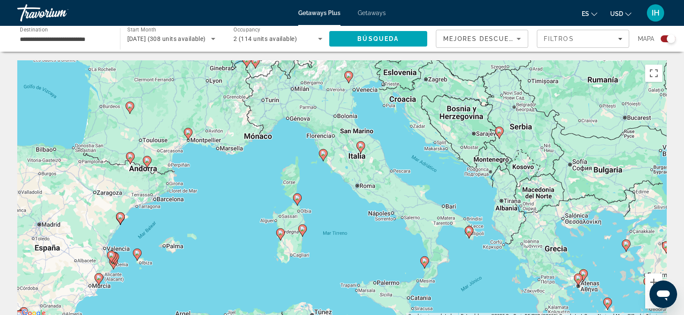
drag, startPoint x: 405, startPoint y: 221, endPoint x: 393, endPoint y: 190, distance: 33.2
click at [393, 190] on div "Para activar la función de arrastre con el teclado, pulsa Alt + Intro. Cuando h…" at bounding box center [341, 189] width 649 height 259
click at [133, 106] on icon "Main content" at bounding box center [130, 107] width 8 height 11
type input "**********"
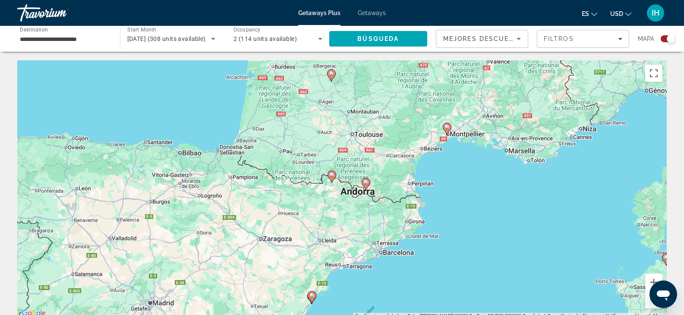
drag, startPoint x: 373, startPoint y: 271, endPoint x: 358, endPoint y: 115, distance: 156.8
click at [358, 115] on div "Para activar la función de arrastre con el teclado, pulsa Alt + Intro. Cuando h…" at bounding box center [341, 189] width 649 height 259
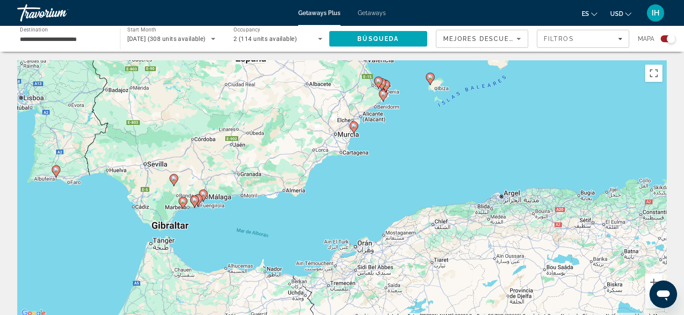
drag, startPoint x: 343, startPoint y: 287, endPoint x: 432, endPoint y: 66, distance: 238.0
click at [432, 66] on div "Para desplazarte, pulsa las teclas [PERSON_NAME]. Para activar la función de ar…" at bounding box center [341, 189] width 649 height 259
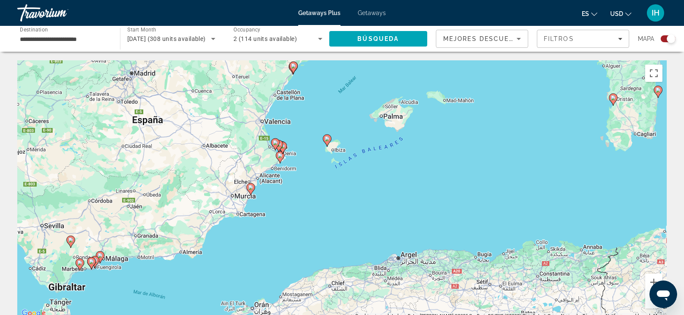
drag, startPoint x: 313, startPoint y: 237, endPoint x: 209, endPoint y: 298, distance: 120.1
click at [209, 298] on div "Para activar la función de arrastre con el teclado, pulsa Alt + Intro. Cuando h…" at bounding box center [341, 189] width 649 height 259
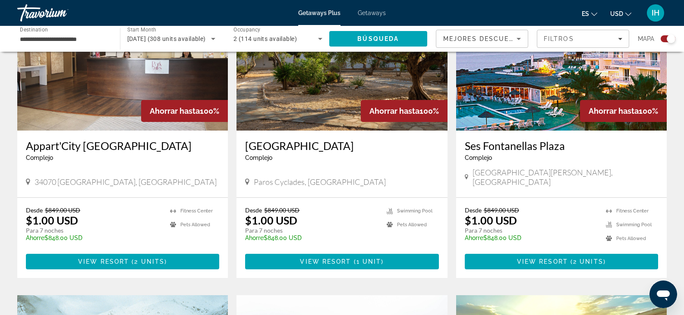
drag, startPoint x: 349, startPoint y: 226, endPoint x: 311, endPoint y: 336, distance: 115.4
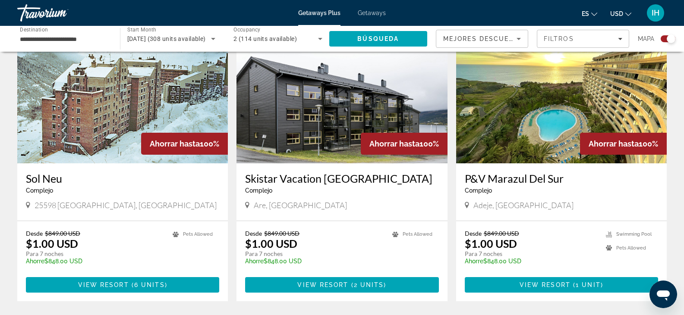
scroll to position [925, 0]
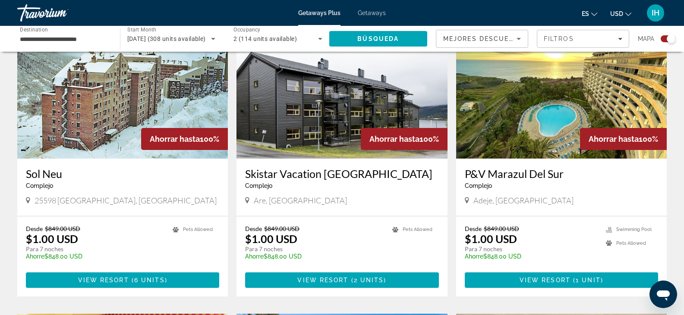
click at [525, 196] on span "Adeje, [GEOGRAPHIC_DATA]" at bounding box center [523, 200] width 100 height 9
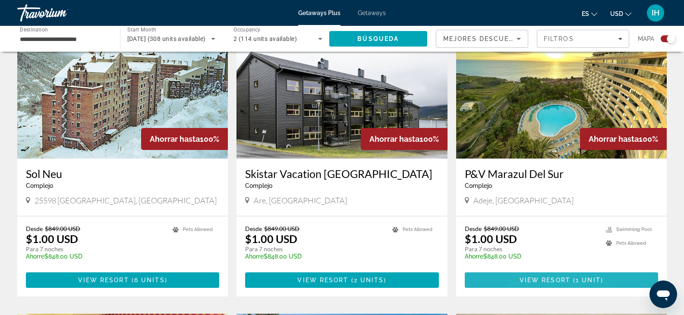
click at [528, 275] on span "Main content" at bounding box center [561, 280] width 193 height 21
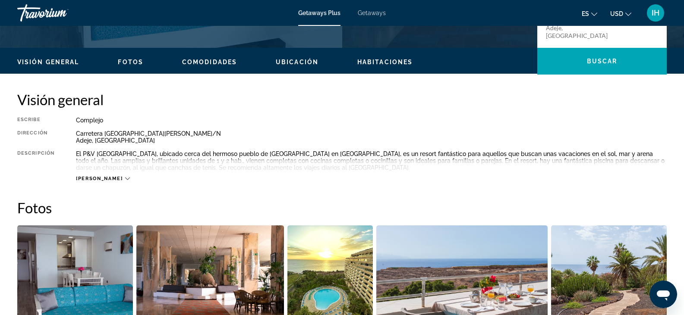
scroll to position [271, 0]
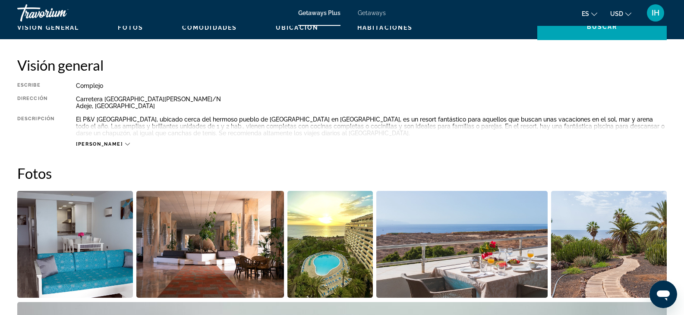
click at [98, 145] on span "[PERSON_NAME]" at bounding box center [99, 144] width 47 height 6
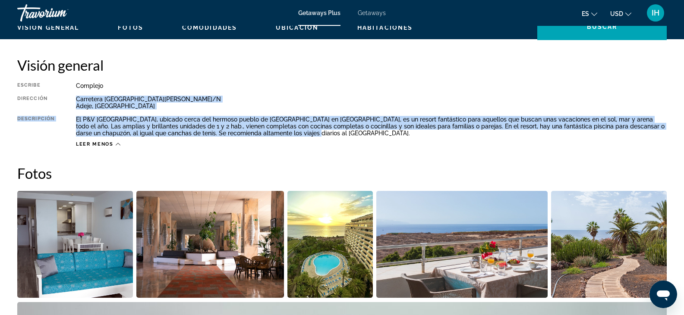
drag, startPoint x: 683, startPoint y: 98, endPoint x: 690, endPoint y: 134, distance: 36.4
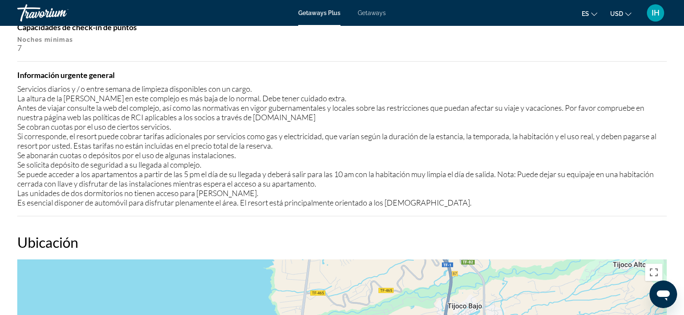
scroll to position [1382, 0]
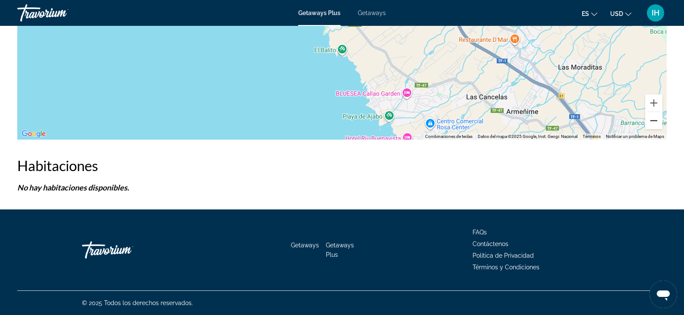
click at [656, 125] on button "Reducir" at bounding box center [653, 120] width 17 height 17
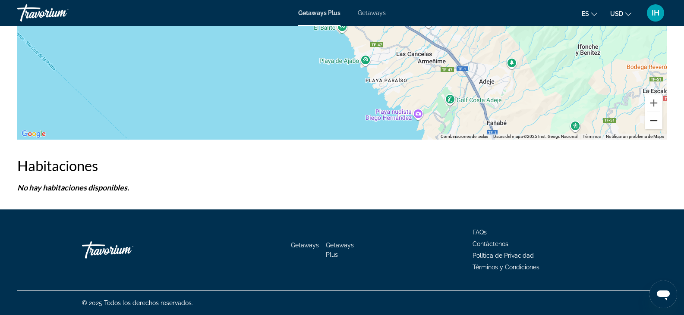
click at [658, 124] on button "Reducir" at bounding box center [653, 120] width 17 height 17
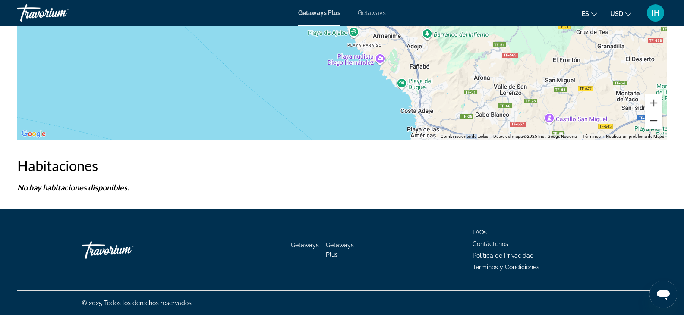
click at [658, 124] on button "Reducir" at bounding box center [653, 120] width 17 height 17
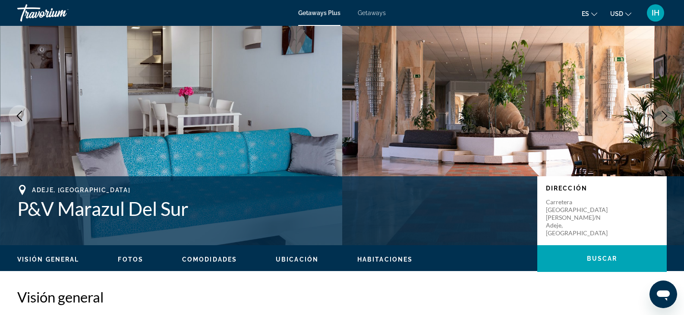
scroll to position [0, 0]
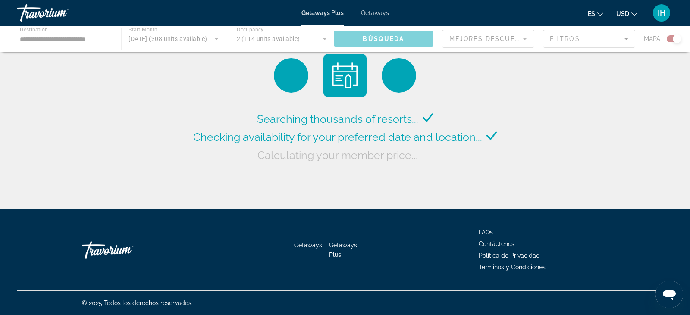
click at [217, 38] on div "Main content" at bounding box center [345, 39] width 690 height 26
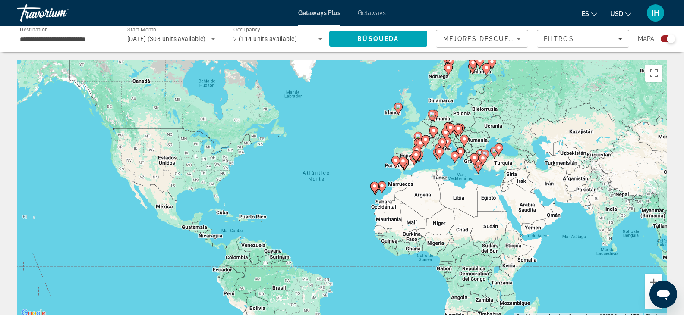
click at [467, 136] on icon "Main content" at bounding box center [464, 141] width 9 height 12
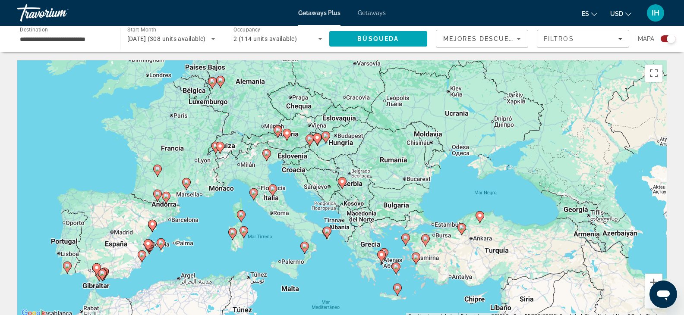
click at [460, 224] on icon "Main content" at bounding box center [461, 229] width 8 height 11
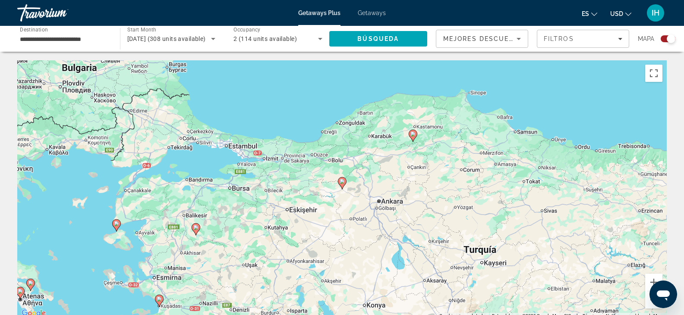
click at [258, 150] on div "Para desplazarte, pulsa las teclas [PERSON_NAME]. Para activar la función de ar…" at bounding box center [341, 189] width 649 height 259
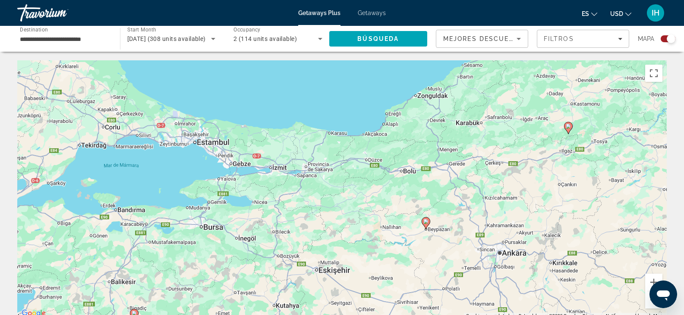
click at [256, 156] on div "Para desplazarte, pulsa las teclas [PERSON_NAME]. Para activar la función de ar…" at bounding box center [341, 189] width 649 height 259
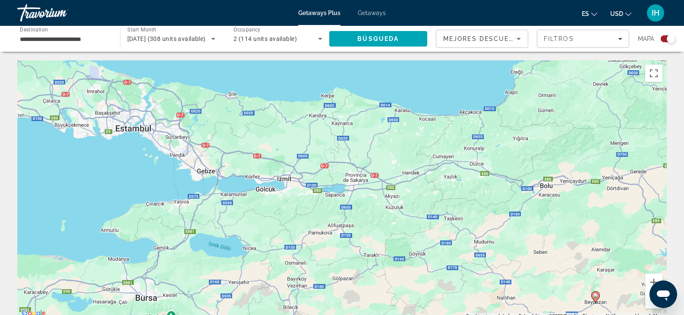
click at [649, 298] on button "Reducir" at bounding box center [653, 300] width 17 height 17
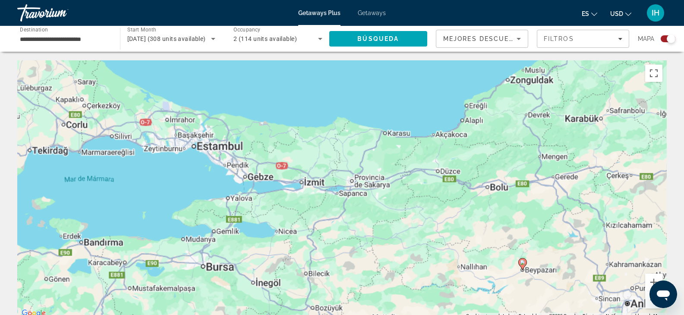
click at [649, 298] on button "Reducir" at bounding box center [653, 300] width 17 height 17
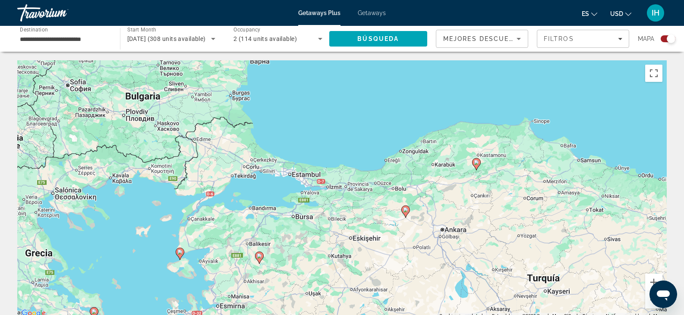
click at [649, 298] on button "Reducir" at bounding box center [653, 300] width 17 height 17
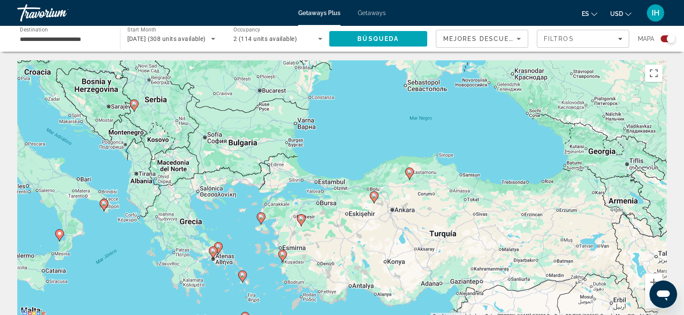
click at [649, 298] on button "Reducir" at bounding box center [653, 300] width 17 height 17
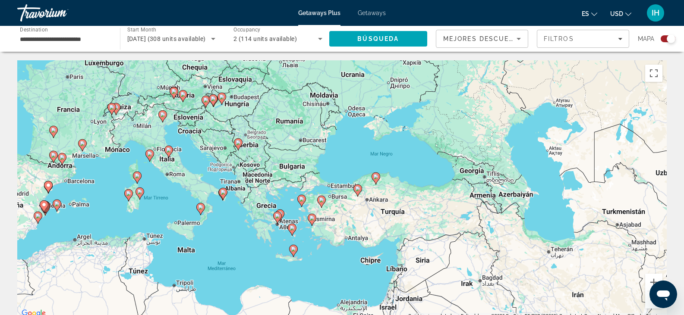
click at [80, 206] on div "Para desplazarte, pulsa las teclas [PERSON_NAME]. Para activar la función de ar…" at bounding box center [341, 189] width 649 height 259
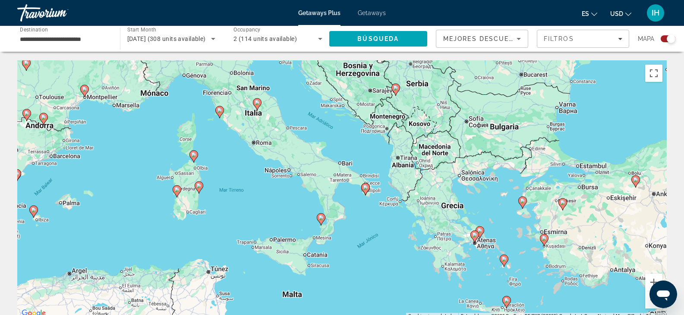
click at [140, 191] on div "Para desplazarte, pulsa las teclas [PERSON_NAME]. Para activar la función de ar…" at bounding box center [341, 189] width 649 height 259
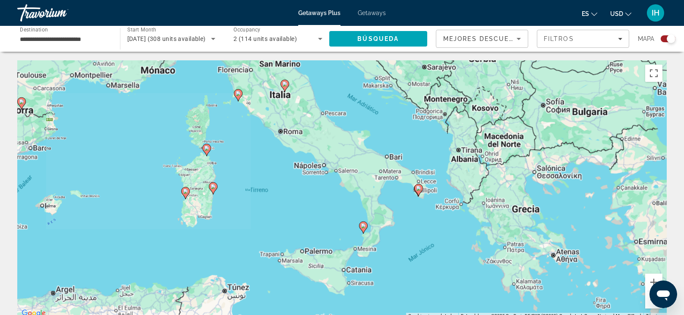
click at [140, 191] on div "Para desplazarte, pulsa las teclas [PERSON_NAME]. Para activar la función de ar…" at bounding box center [341, 189] width 649 height 259
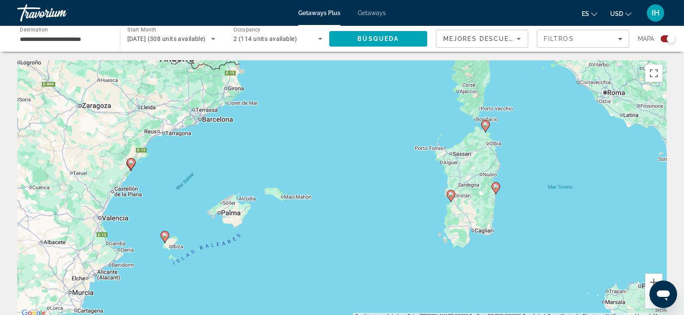
drag, startPoint x: 54, startPoint y: 187, endPoint x: 299, endPoint y: 182, distance: 245.0
click at [299, 182] on div "Para desplazarte, pulsa las teclas [PERSON_NAME]. Para activar la función de ar…" at bounding box center [341, 189] width 649 height 259
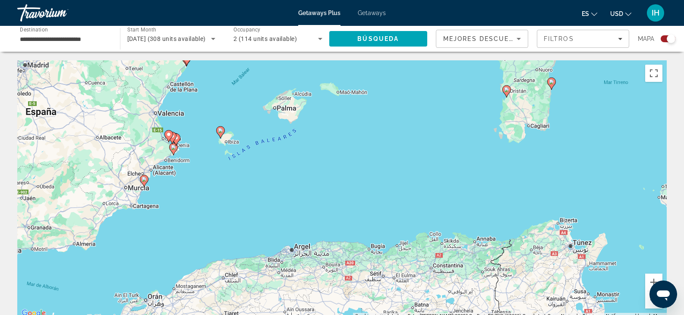
drag, startPoint x: 214, startPoint y: 267, endPoint x: 264, endPoint y: 166, distance: 112.5
click at [264, 166] on div "Para desplazarte, pulsa las teclas [PERSON_NAME]. Para activar la función de ar…" at bounding box center [341, 189] width 649 height 259
click at [296, 113] on div "Para desplazarte, pulsa las teclas [PERSON_NAME]. Para activar la función de ar…" at bounding box center [341, 189] width 649 height 259
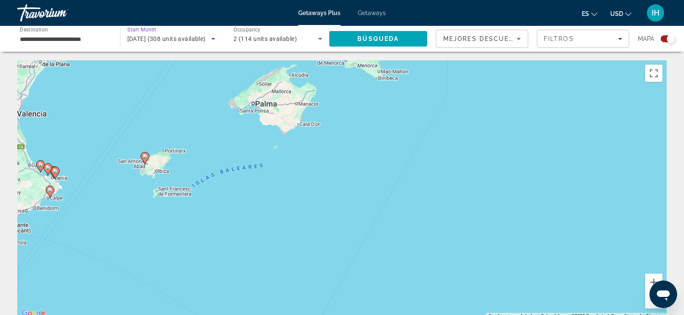
click at [214, 41] on icon "Search widget" at bounding box center [213, 39] width 10 height 10
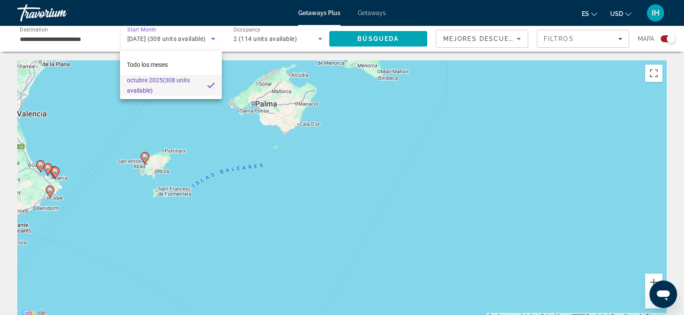
click at [217, 38] on div at bounding box center [342, 157] width 684 height 315
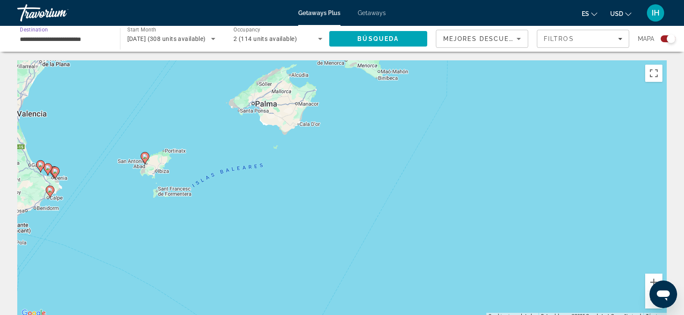
click at [90, 44] on input "**********" at bounding box center [64, 39] width 89 height 10
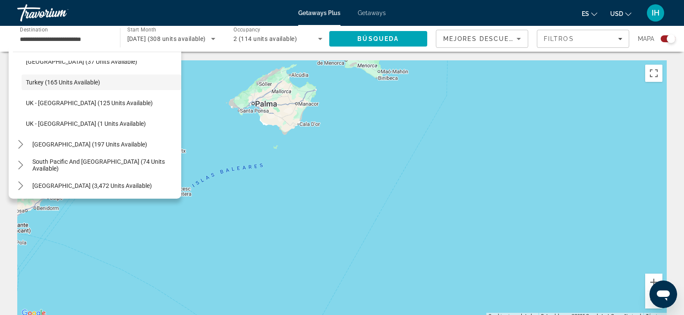
scroll to position [554, 0]
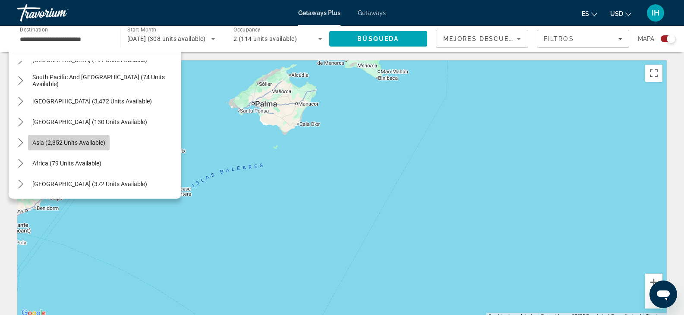
click at [89, 144] on span "Asia (2,352 units available)" at bounding box center [68, 142] width 73 height 7
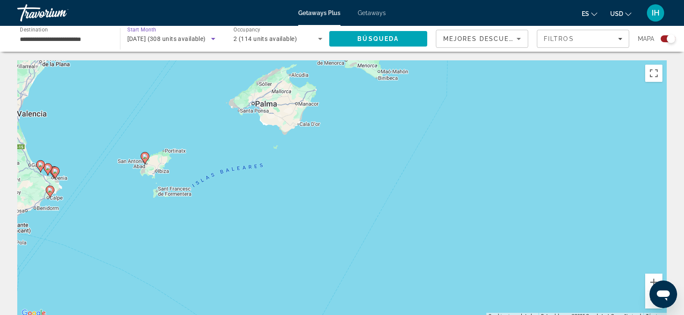
click at [214, 42] on icon "Search widget" at bounding box center [213, 39] width 10 height 10
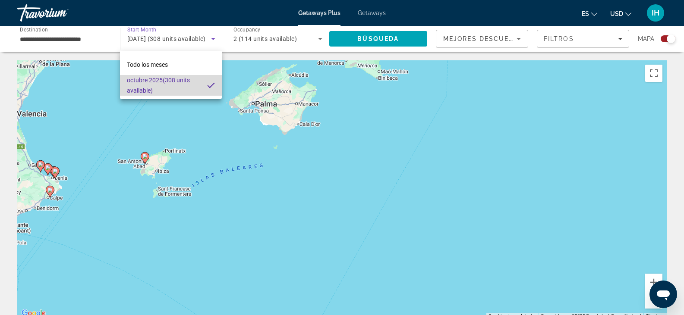
click at [207, 88] on mat-option "[DATE] (308 units available)" at bounding box center [171, 85] width 102 height 21
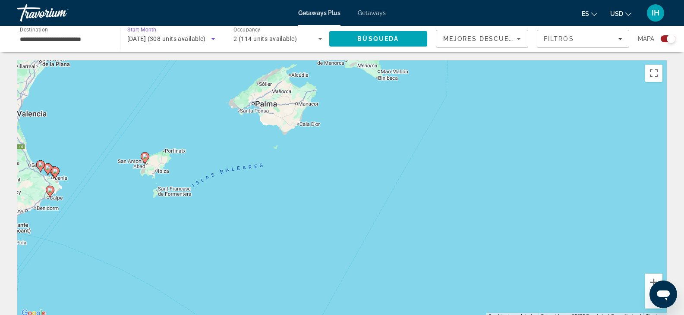
click at [205, 36] on span "[DATE] (308 units available)" at bounding box center [166, 38] width 79 height 7
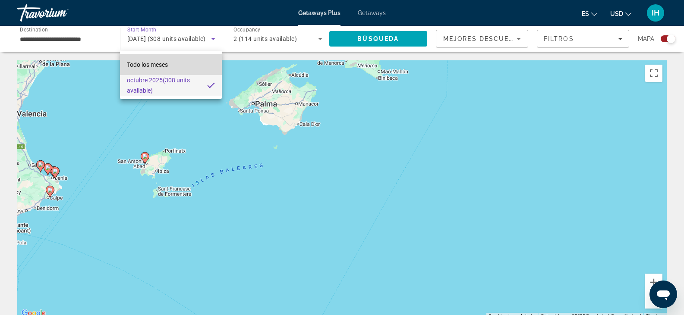
click at [202, 66] on mat-option "Todo los meses" at bounding box center [171, 64] width 102 height 21
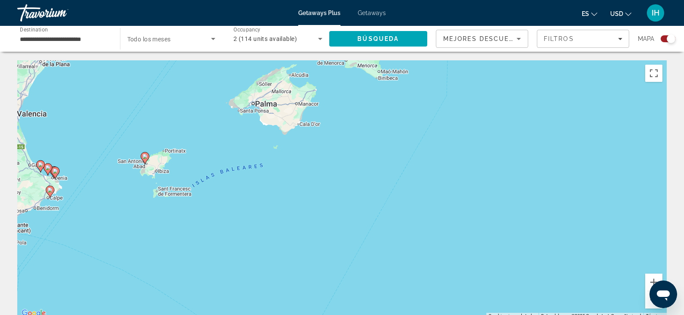
click at [215, 46] on div "Search widget" at bounding box center [171, 39] width 88 height 24
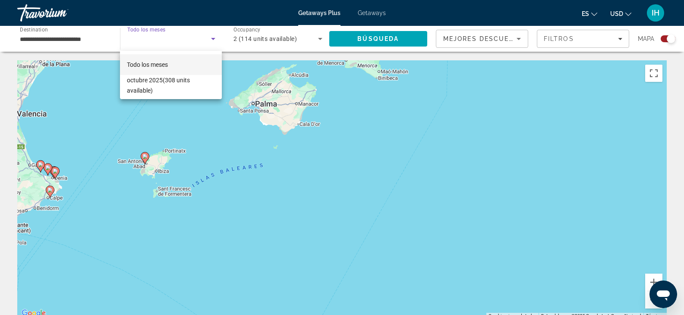
click at [90, 39] on div at bounding box center [342, 157] width 684 height 315
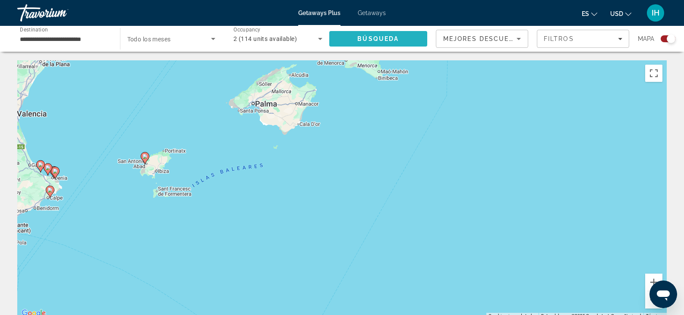
click at [367, 37] on span "Búsqueda" at bounding box center [377, 38] width 41 height 7
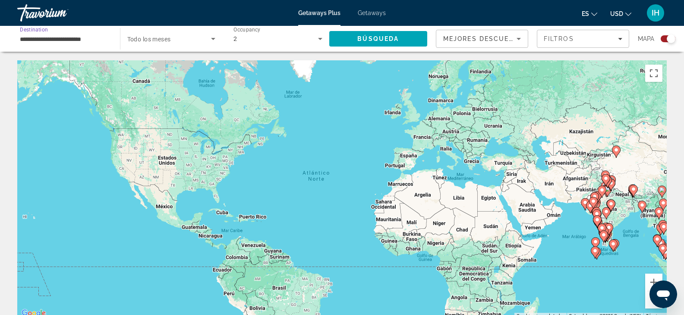
click at [68, 34] on input "**********" at bounding box center [64, 39] width 89 height 10
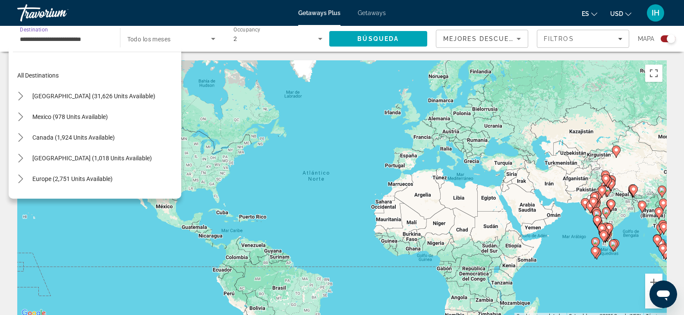
click at [68, 34] on input "**********" at bounding box center [64, 39] width 89 height 10
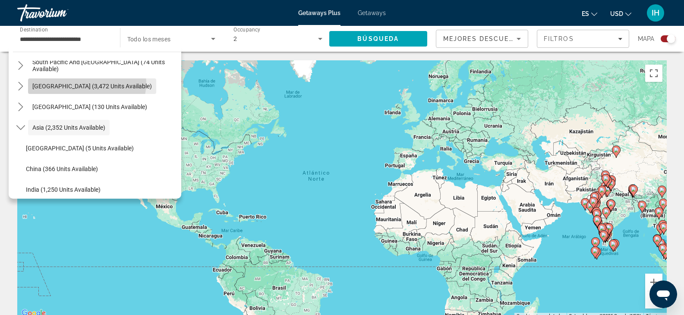
click at [87, 83] on span "[GEOGRAPHIC_DATA] (3,472 units available)" at bounding box center [91, 86] width 119 height 7
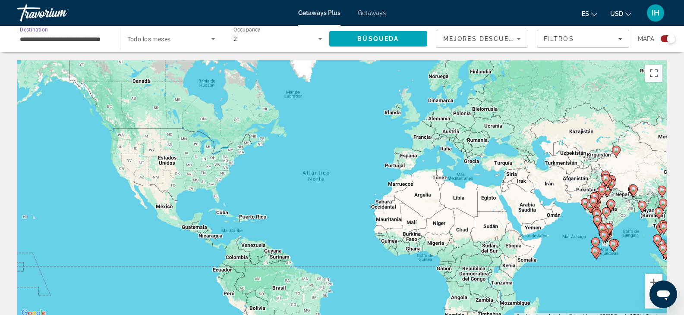
click at [106, 40] on input "**********" at bounding box center [64, 39] width 89 height 10
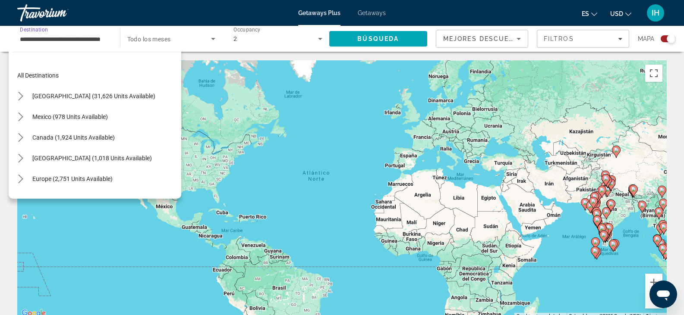
scroll to position [113, 0]
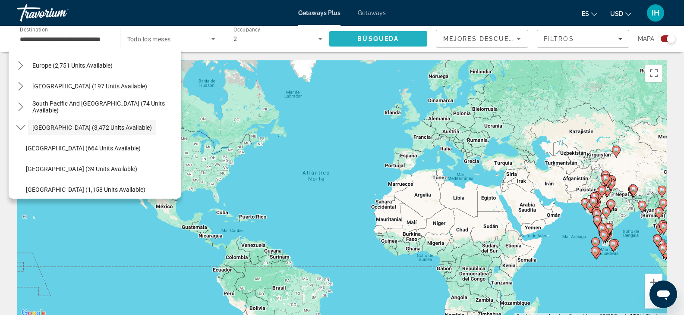
click at [380, 30] on span "Search" at bounding box center [378, 38] width 98 height 21
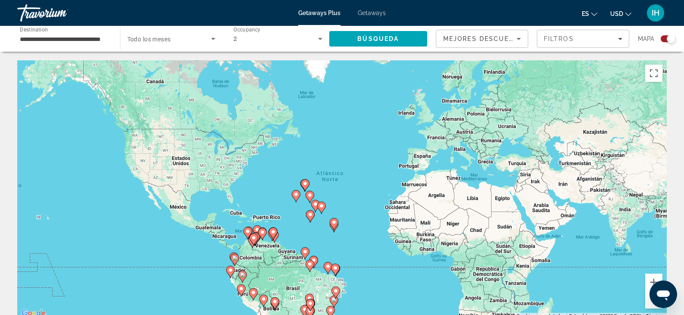
drag, startPoint x: 329, startPoint y: 275, endPoint x: 343, endPoint y: 271, distance: 15.2
click at [343, 271] on div "Para desplazarte, pulsa las teclas [PERSON_NAME]. Para activar la función de ar…" at bounding box center [341, 189] width 649 height 259
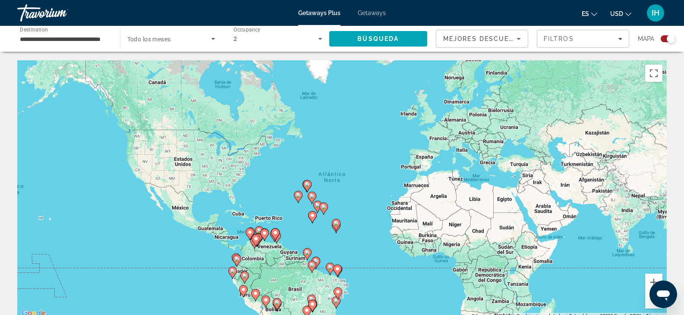
click at [100, 35] on input "**********" at bounding box center [64, 39] width 89 height 10
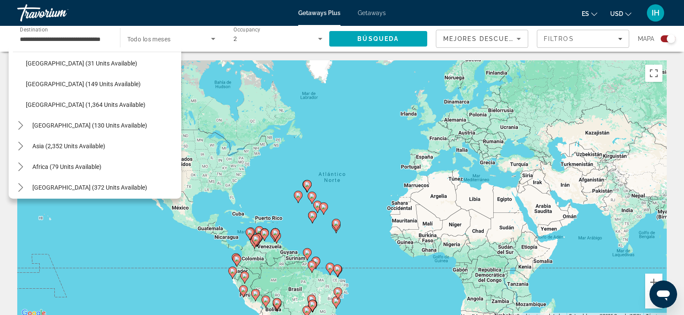
scroll to position [304, 0]
click at [126, 124] on span "[GEOGRAPHIC_DATA] (130 units available)" at bounding box center [89, 123] width 115 height 7
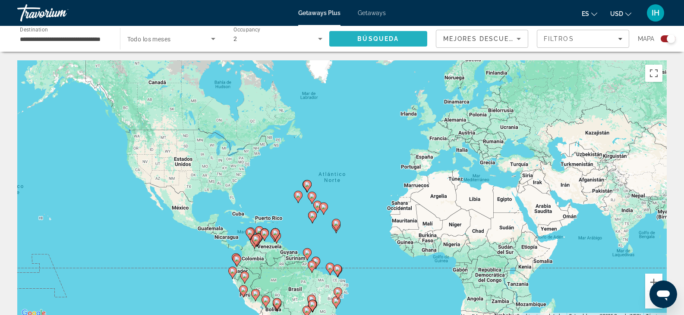
click at [396, 41] on span "Búsqueda" at bounding box center [377, 38] width 41 height 7
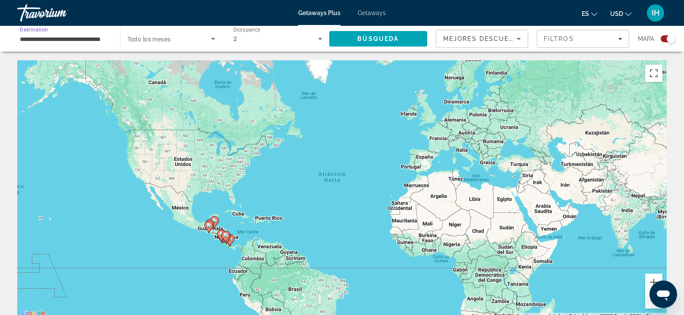
click at [80, 38] on input "**********" at bounding box center [64, 39] width 89 height 10
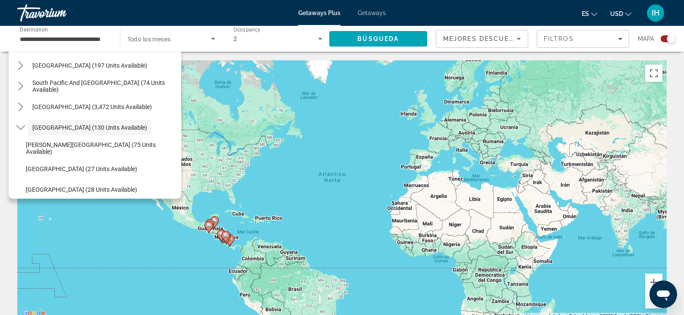
scroll to position [202, 0]
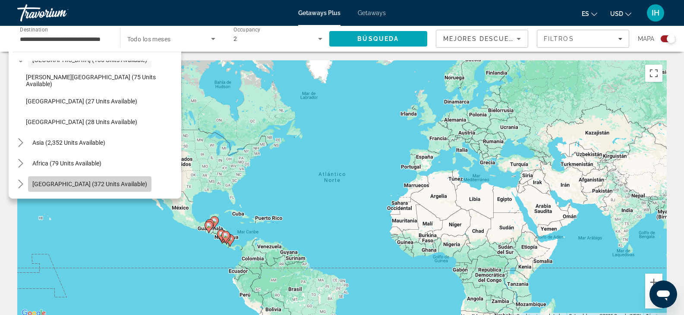
click at [102, 188] on span "Select destination: Middle East (372 units available)" at bounding box center [89, 184] width 123 height 21
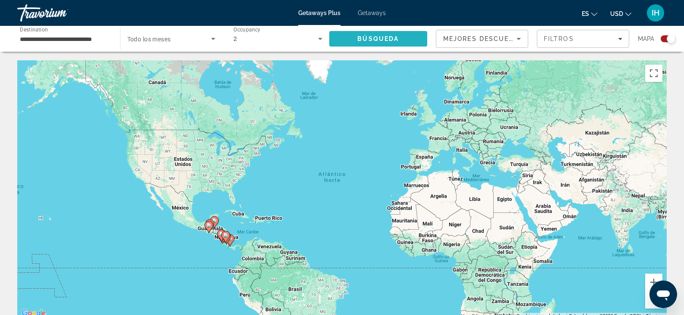
click at [376, 35] on span "Search" at bounding box center [378, 38] width 98 height 21
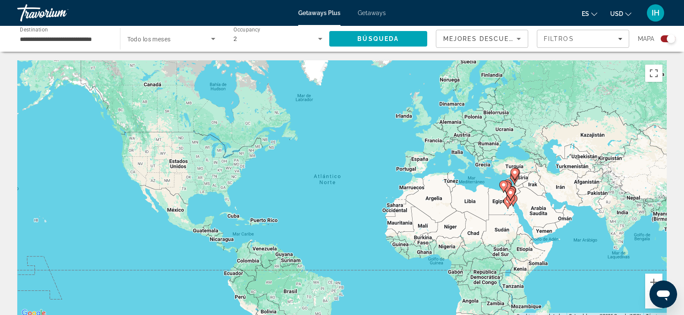
drag, startPoint x: 517, startPoint y: 191, endPoint x: 510, endPoint y: 193, distance: 7.0
click at [510, 192] on div "Main content" at bounding box center [661, 192] width 649 height 0
click at [510, 193] on gmp-advanced-marker "Main content" at bounding box center [506, 187] width 9 height 13
type input "**********"
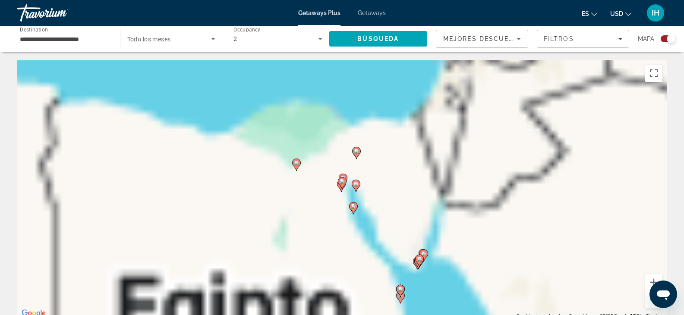
click at [510, 193] on div "Para desplazarte, pulsa las teclas [PERSON_NAME]. Para activar la función de ar…" at bounding box center [341, 189] width 649 height 259
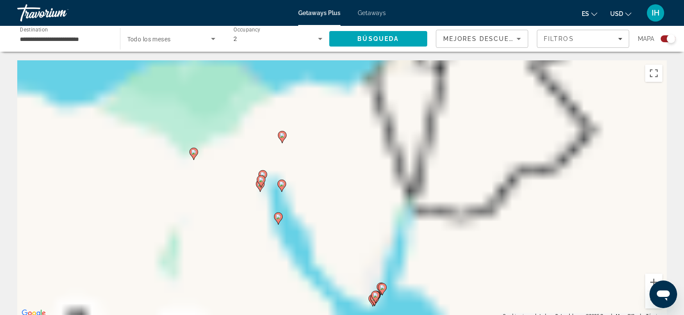
click at [510, 193] on div "Para activar la función de arrastre con el teclado, pulsa Alt + Intro. Cuando h…" at bounding box center [341, 189] width 649 height 259
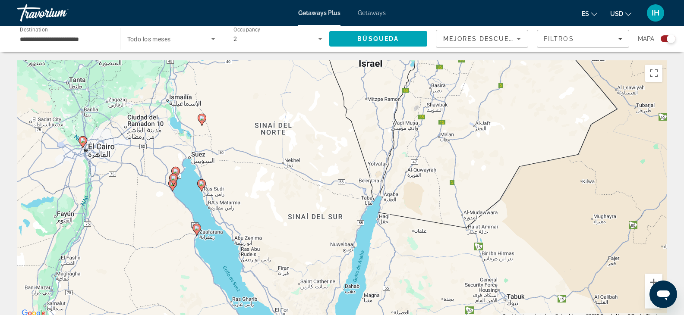
click at [648, 302] on button "Reducir" at bounding box center [653, 300] width 17 height 17
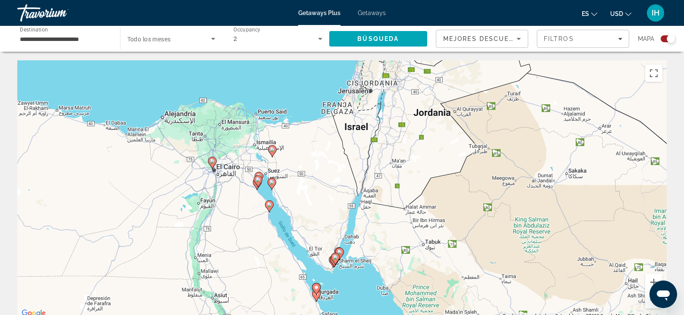
click at [648, 302] on button "Reducir" at bounding box center [653, 300] width 17 height 17
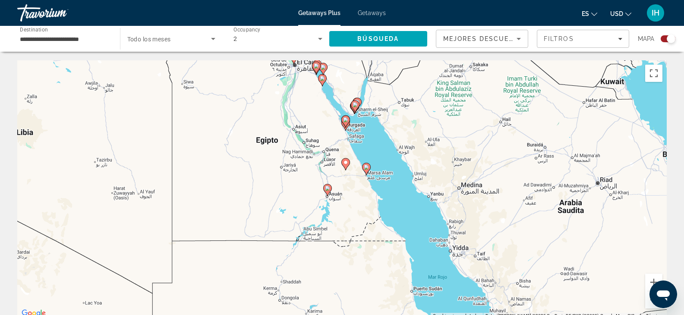
drag, startPoint x: 332, startPoint y: 234, endPoint x: 349, endPoint y: 107, distance: 128.3
click at [349, 107] on div "Para desplazarte, pulsa las teclas [PERSON_NAME]. Para activar la función de ar…" at bounding box center [341, 189] width 649 height 259
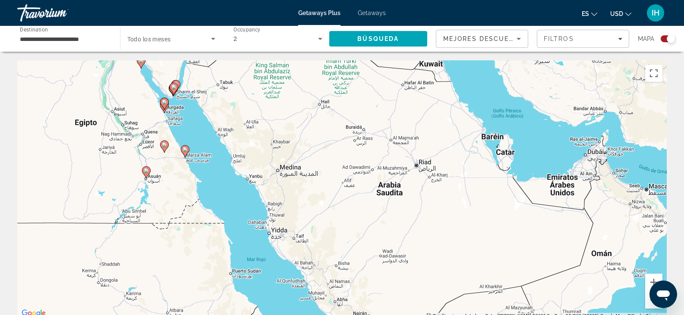
drag, startPoint x: 495, startPoint y: 185, endPoint x: 311, endPoint y: 181, distance: 183.8
click at [311, 181] on div "Para activar la función de arrastre con el teclado, pulsa Alt + Intro. Cuando h…" at bounding box center [341, 189] width 649 height 259
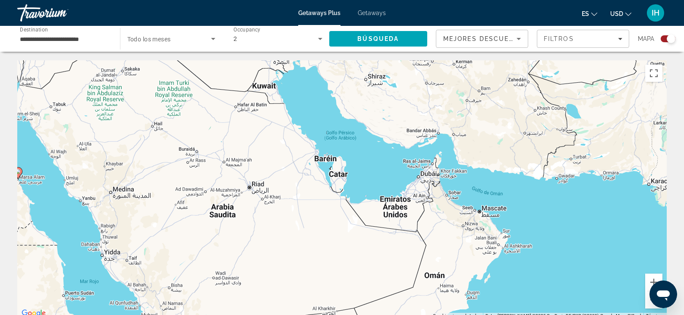
drag, startPoint x: 556, startPoint y: 171, endPoint x: 383, endPoint y: 198, distance: 175.0
click at [383, 198] on div "Para activar la función de arrastre con el teclado, pulsa Alt + Intro. Cuando h…" at bounding box center [341, 189] width 649 height 259
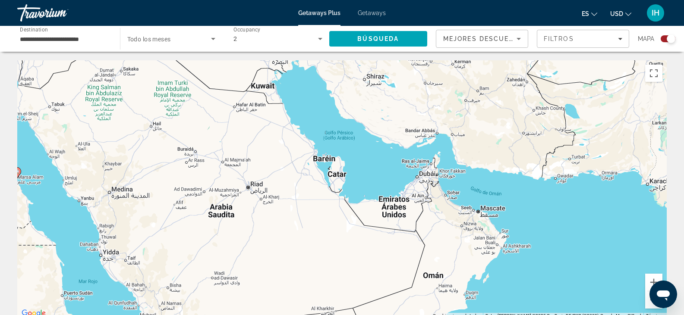
click at [397, 213] on div "Para activar la función de arrastre con el teclado, pulsa Alt + Intro. Cuando h…" at bounding box center [341, 189] width 649 height 259
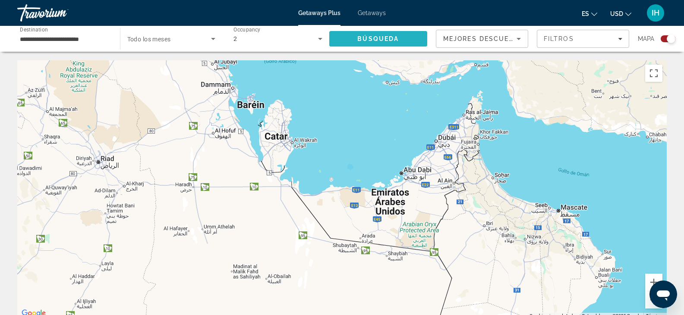
click at [350, 38] on span "Search" at bounding box center [378, 38] width 98 height 21
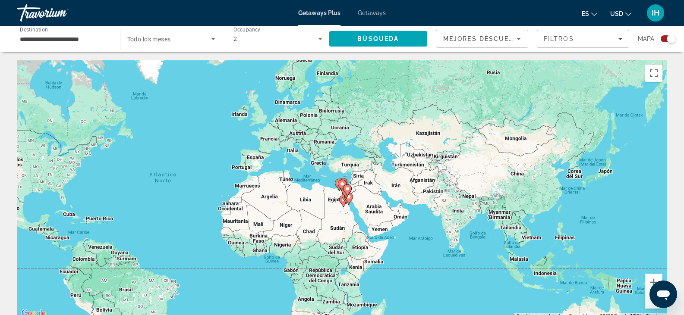
drag, startPoint x: 506, startPoint y: 201, endPoint x: 351, endPoint y: 203, distance: 155.3
click at [351, 203] on div "Para activar la función de arrastre con el teclado, pulsa Alt + Intro. Cuando h…" at bounding box center [341, 189] width 649 height 259
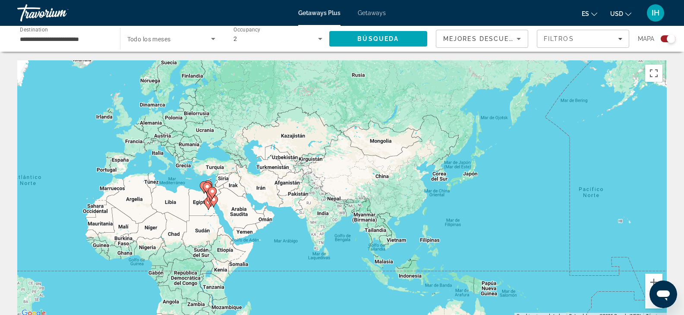
drag, startPoint x: 581, startPoint y: 202, endPoint x: 445, endPoint y: 204, distance: 135.9
click at [445, 204] on div "Para activar la función de arrastre con el teclado, pulsa Alt + Intro. Cuando h…" at bounding box center [341, 189] width 649 height 259
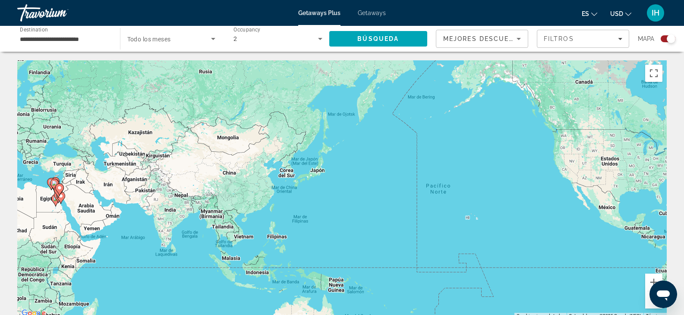
drag, startPoint x: 603, startPoint y: 226, endPoint x: 444, endPoint y: 223, distance: 158.3
click at [444, 223] on div "Para activar la función de arrastre con el teclado, pulsa Alt + Intro. Cuando h…" at bounding box center [341, 189] width 649 height 259
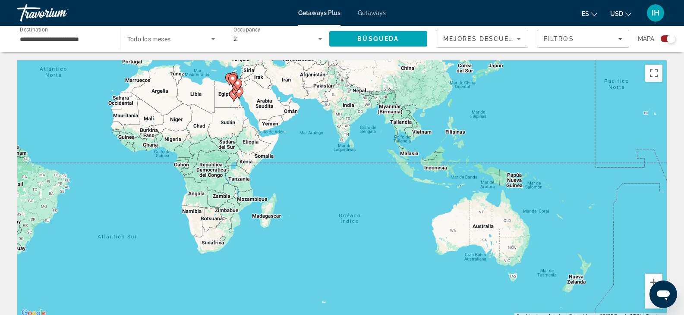
drag, startPoint x: 521, startPoint y: 236, endPoint x: 676, endPoint y: 130, distance: 187.7
click at [237, 90] on icon "Main content" at bounding box center [237, 85] width 9 height 12
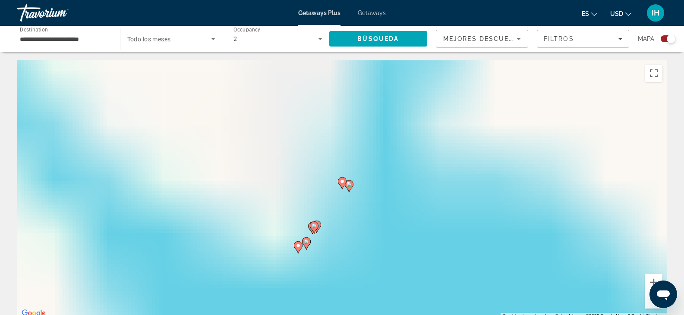
click at [237, 90] on div "Para desplazarte, pulsa las teclas [PERSON_NAME]. Para activar la función de ar…" at bounding box center [341, 189] width 649 height 259
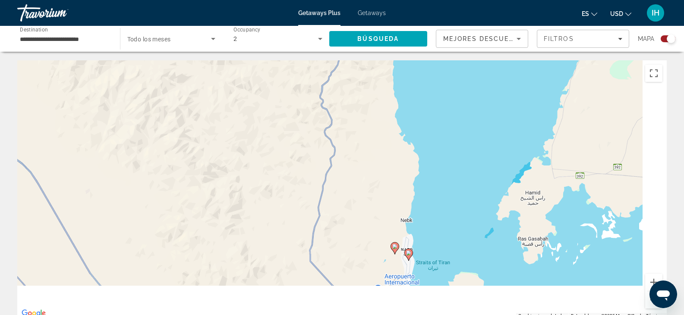
drag, startPoint x: 512, startPoint y: 280, endPoint x: 330, endPoint y: 92, distance: 262.3
click at [330, 92] on div "Para activar la función de arrastre con el teclado, pulsa Alt + Intro. Cuando h…" at bounding box center [341, 189] width 649 height 259
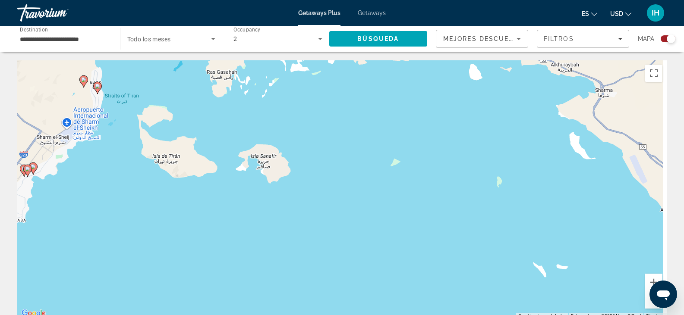
drag, startPoint x: 347, startPoint y: 236, endPoint x: 169, endPoint y: 241, distance: 178.6
click at [169, 241] on div "Para activar la función de arrastre con el teclado, pulsa Alt + Intro. Cuando h…" at bounding box center [341, 189] width 649 height 259
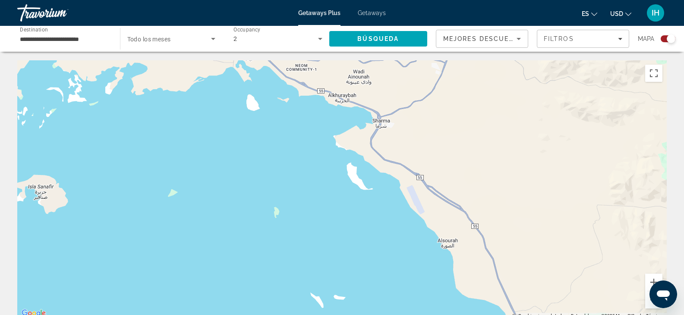
drag, startPoint x: 418, startPoint y: 233, endPoint x: 195, endPoint y: 264, distance: 225.1
click at [195, 264] on div "Para activar la función de arrastre con el teclado, pulsa Alt + Intro. Cuando h…" at bounding box center [341, 189] width 649 height 259
click at [649, 304] on button "Reducir" at bounding box center [653, 300] width 17 height 17
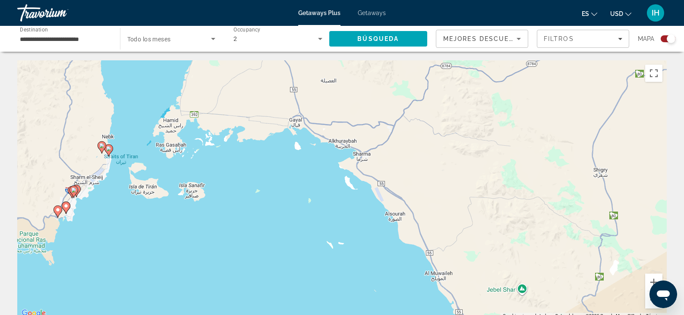
click at [649, 304] on button "Reducir" at bounding box center [653, 300] width 17 height 17
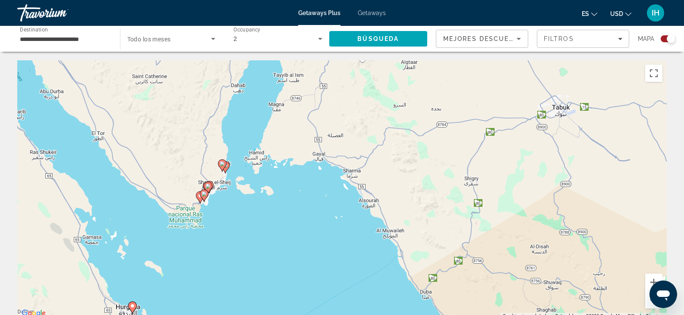
click at [649, 304] on button "Reducir" at bounding box center [653, 300] width 17 height 17
